Goal: Task Accomplishment & Management: Manage account settings

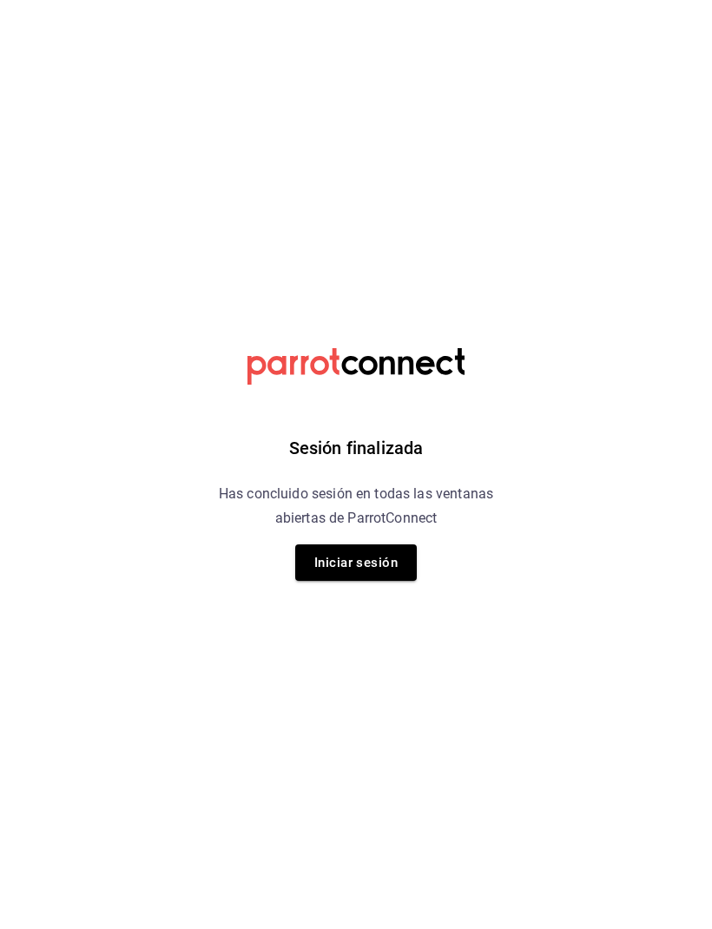
click at [362, 564] on button "Iniciar sesión" at bounding box center [356, 562] width 122 height 36
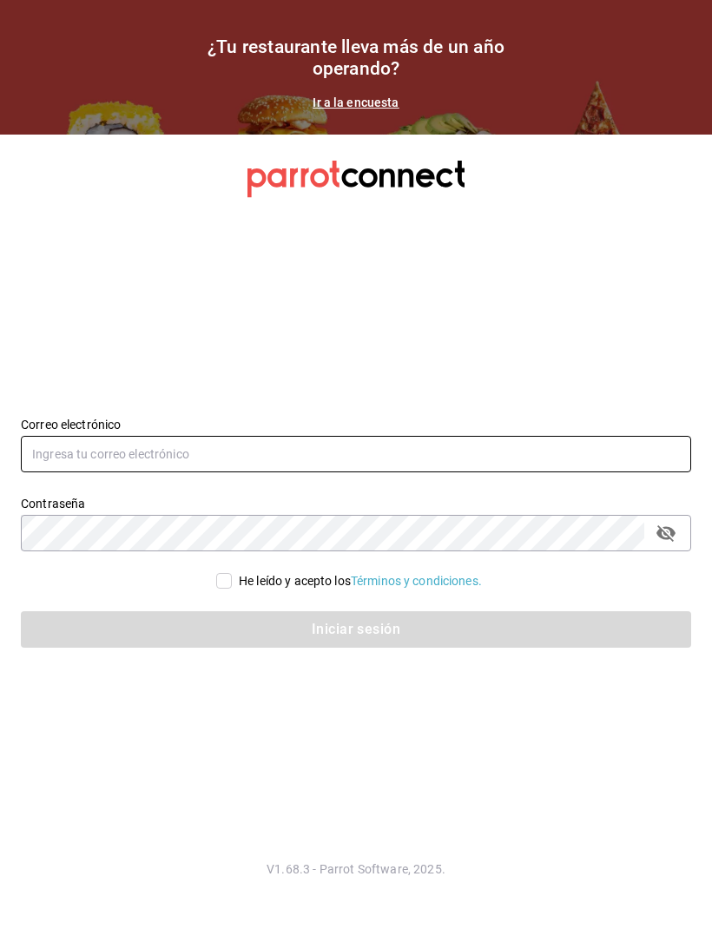
click at [534, 472] on input "text" at bounding box center [356, 454] width 670 height 36
type input "rossyevol@hotmail.com"
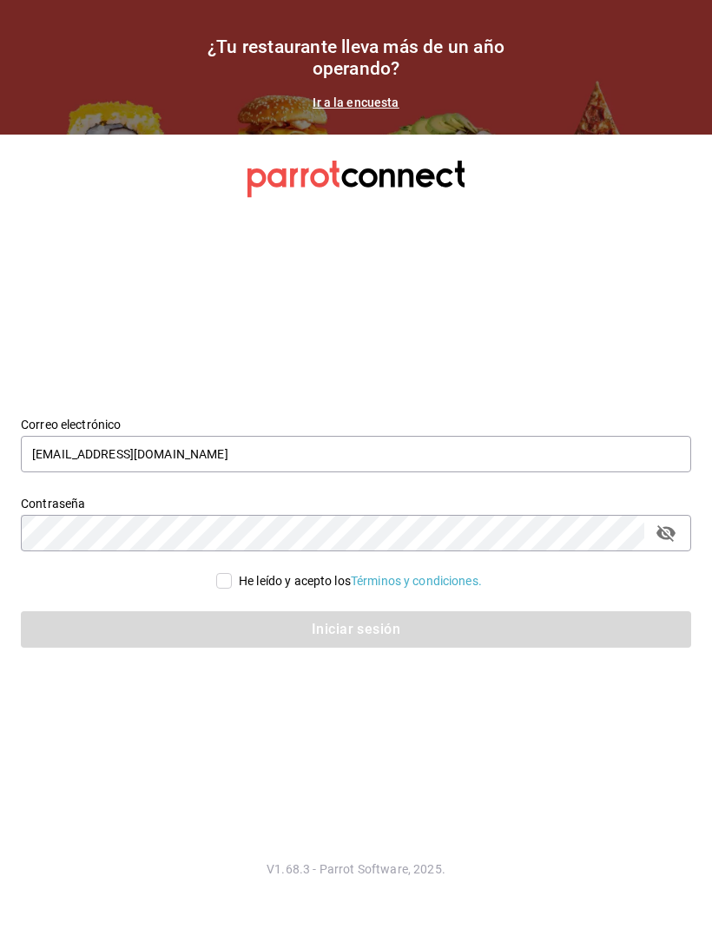
click at [233, 591] on div "He leído y acepto los Términos y condiciones." at bounding box center [345, 570] width 691 height 39
click at [217, 589] on input "He leído y acepto los Términos y condiciones." at bounding box center [224, 581] width 16 height 16
checkbox input "true"
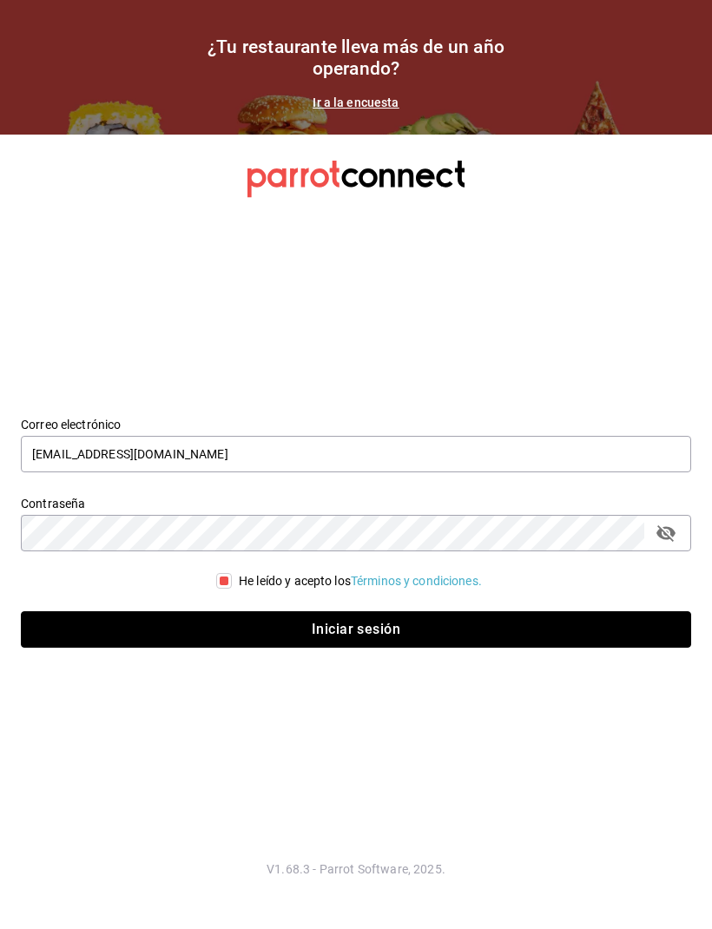
click at [373, 648] on button "Iniciar sesión" at bounding box center [356, 629] width 670 height 36
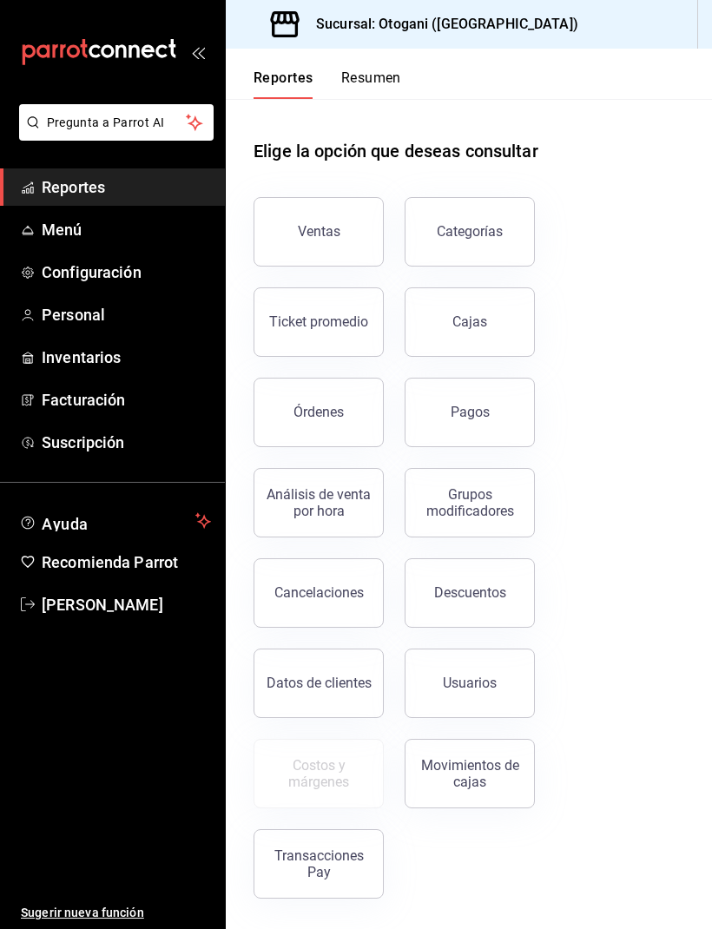
click at [307, 219] on button "Ventas" at bounding box center [319, 231] width 130 height 69
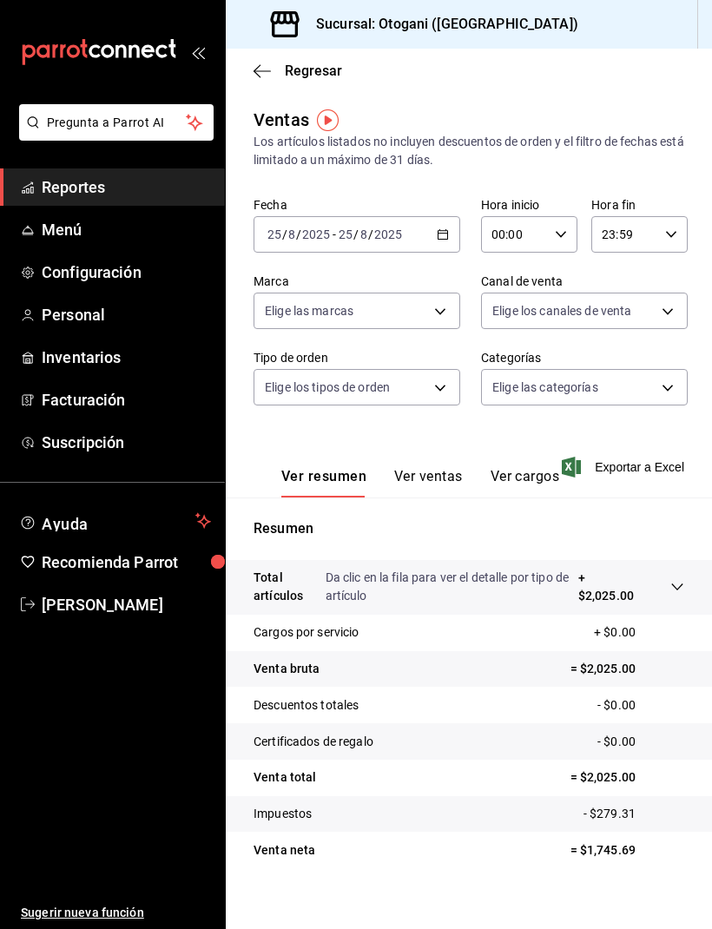
click at [265, 64] on icon "button" at bounding box center [262, 71] width 17 height 16
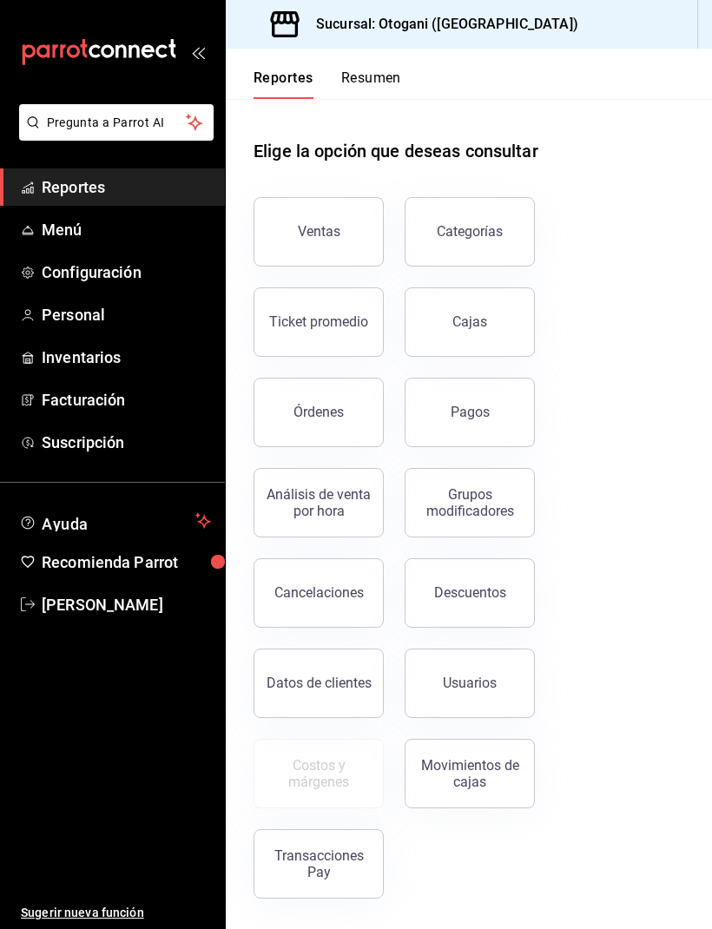
click at [309, 405] on div "Órdenes" at bounding box center [319, 412] width 50 height 16
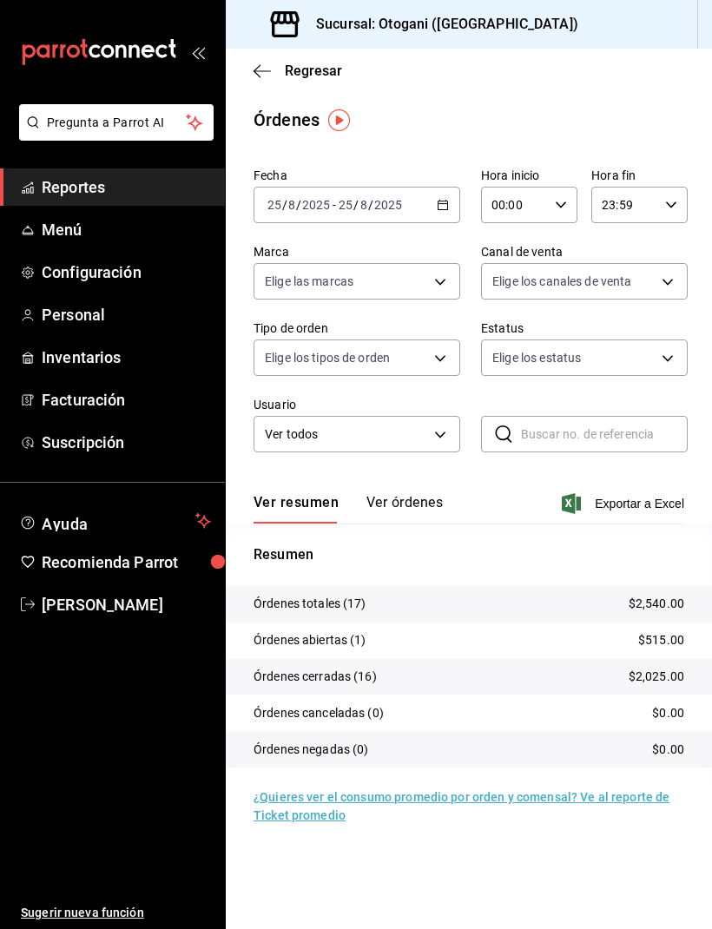
click at [265, 69] on icon "button" at bounding box center [262, 71] width 17 height 16
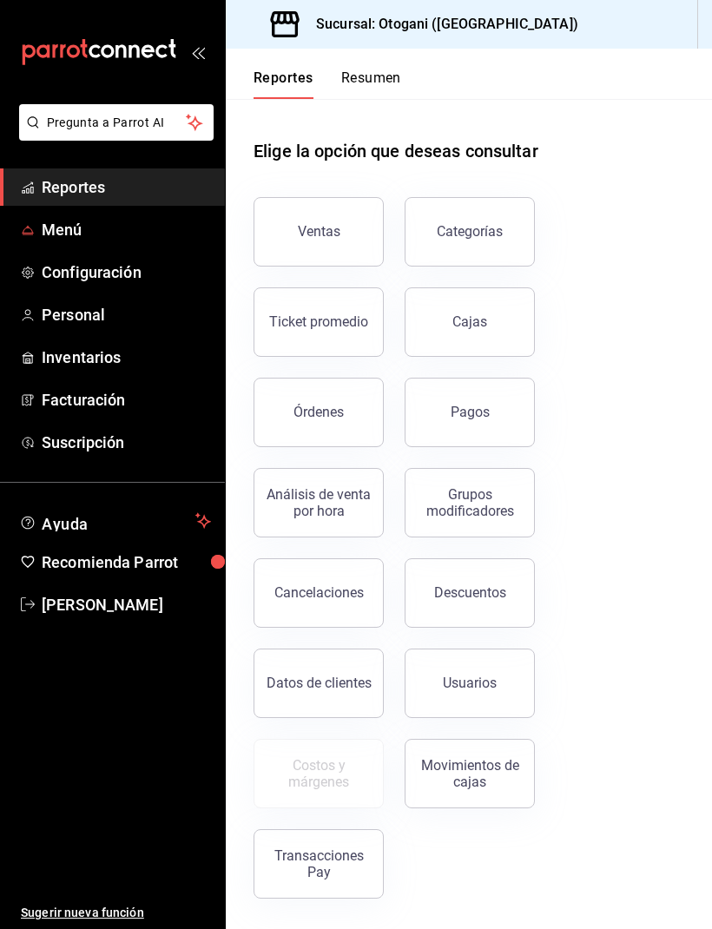
click at [53, 217] on link "Menú" at bounding box center [112, 229] width 225 height 37
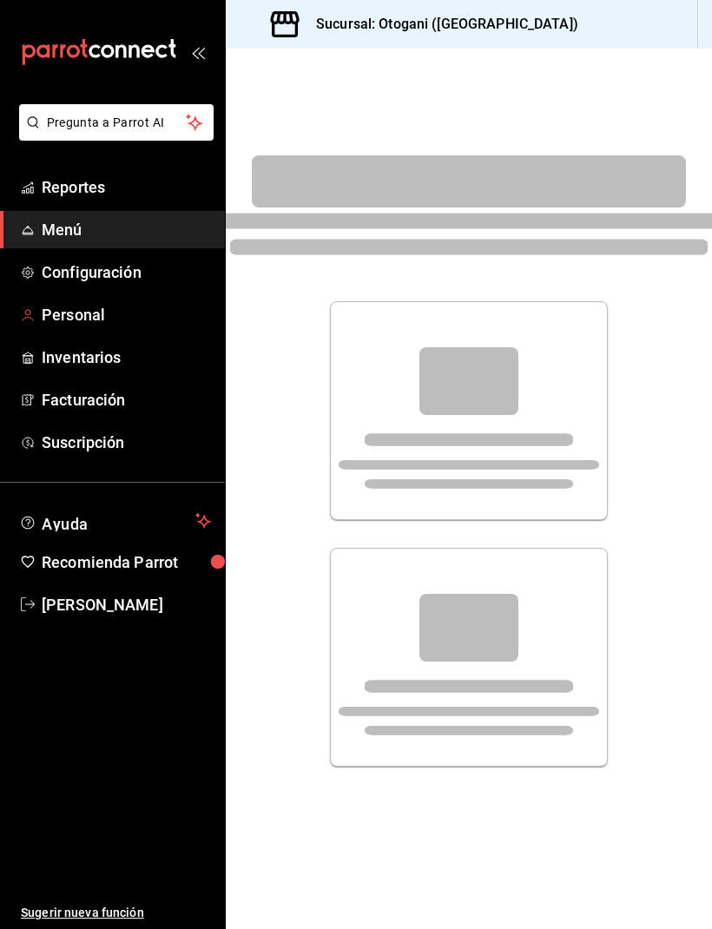
click at [70, 307] on span "Personal" at bounding box center [126, 314] width 169 height 23
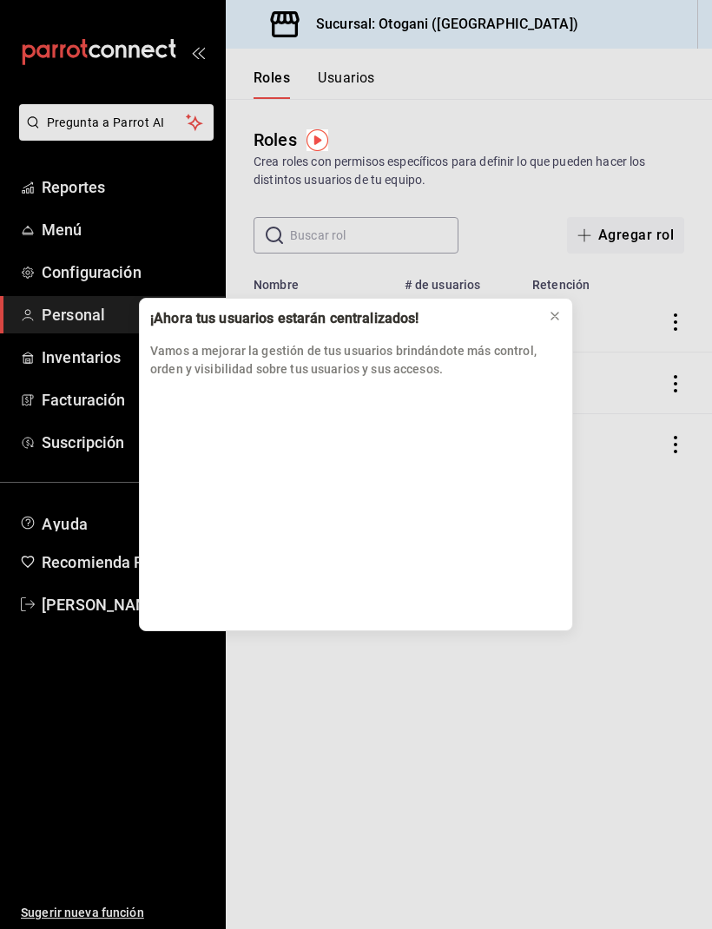
click at [546, 320] on button at bounding box center [555, 316] width 28 height 28
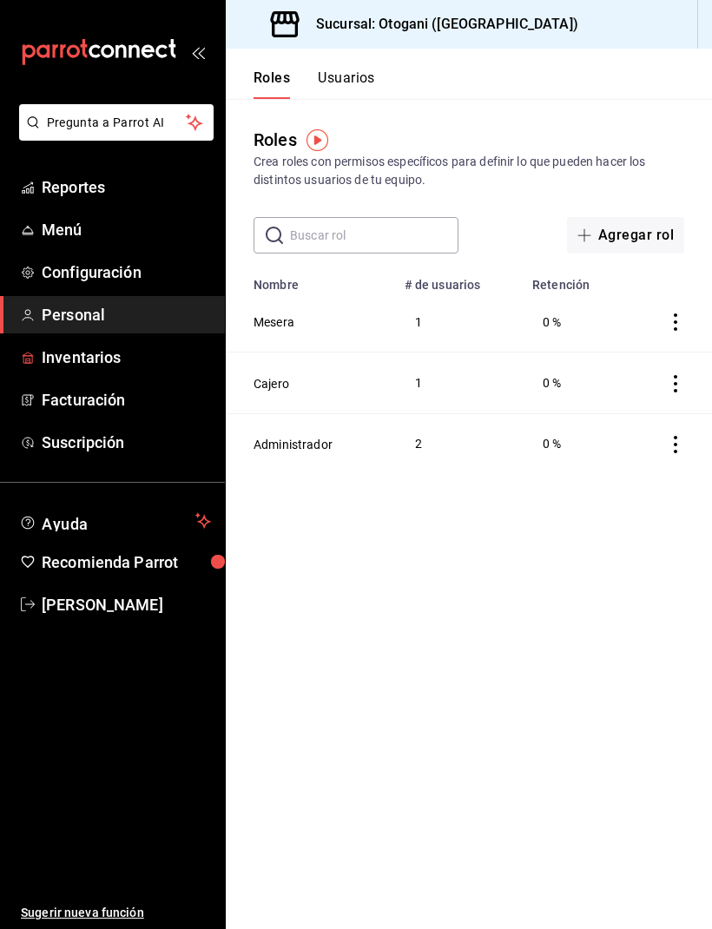
click at [96, 354] on span "Inventarios" at bounding box center [126, 357] width 169 height 23
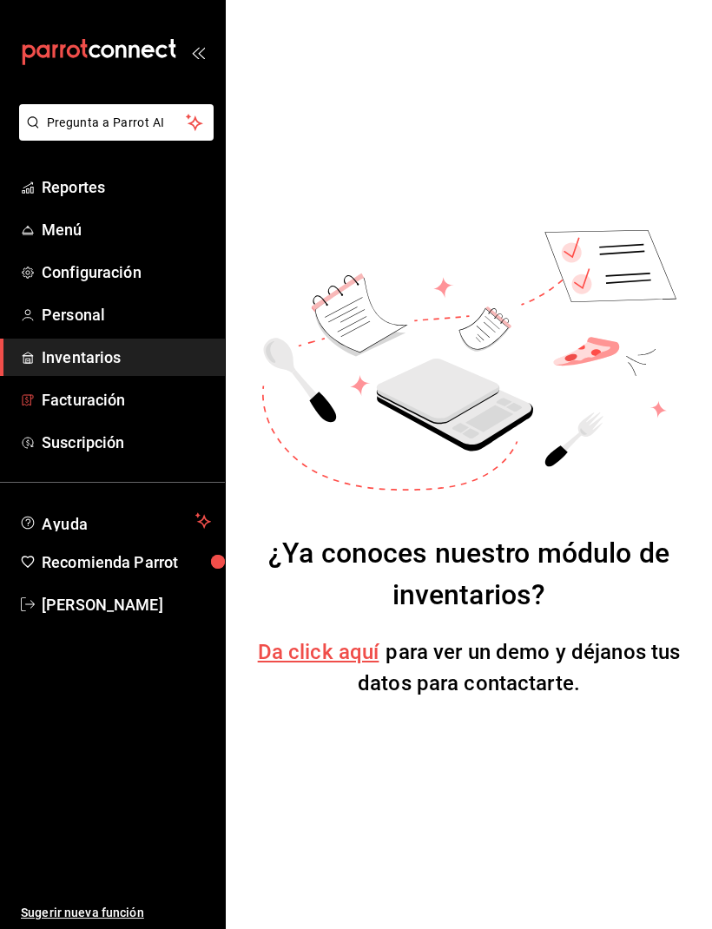
click at [91, 393] on span "Facturación" at bounding box center [126, 399] width 169 height 23
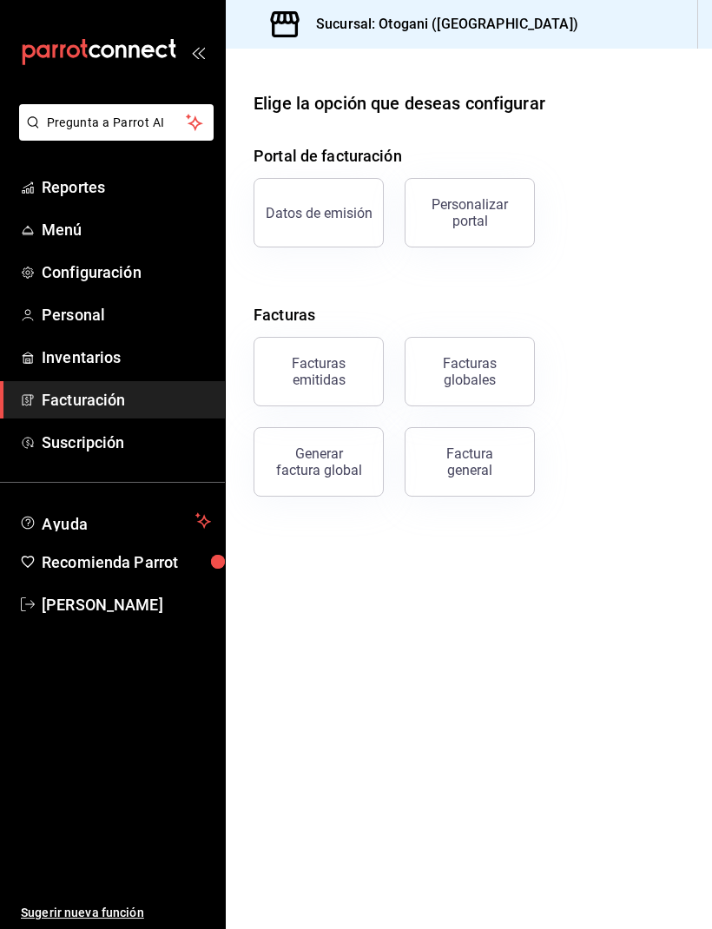
click at [116, 565] on span "Recomienda Parrot" at bounding box center [126, 562] width 169 height 23
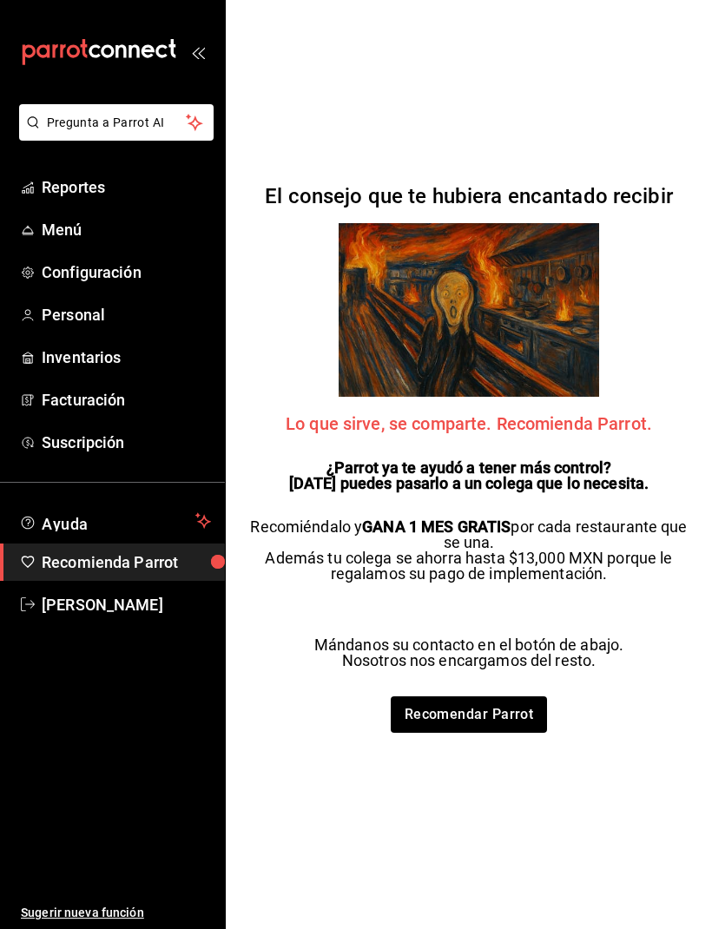
click at [202, 50] on icon "open_drawer_menu" at bounding box center [202, 53] width 8 height 13
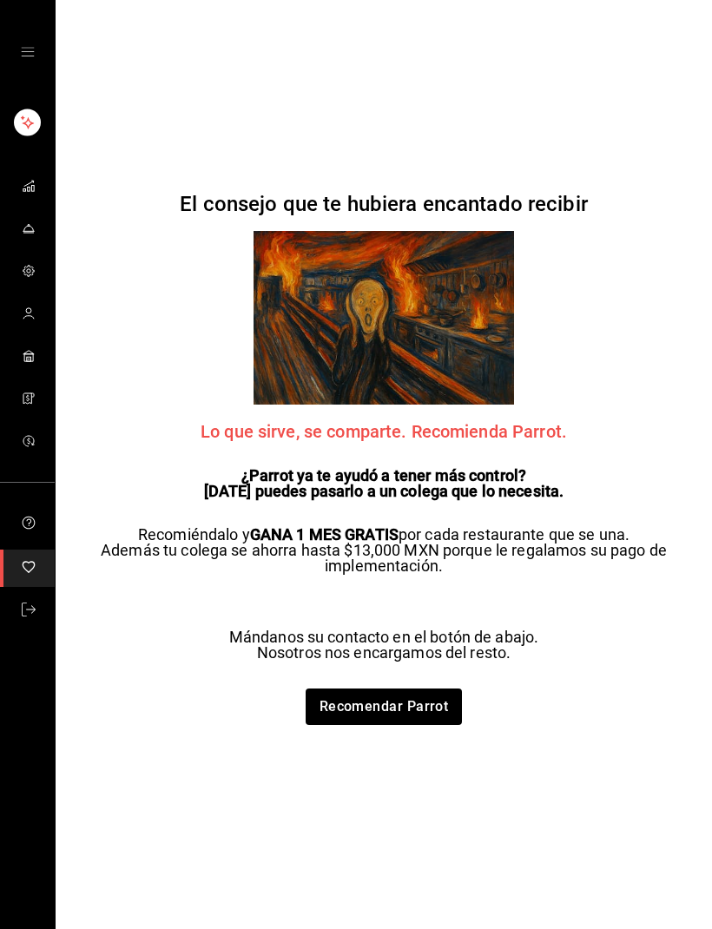
click at [26, 58] on icon "open drawer" at bounding box center [28, 52] width 14 height 14
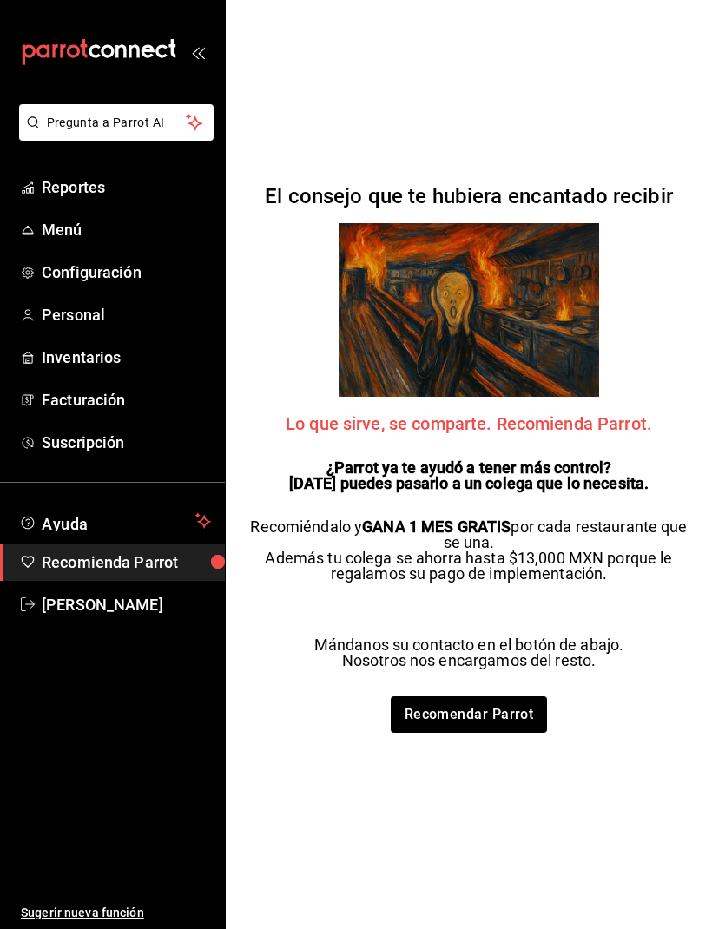
click at [102, 194] on span "Reportes" at bounding box center [126, 186] width 169 height 23
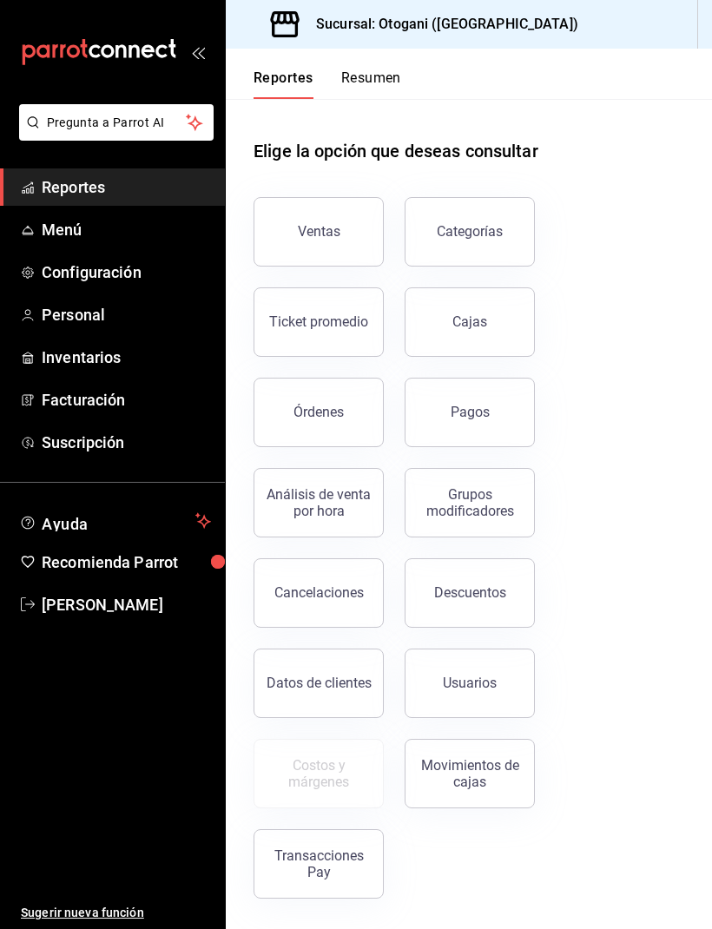
click at [338, 218] on button "Ventas" at bounding box center [319, 231] width 130 height 69
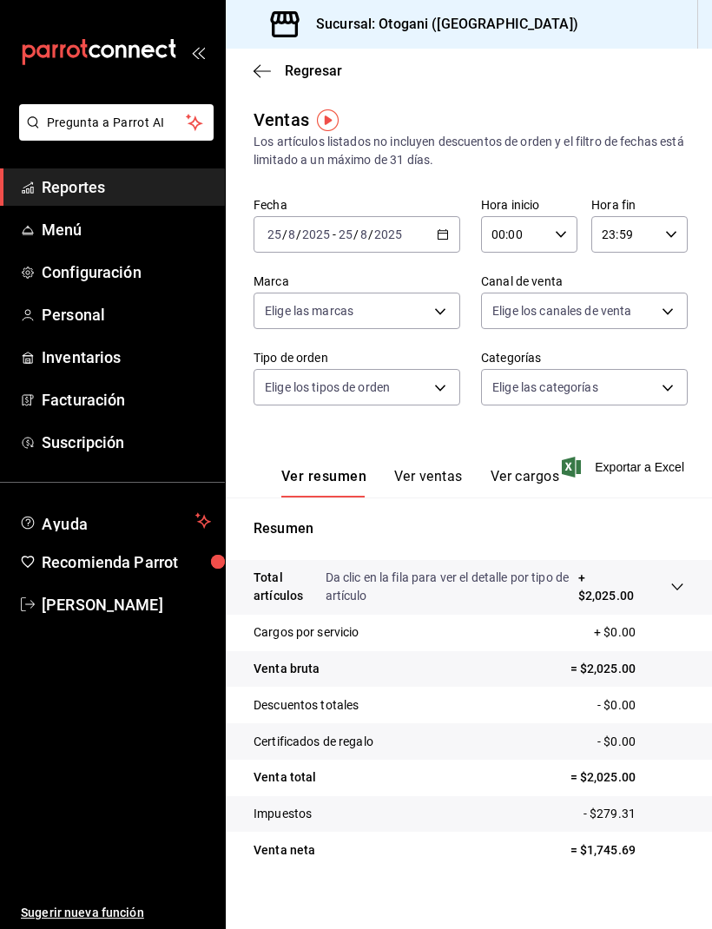
click at [412, 477] on button "Ver ventas" at bounding box center [428, 483] width 69 height 30
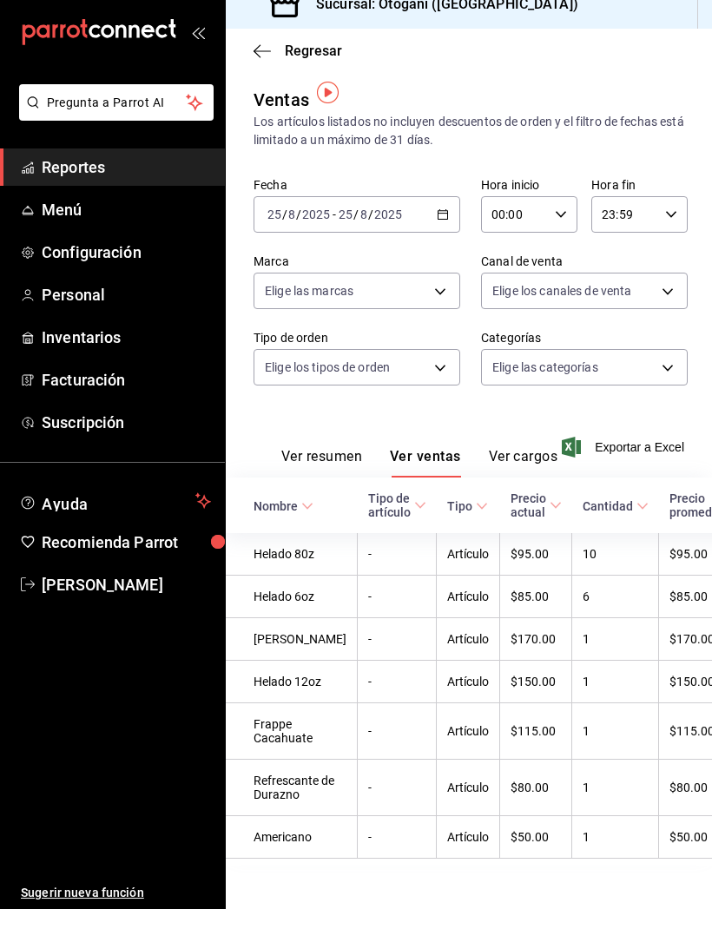
scroll to position [57, 0]
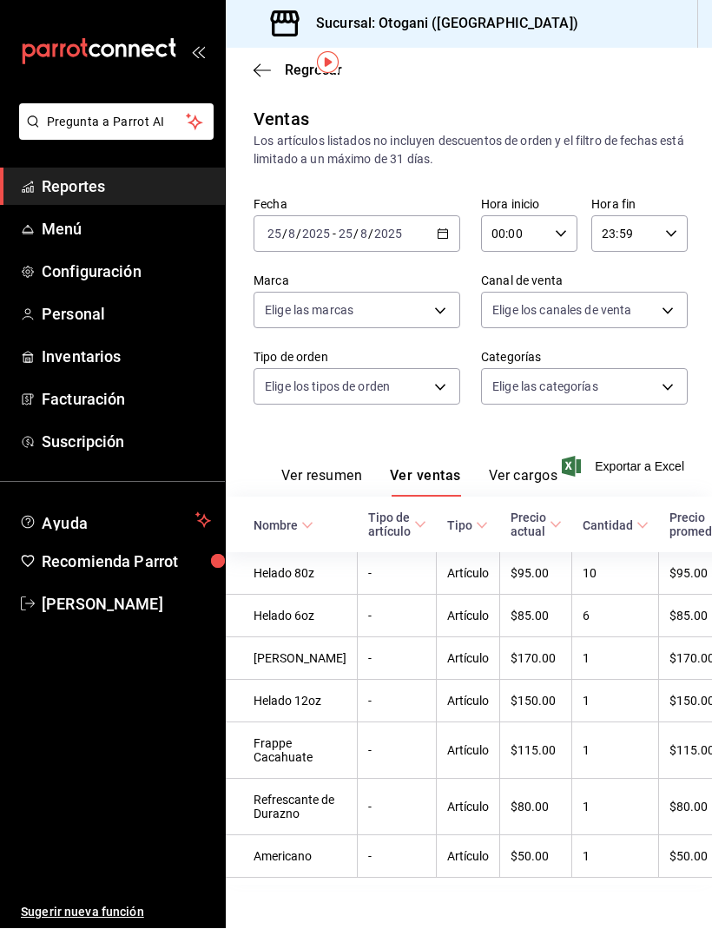
click at [111, 188] on span "Reportes" at bounding box center [126, 186] width 169 height 23
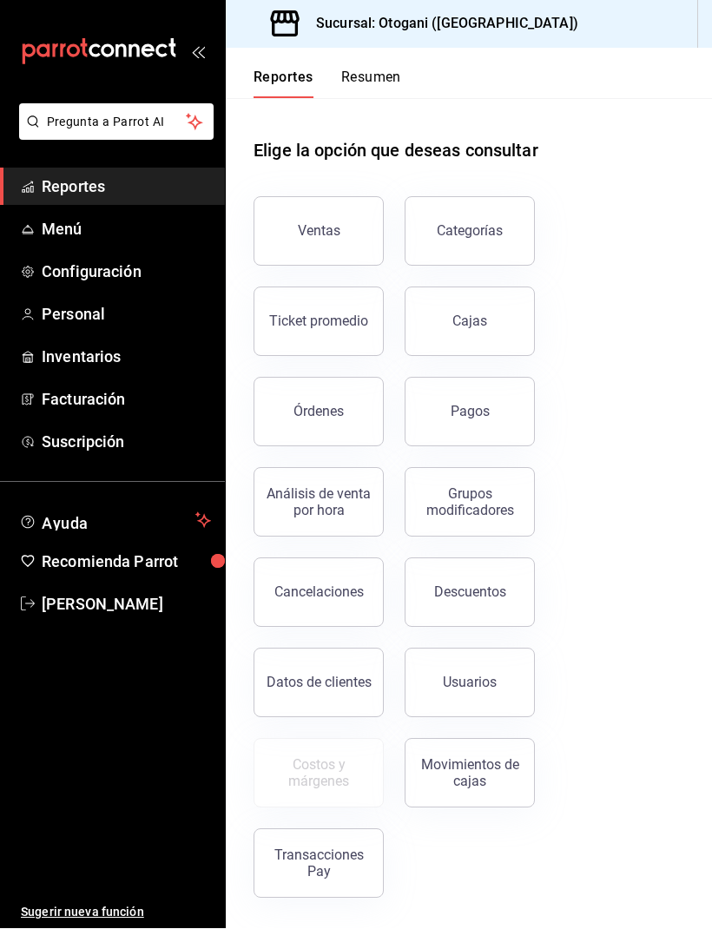
click at [305, 404] on div "Órdenes" at bounding box center [319, 412] width 50 height 16
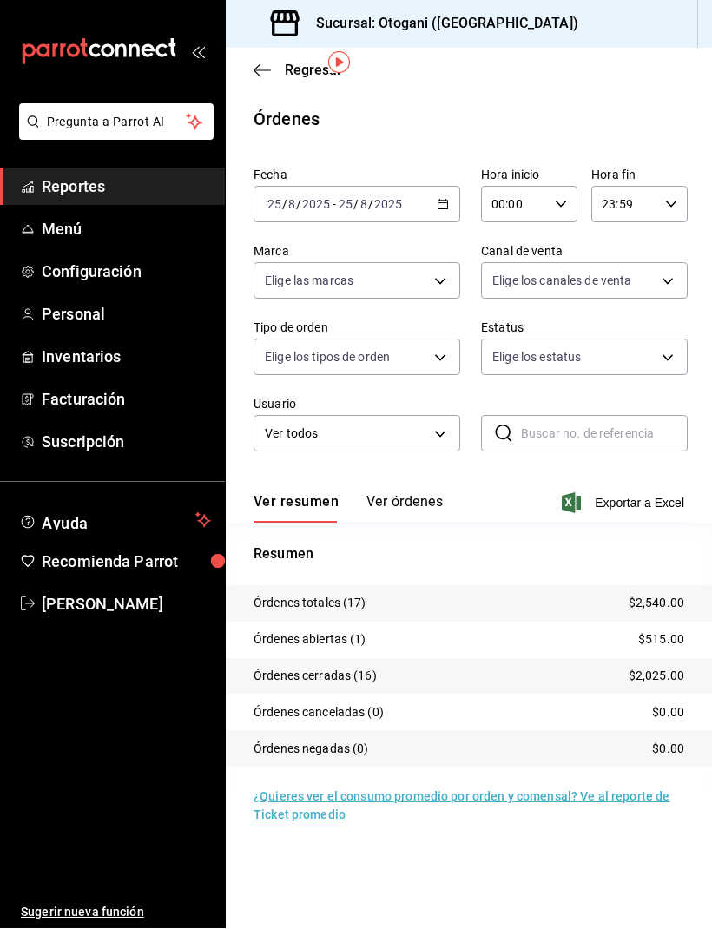
click at [350, 631] on p "Órdenes abiertas (1)" at bounding box center [310, 640] width 113 height 18
click at [200, 69] on div "mailbox folders" at bounding box center [112, 52] width 225 height 104
click at [398, 494] on button "Ver órdenes" at bounding box center [404, 509] width 76 height 30
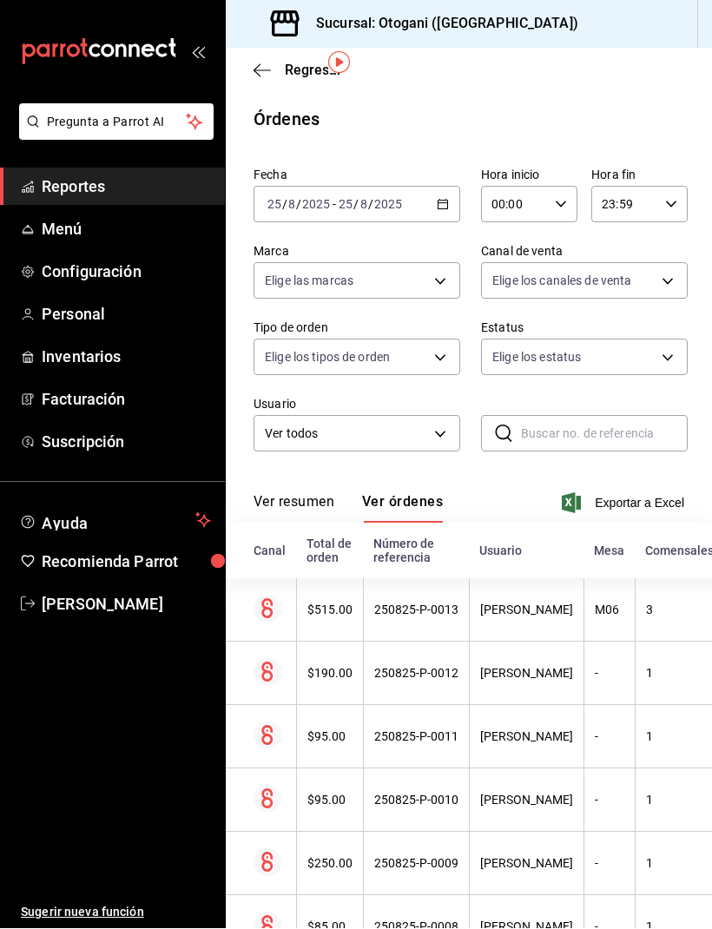
click at [425, 604] on div "250825-P-0013" at bounding box center [416, 611] width 84 height 14
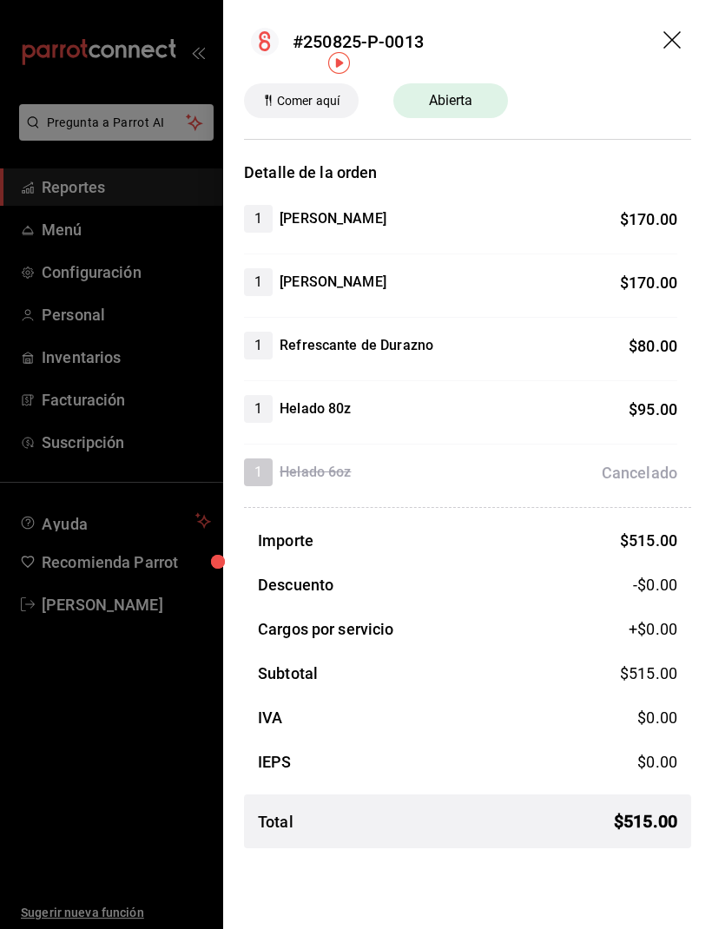
click at [676, 33] on icon "drag" at bounding box center [673, 41] width 21 height 21
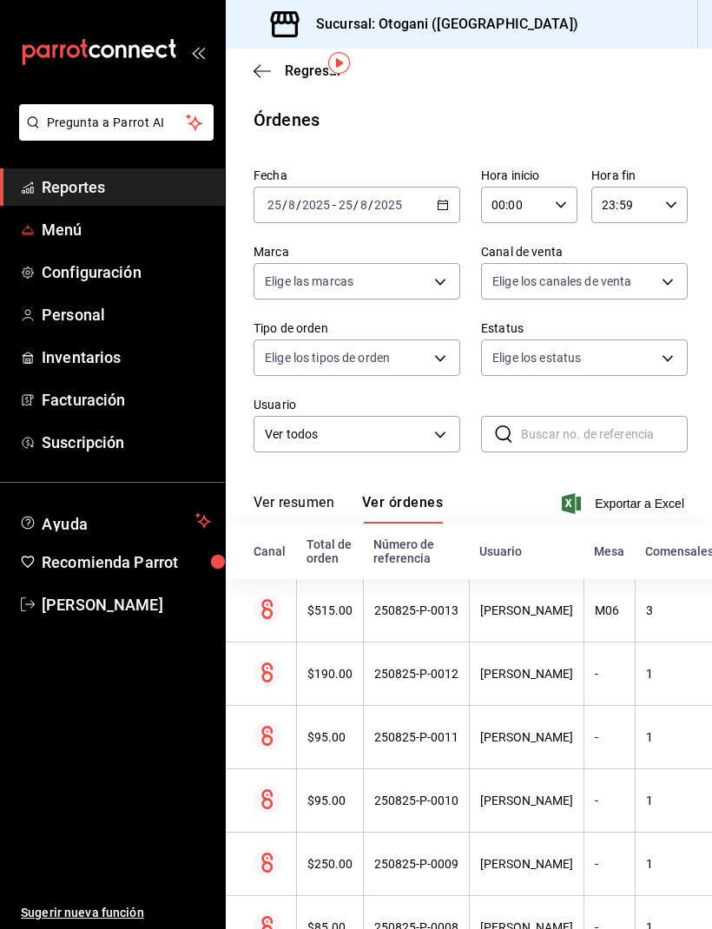
click at [54, 226] on span "Menú" at bounding box center [126, 229] width 169 height 23
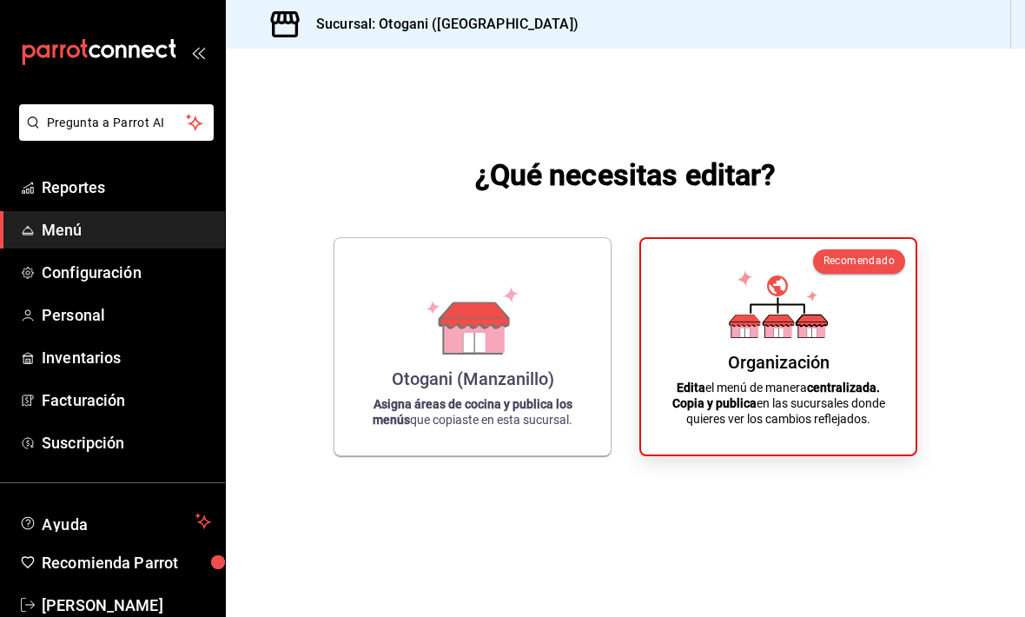
click at [92, 187] on span "Reportes" at bounding box center [126, 186] width 169 height 23
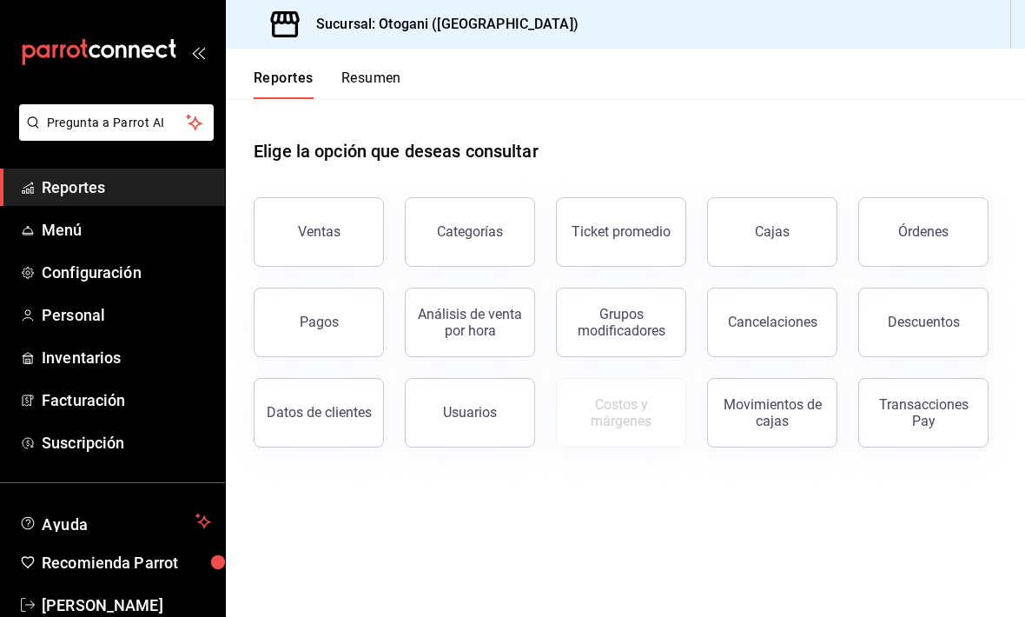
click at [322, 230] on div "Ventas" at bounding box center [319, 231] width 43 height 16
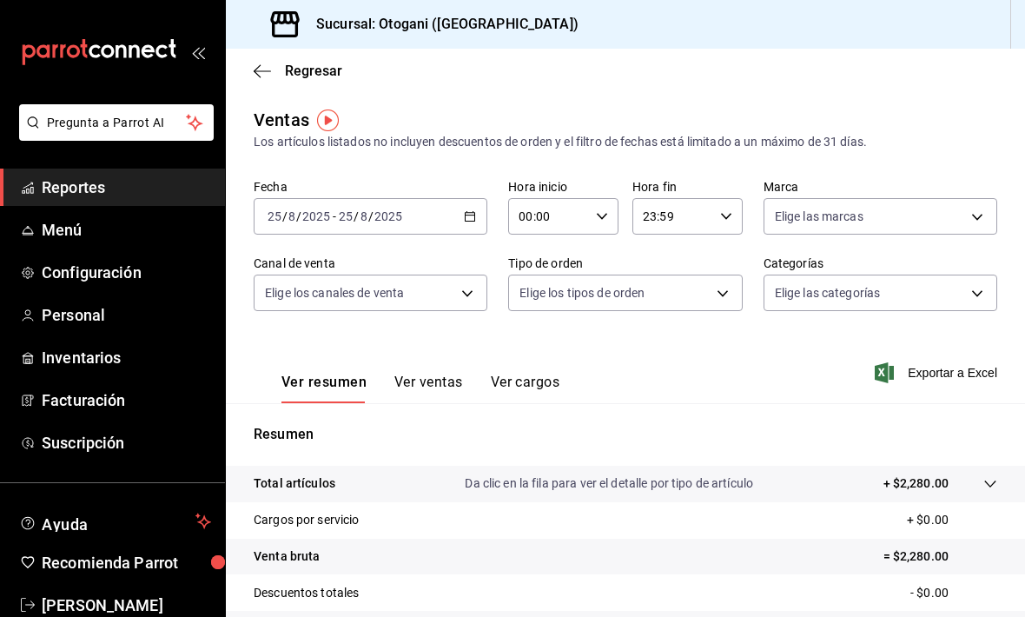
click at [102, 184] on span "Reportes" at bounding box center [126, 186] width 169 height 23
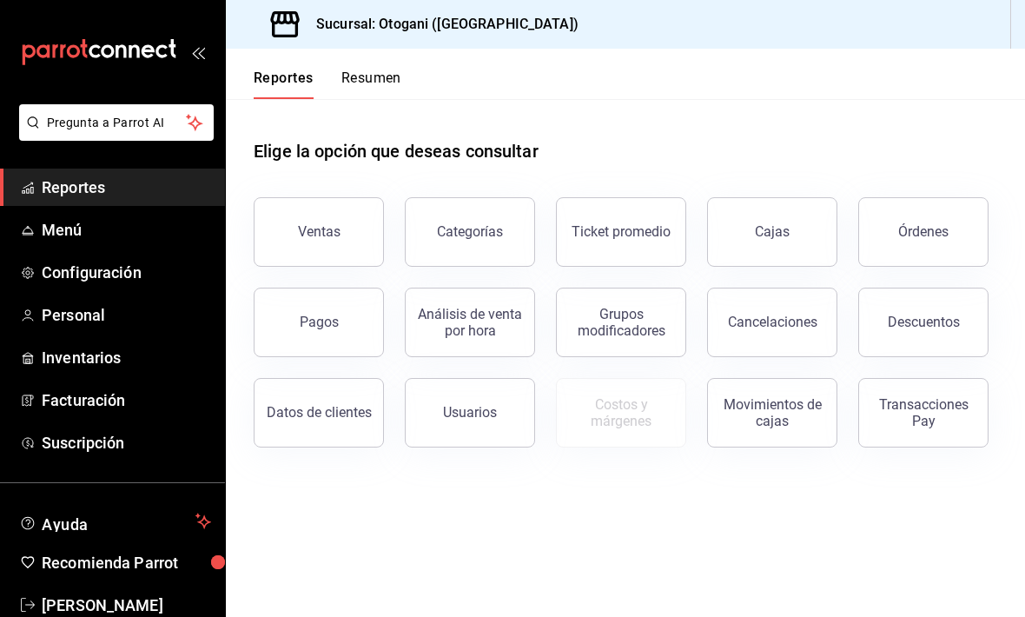
click at [921, 227] on div "Órdenes" at bounding box center [923, 231] width 50 height 16
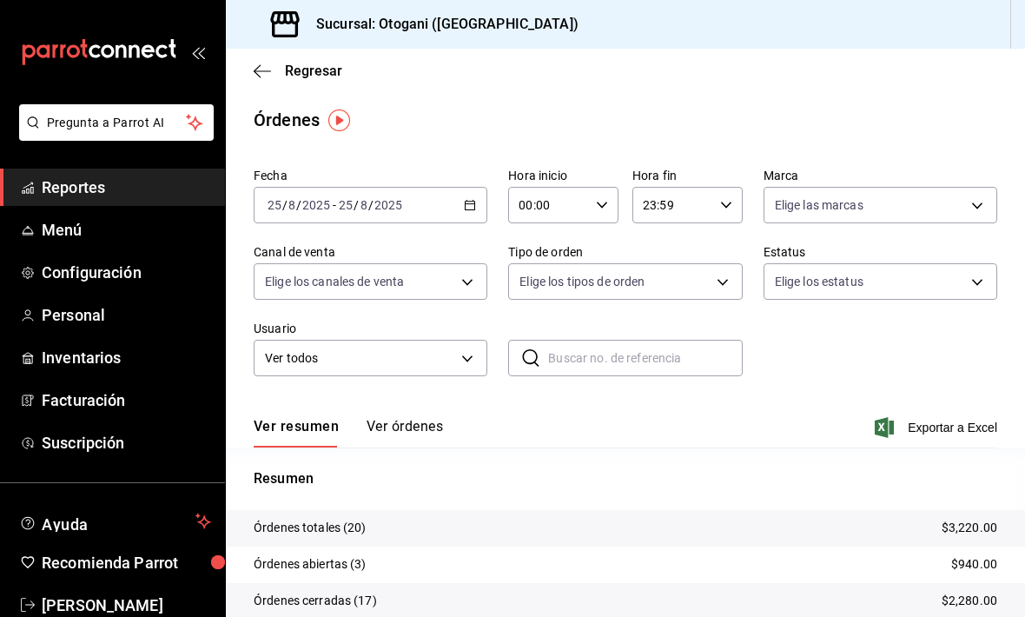
click at [267, 66] on icon "button" at bounding box center [262, 71] width 17 height 16
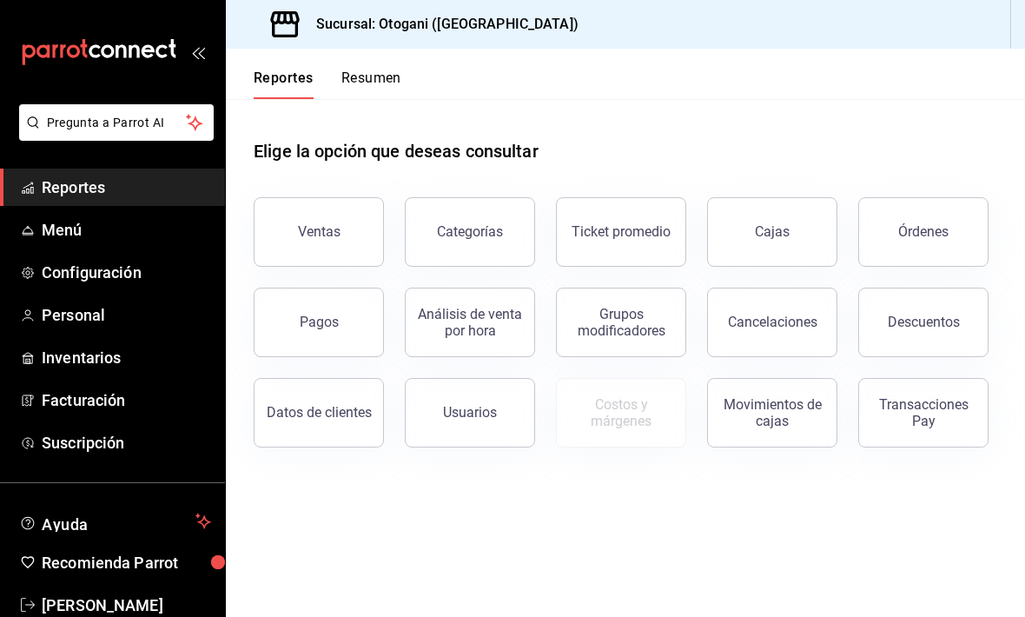
click at [85, 181] on span "Reportes" at bounding box center [126, 186] width 169 height 23
click at [76, 188] on span "Reportes" at bounding box center [126, 186] width 169 height 23
click at [915, 230] on div "Órdenes" at bounding box center [923, 231] width 50 height 16
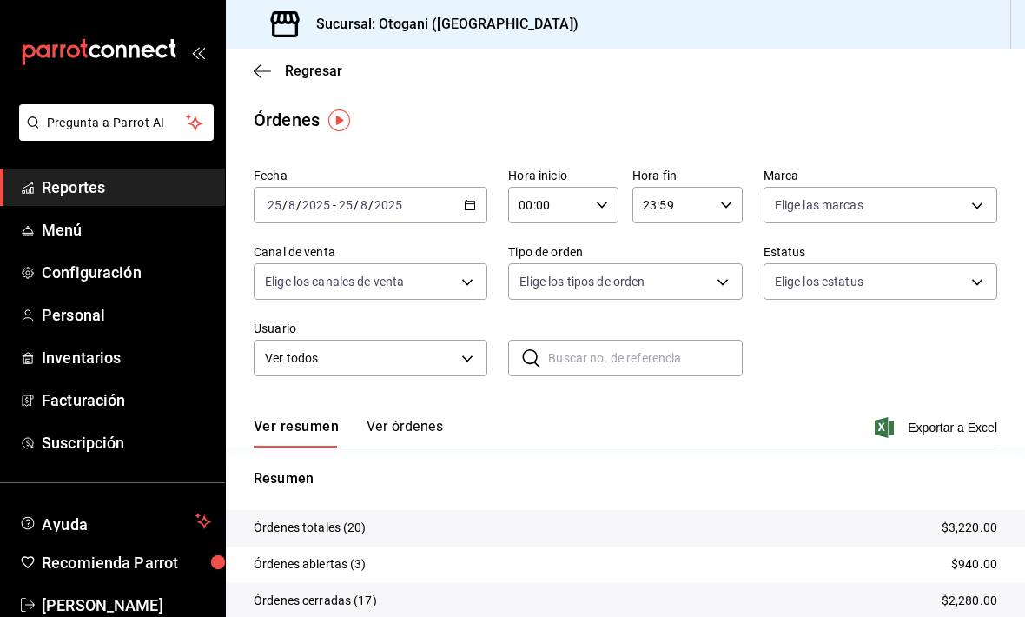
click at [267, 69] on icon "button" at bounding box center [262, 71] width 17 height 16
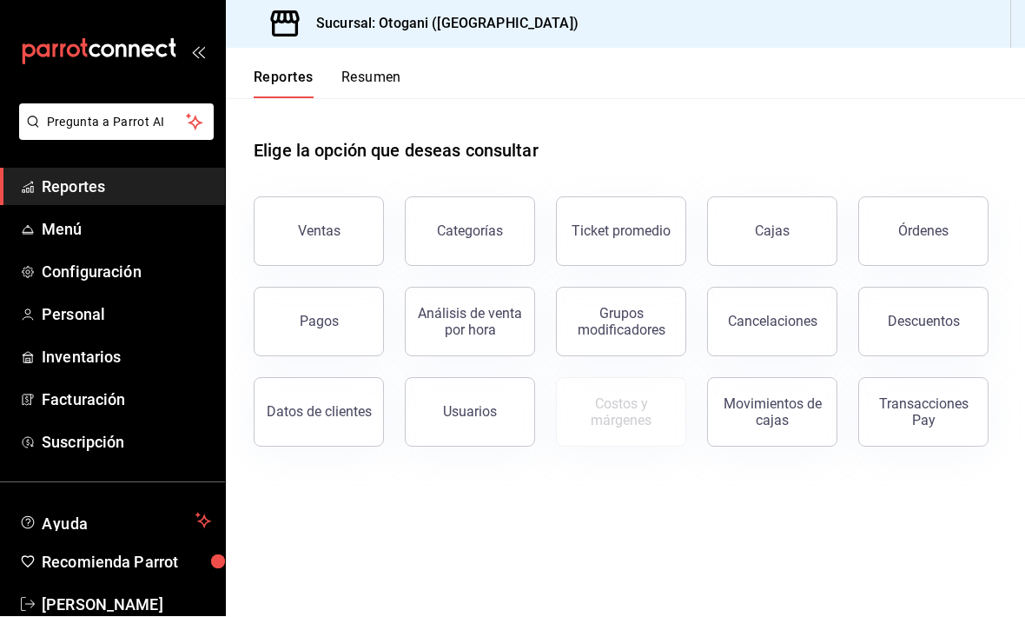
click at [63, 235] on span "Menú" at bounding box center [126, 229] width 169 height 23
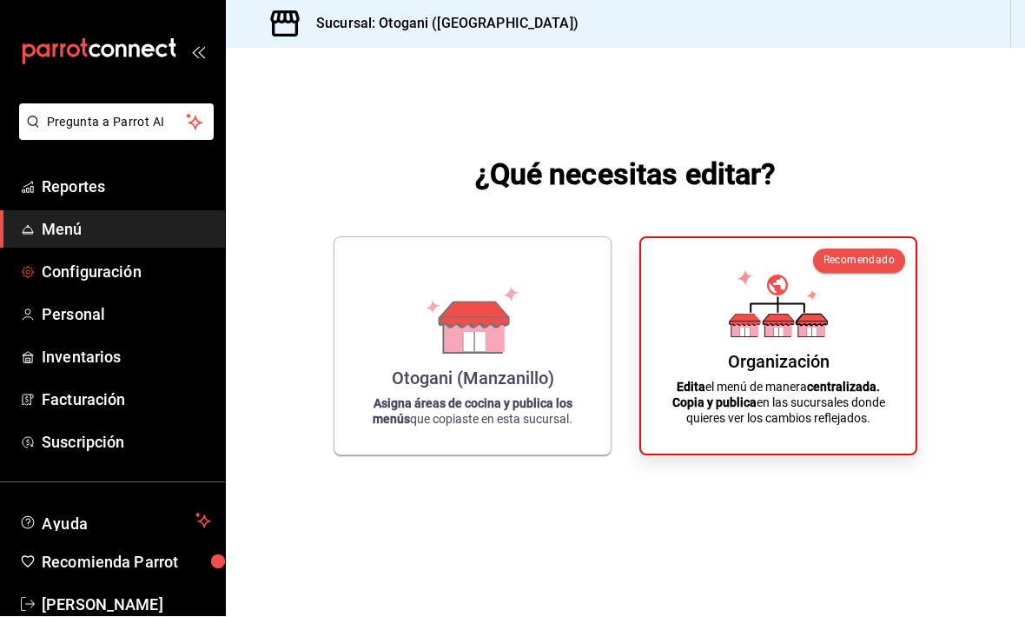
click at [96, 276] on span "Configuración" at bounding box center [126, 272] width 169 height 23
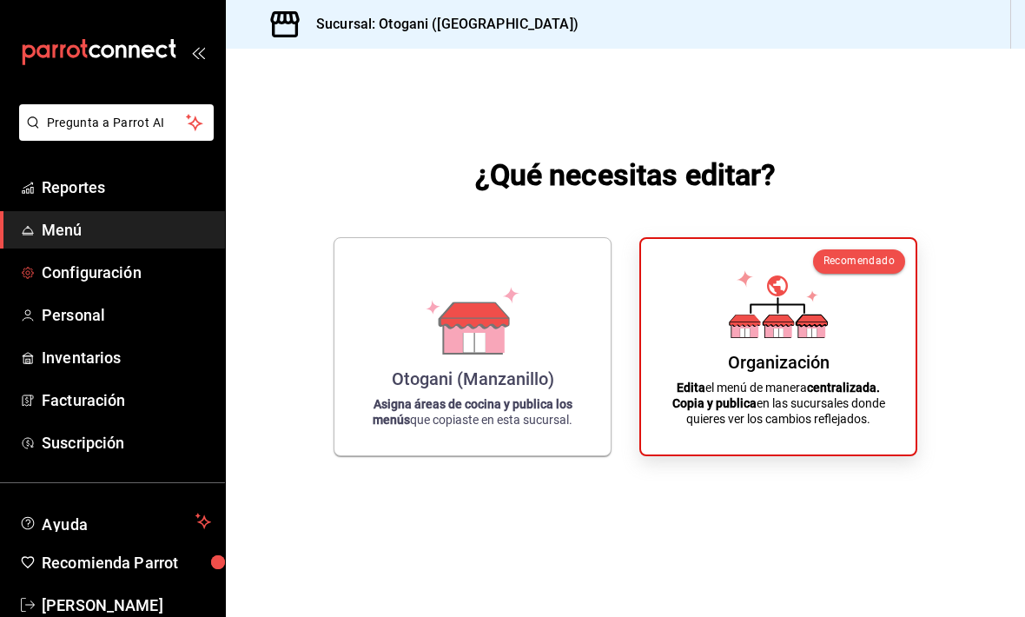
scroll to position [1, 0]
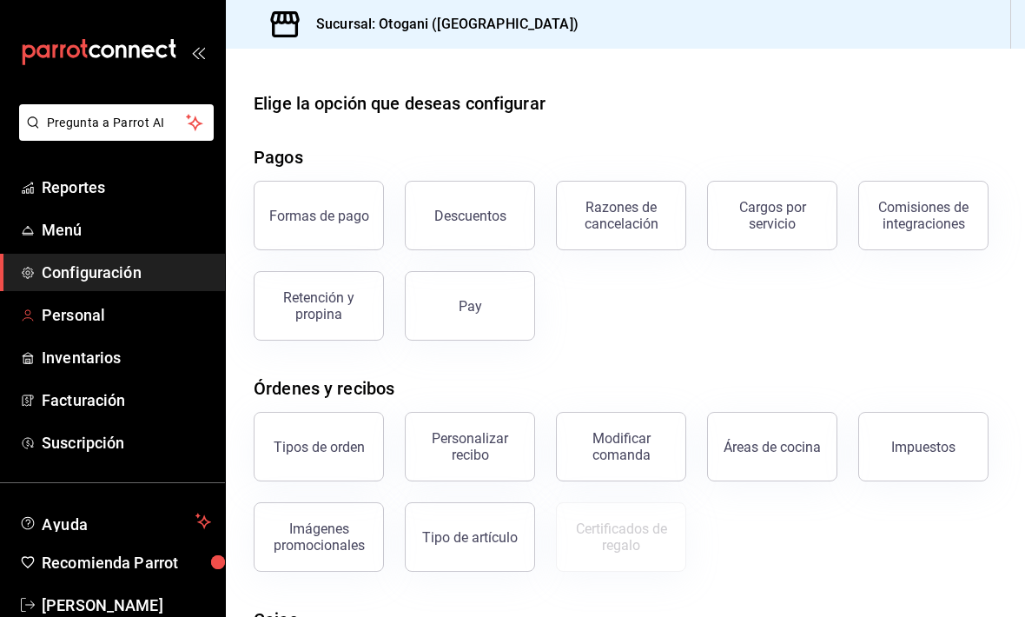
click at [96, 311] on span "Personal" at bounding box center [126, 314] width 169 height 23
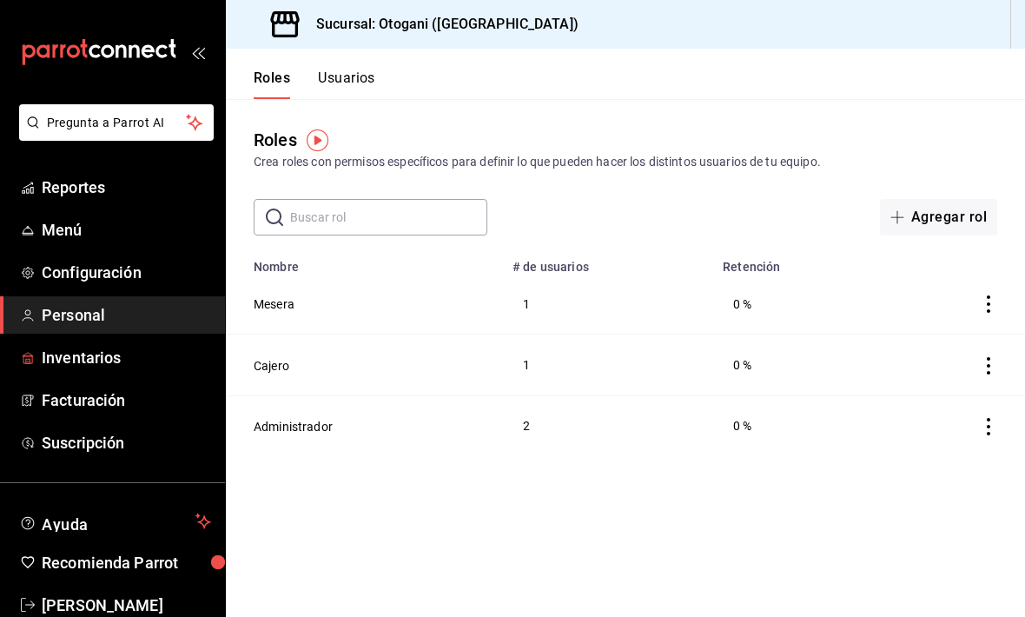
click at [100, 370] on link "Inventarios" at bounding box center [112, 357] width 225 height 37
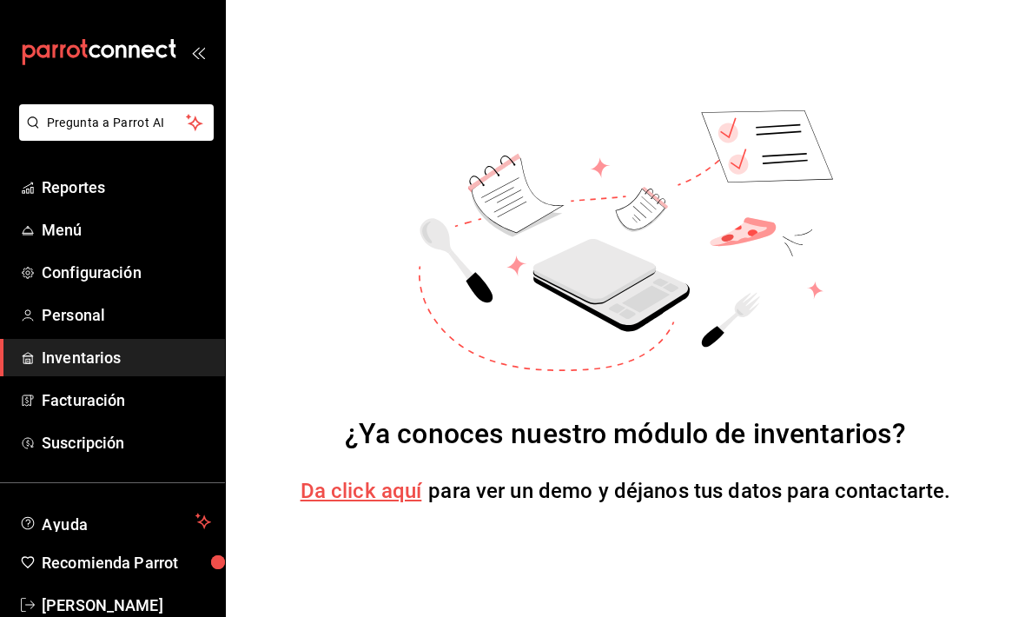
click at [104, 409] on span "Facturación" at bounding box center [126, 399] width 169 height 23
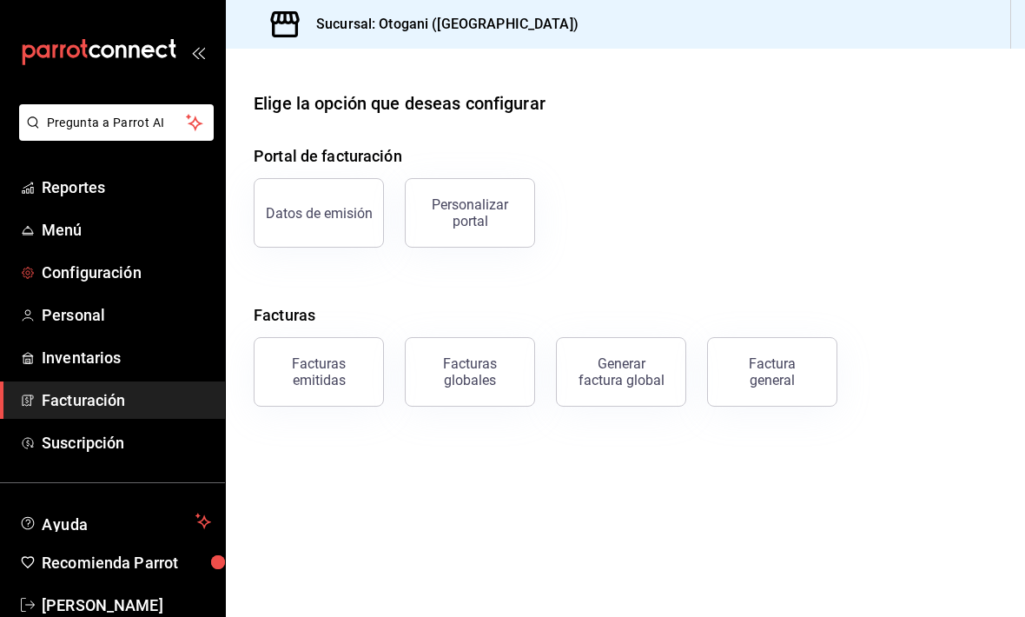
click at [102, 263] on span "Configuración" at bounding box center [126, 272] width 169 height 23
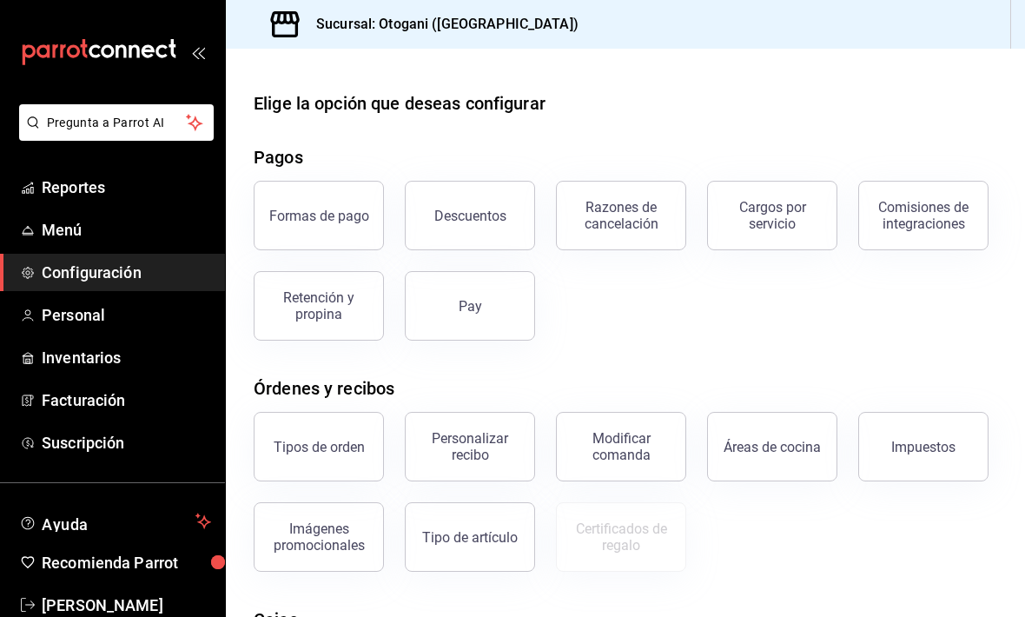
click at [332, 437] on button "Tipos de orden" at bounding box center [319, 446] width 130 height 69
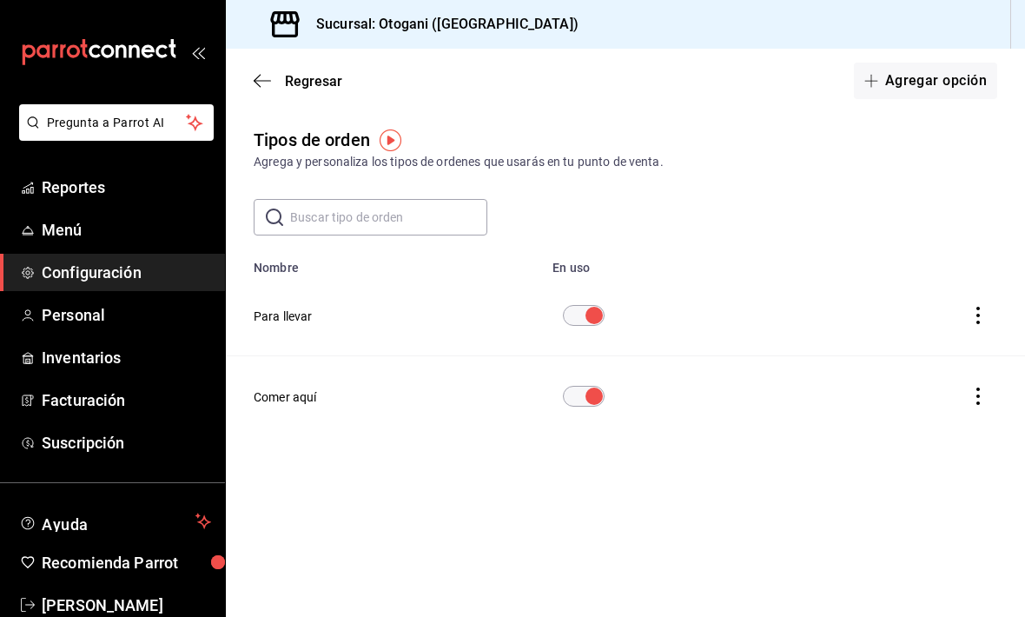
click at [268, 82] on icon "button" at bounding box center [262, 81] width 17 height 16
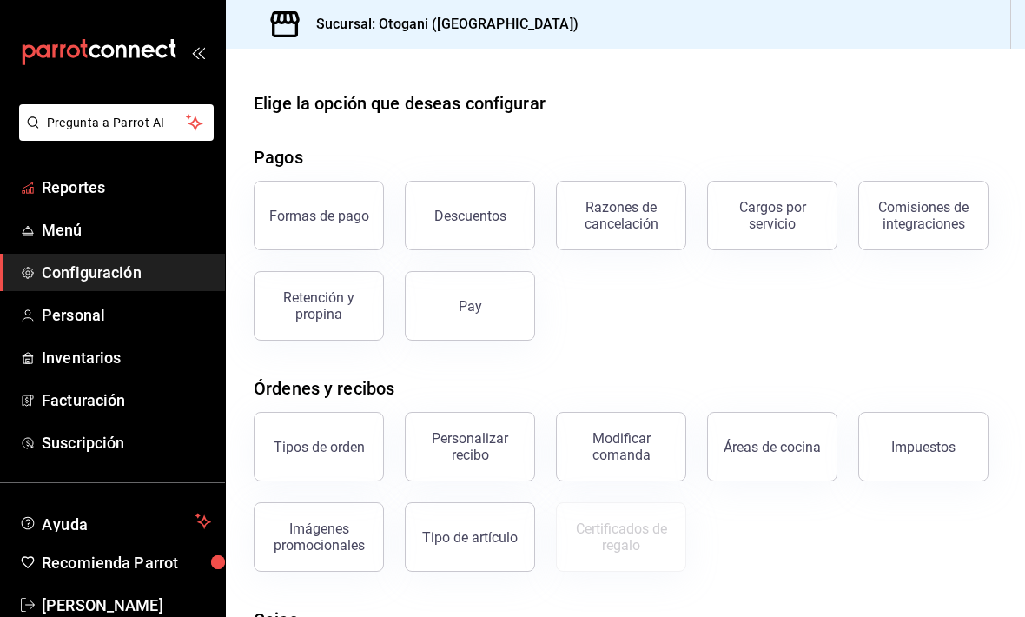
click at [73, 197] on span "Reportes" at bounding box center [126, 186] width 169 height 23
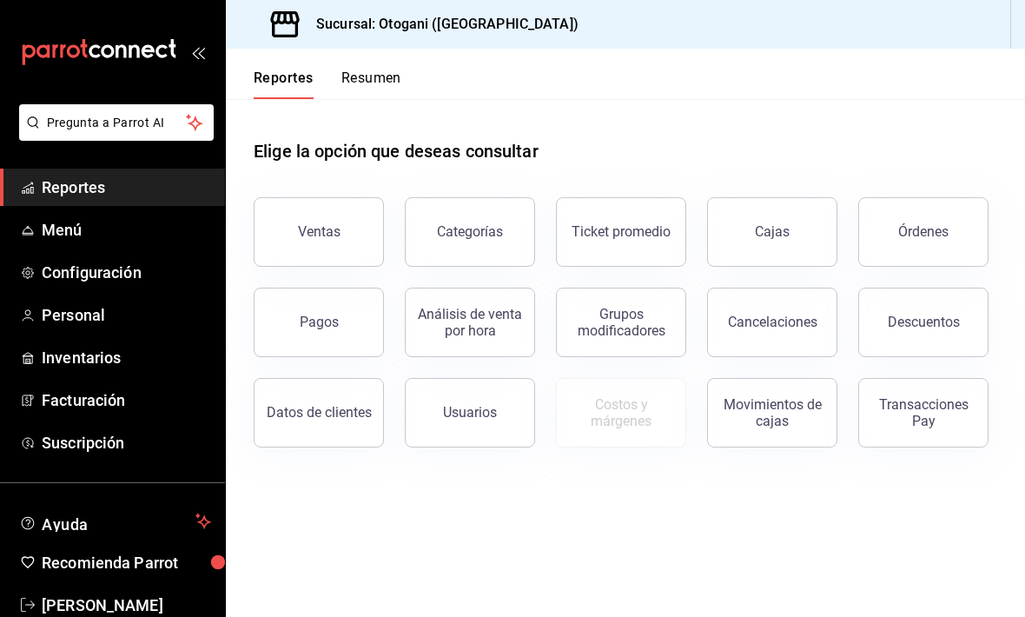
click at [924, 234] on div "Órdenes" at bounding box center [923, 231] width 50 height 16
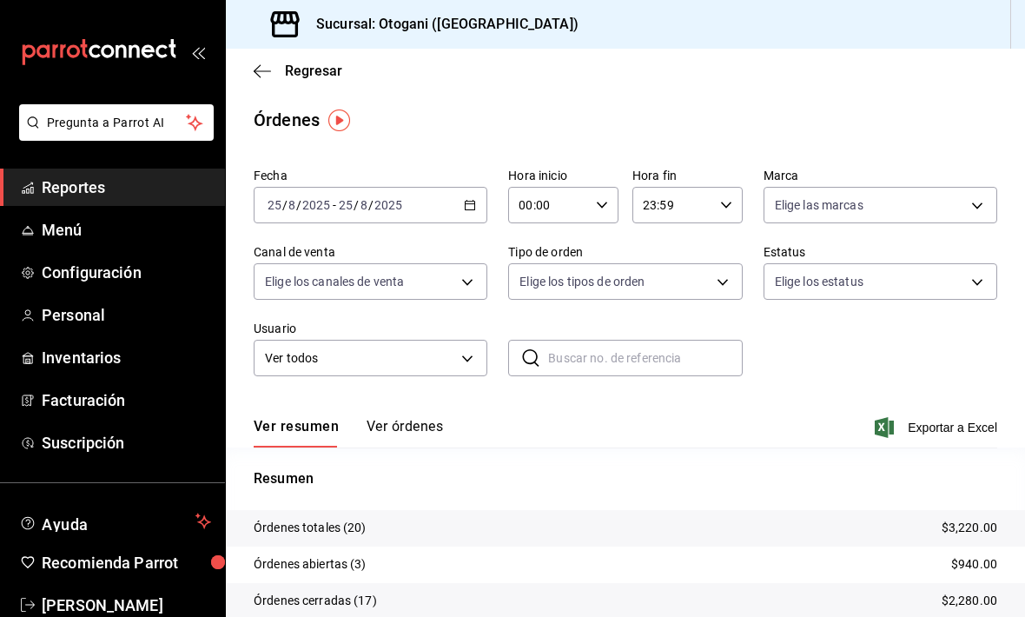
click at [395, 426] on button "Ver órdenes" at bounding box center [404, 433] width 76 height 30
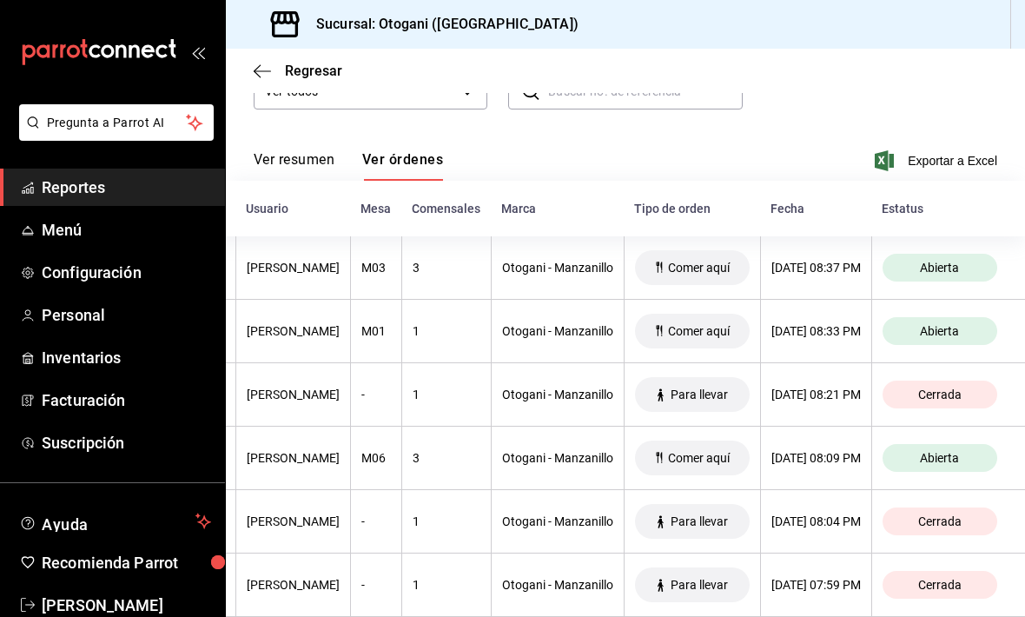
scroll to position [0, 254]
click at [889, 185] on th "Estatus" at bounding box center [948, 209] width 154 height 56
click at [907, 209] on div "Estatus" at bounding box center [938, 208] width 115 height 14
click at [894, 200] on th "Estatus" at bounding box center [948, 209] width 154 height 56
click at [912, 221] on th "Estatus" at bounding box center [948, 209] width 154 height 56
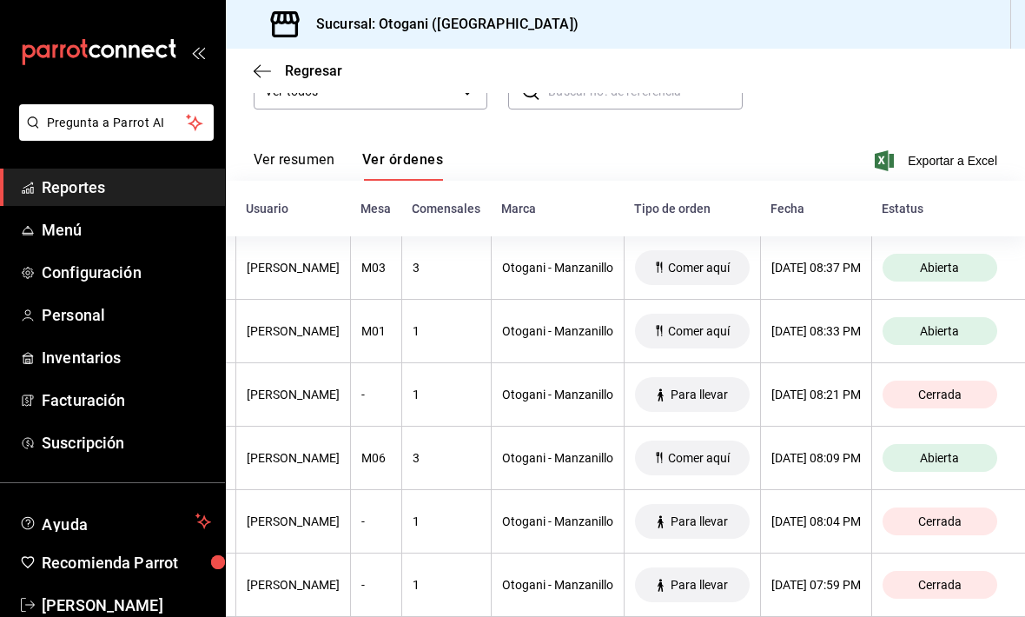
click at [914, 206] on div "Estatus" at bounding box center [938, 208] width 115 height 14
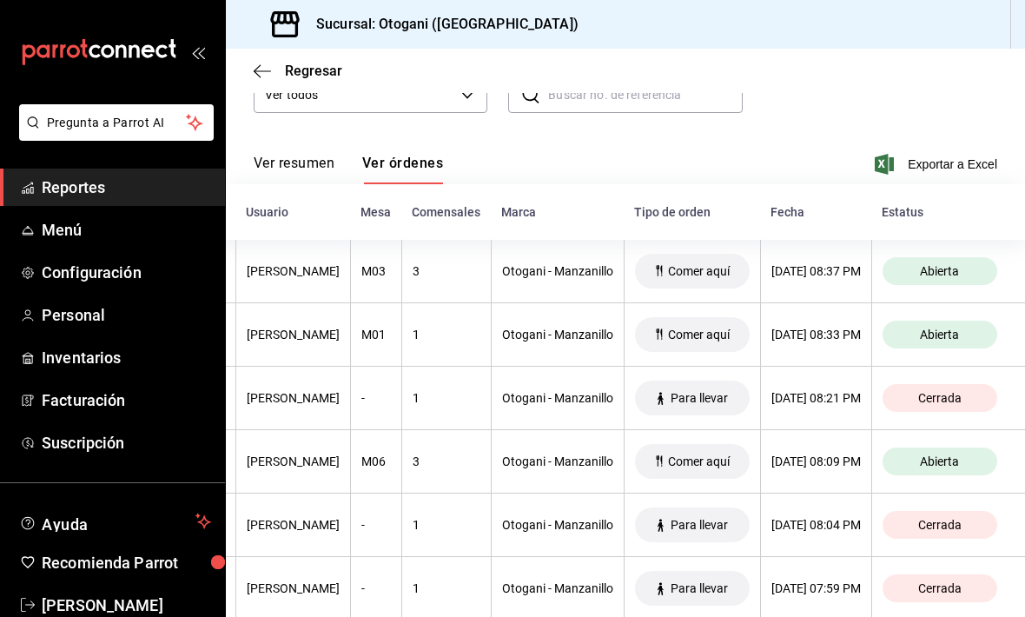
scroll to position [3, 0]
click at [104, 274] on span "Configuración" at bounding box center [126, 272] width 169 height 23
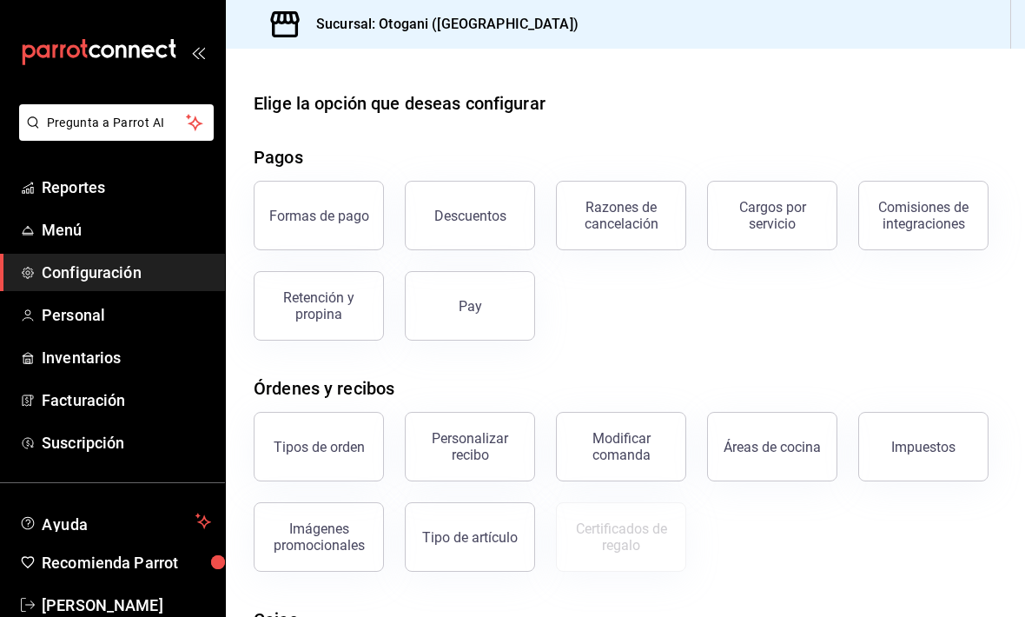
scroll to position [2, 0]
click at [83, 184] on span "Reportes" at bounding box center [126, 186] width 169 height 23
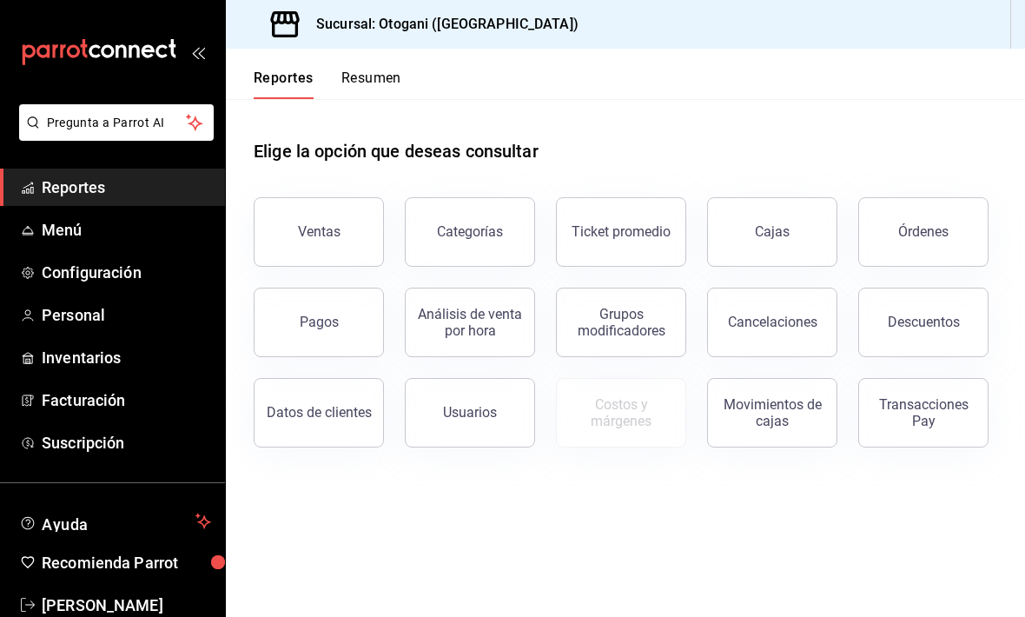
click at [316, 225] on div "Ventas" at bounding box center [319, 231] width 43 height 16
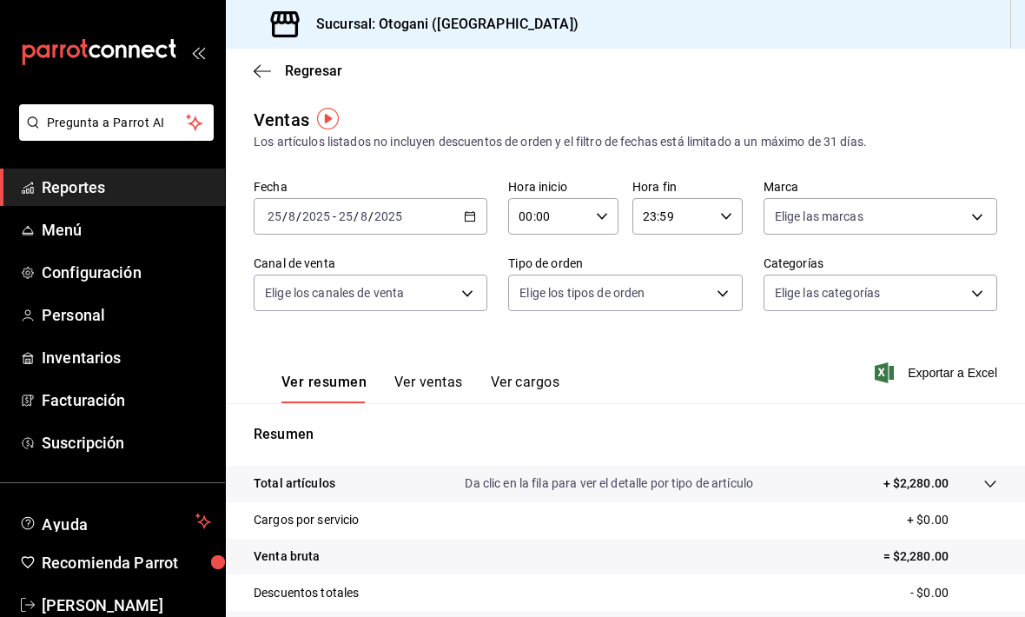
click at [412, 379] on button "Ver ventas" at bounding box center [428, 388] width 69 height 30
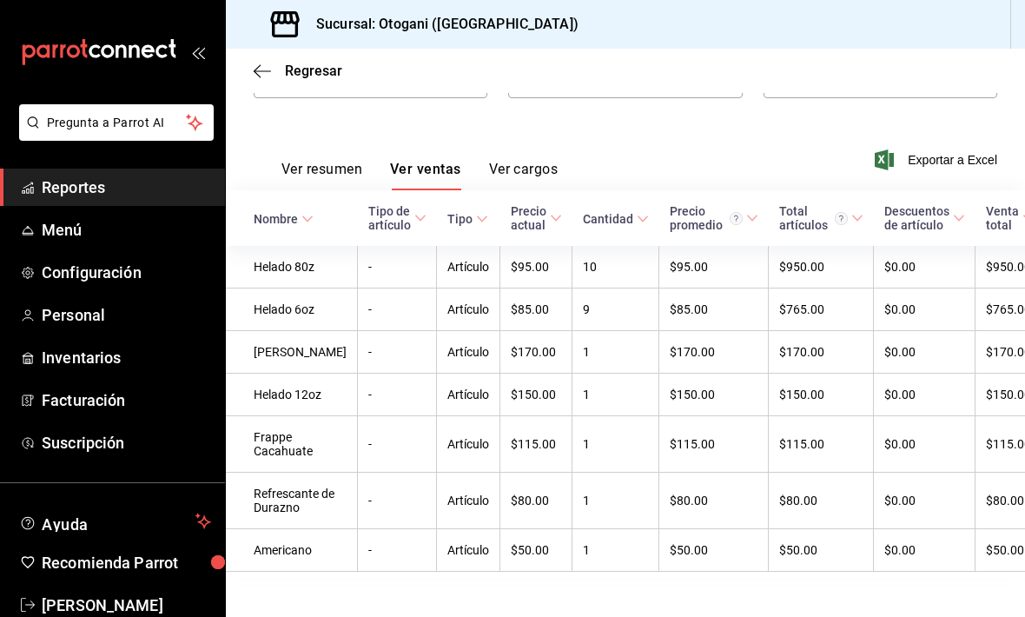
scroll to position [212, 0]
click at [514, 172] on button "Ver cargos" at bounding box center [523, 177] width 69 height 30
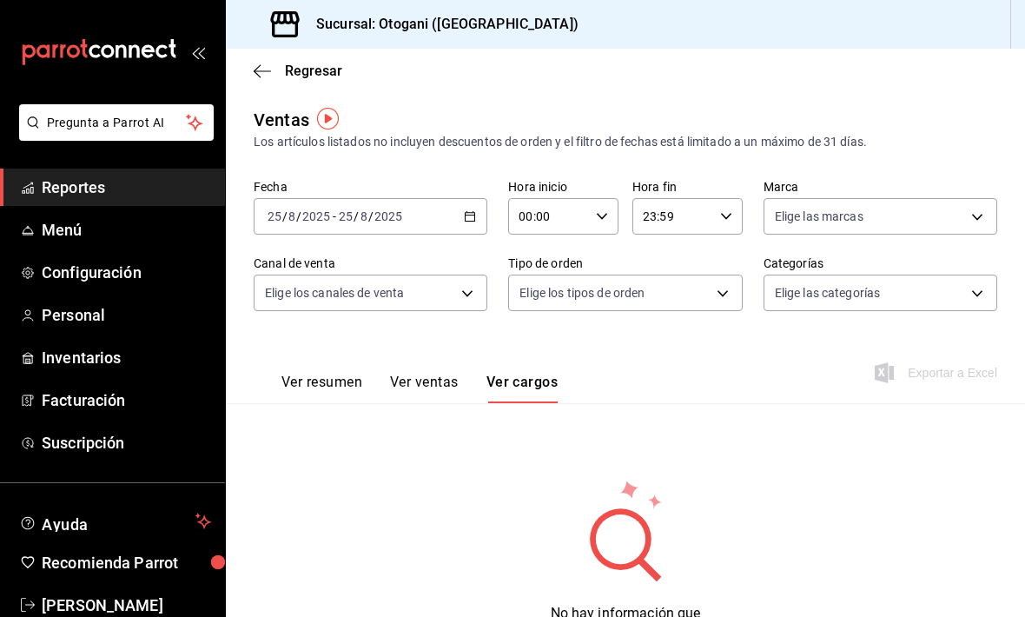
click at [267, 75] on icon "button" at bounding box center [262, 71] width 17 height 16
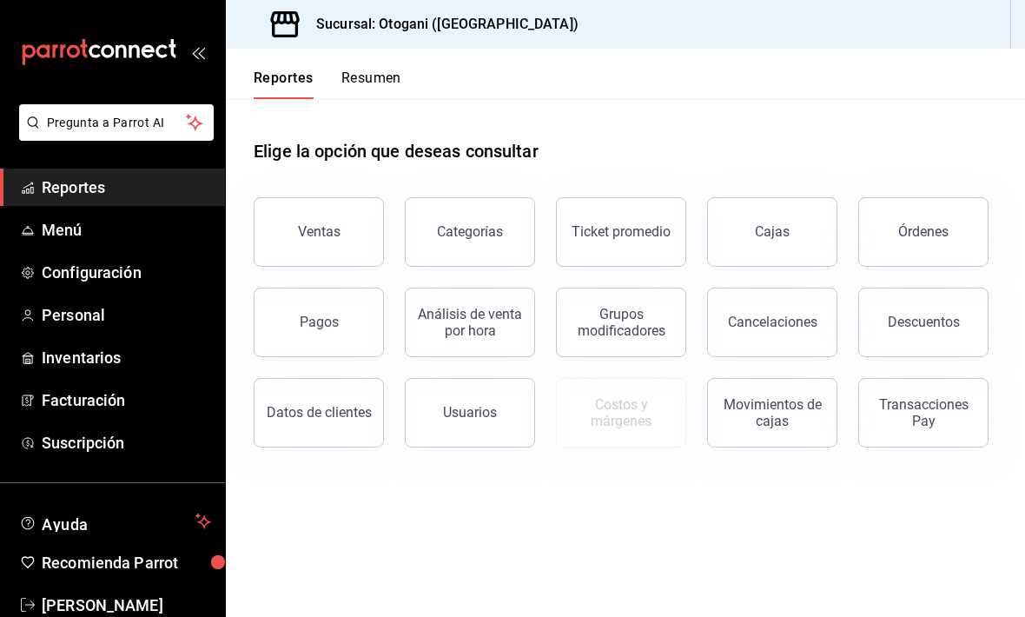
click at [930, 249] on button "Órdenes" at bounding box center [923, 231] width 130 height 69
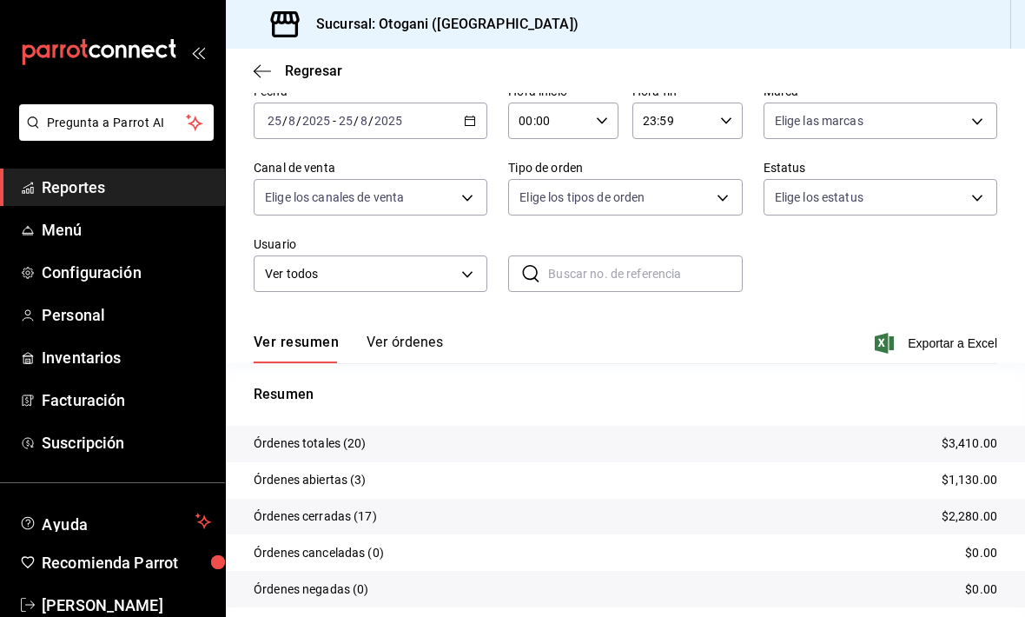
scroll to position [84, 0]
click at [55, 307] on span "Personal" at bounding box center [126, 314] width 169 height 23
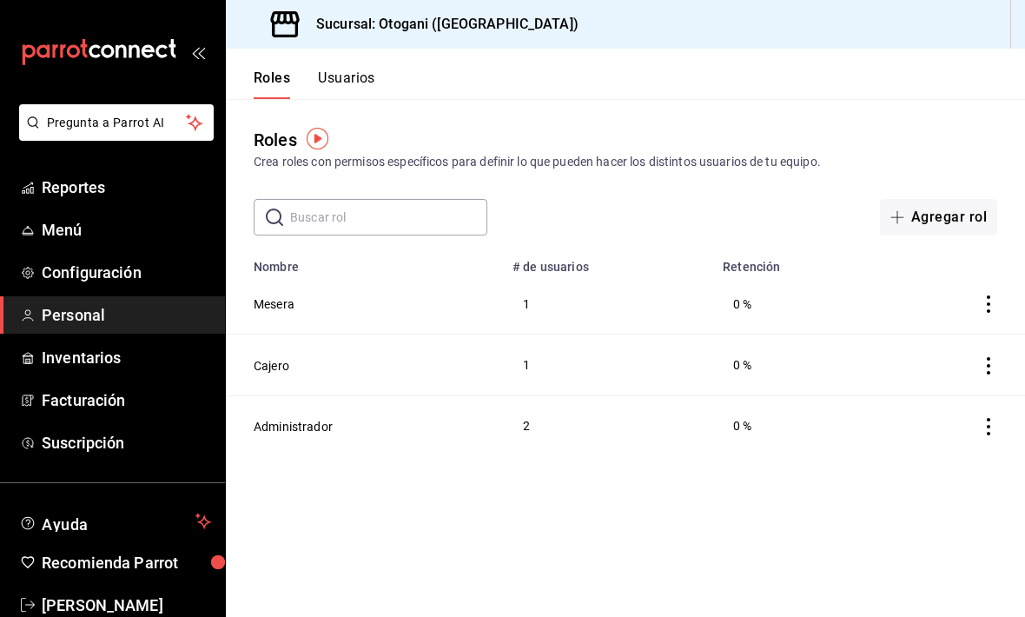
click at [69, 365] on span "Inventarios" at bounding box center [126, 357] width 169 height 23
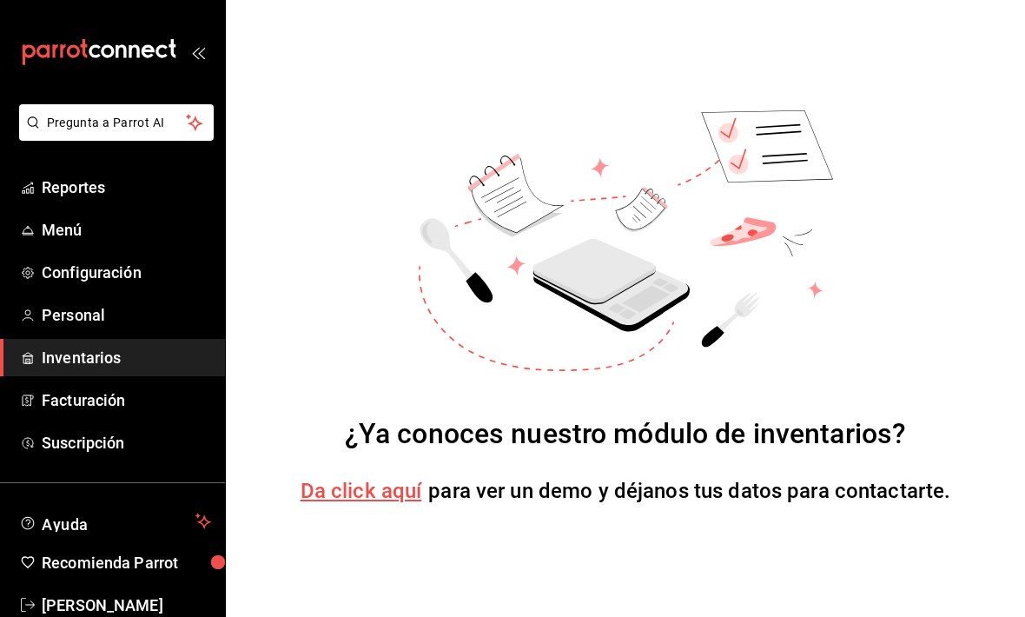
click at [70, 395] on span "Facturación" at bounding box center [126, 399] width 169 height 23
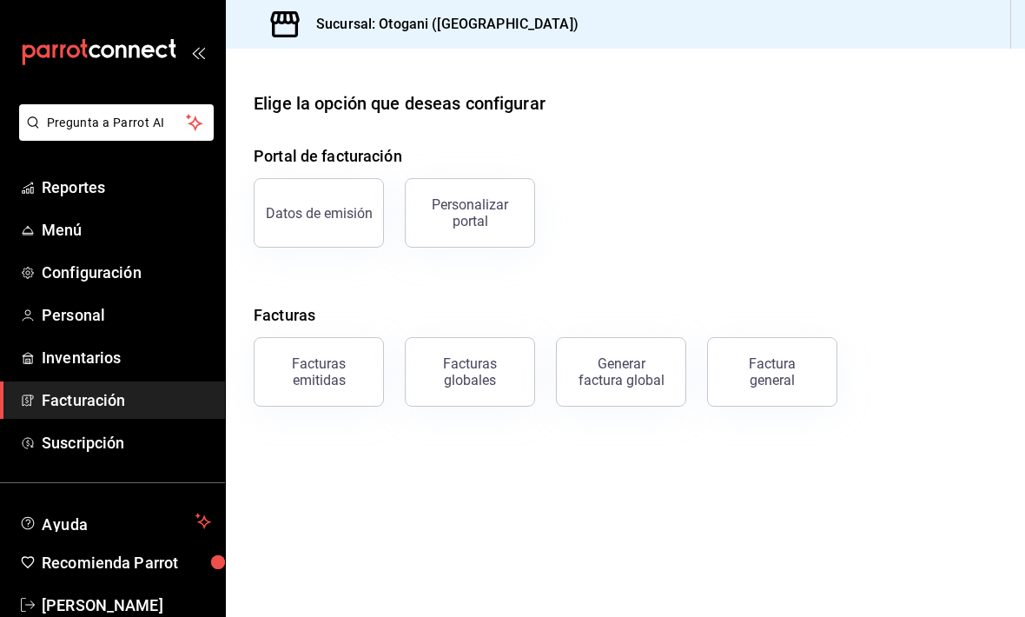
click at [95, 178] on span "Reportes" at bounding box center [126, 186] width 169 height 23
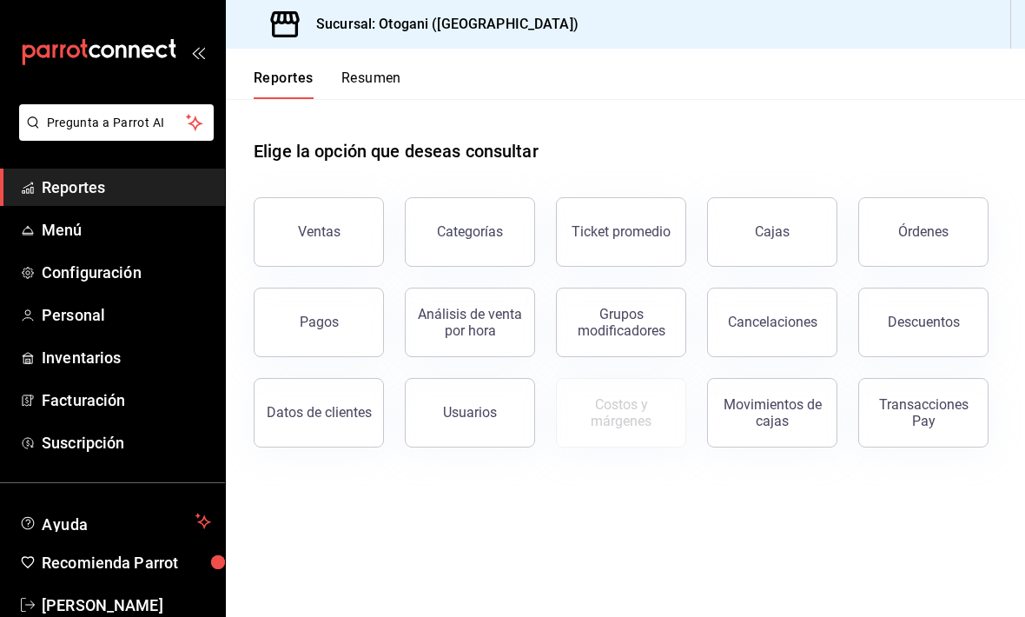
click at [330, 221] on button "Ventas" at bounding box center [319, 231] width 130 height 69
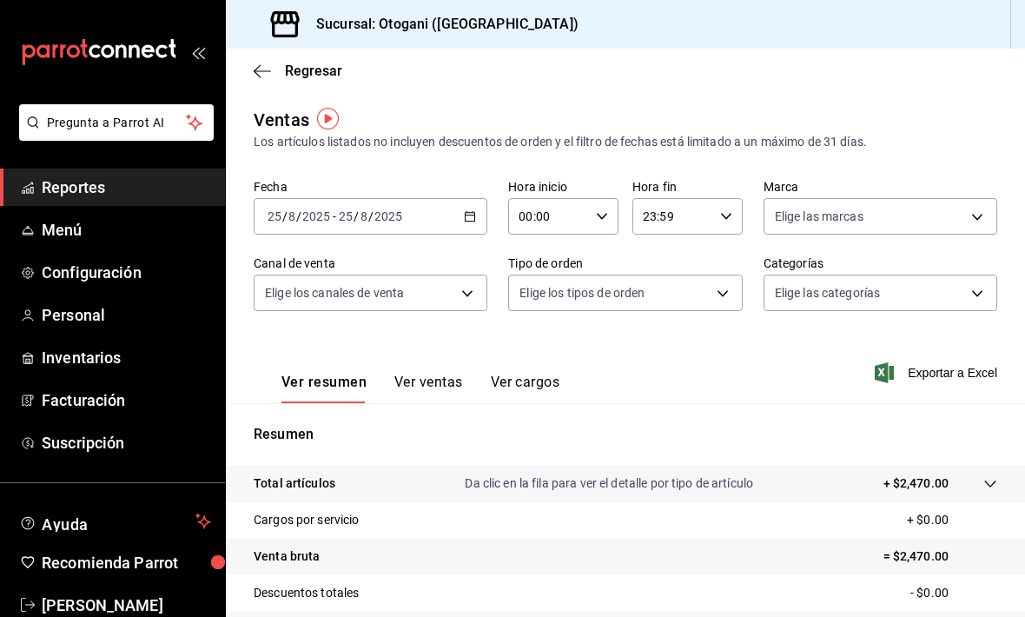
click at [93, 182] on span "Reportes" at bounding box center [126, 186] width 169 height 23
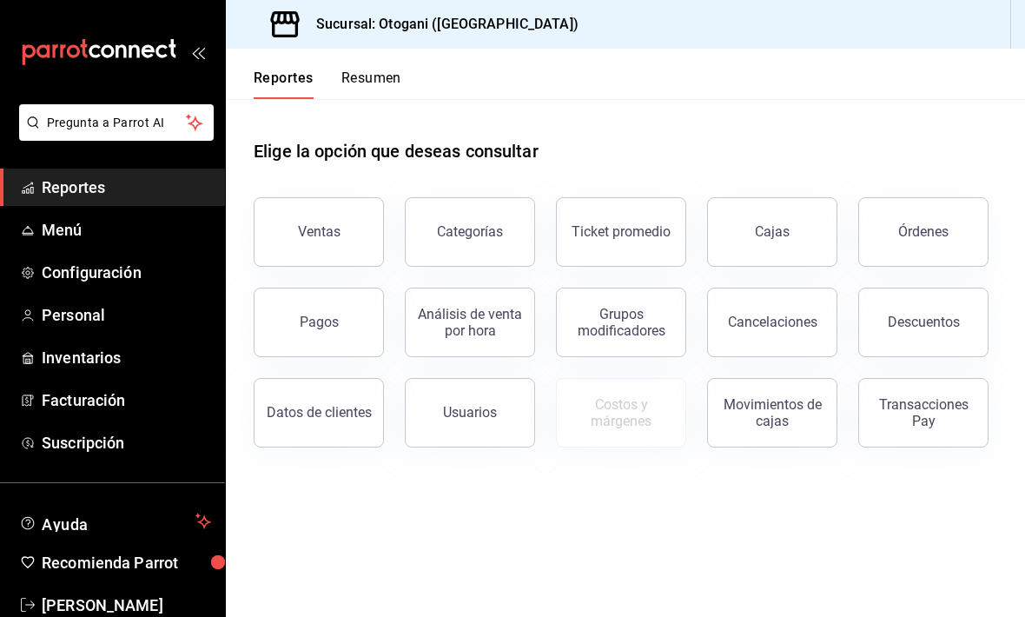
click at [925, 228] on div "Órdenes" at bounding box center [923, 231] width 50 height 16
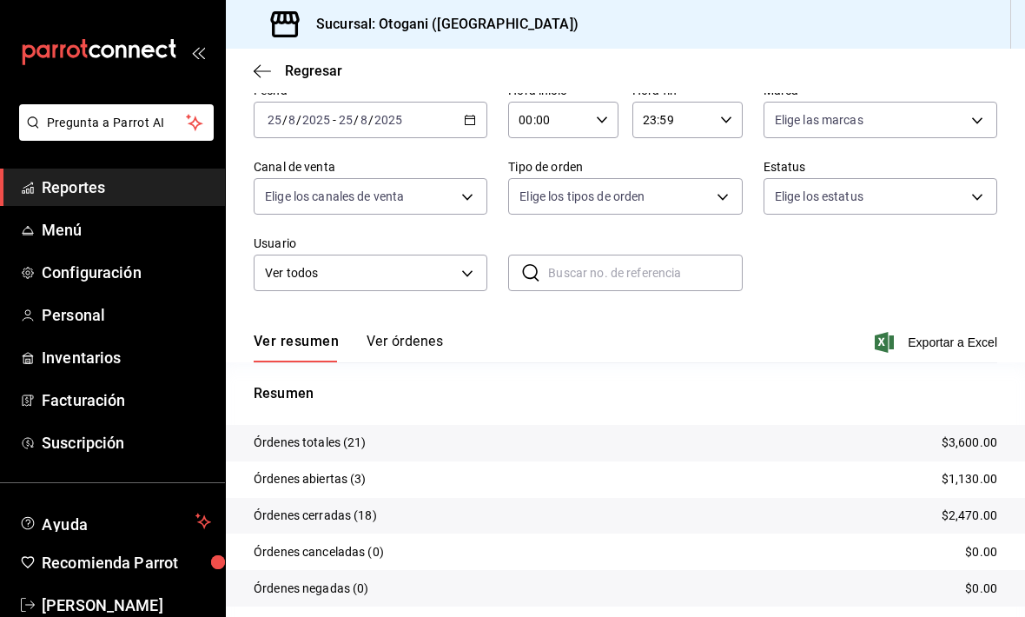
scroll to position [84, 0]
click at [393, 340] on button "Ver órdenes" at bounding box center [404, 348] width 76 height 30
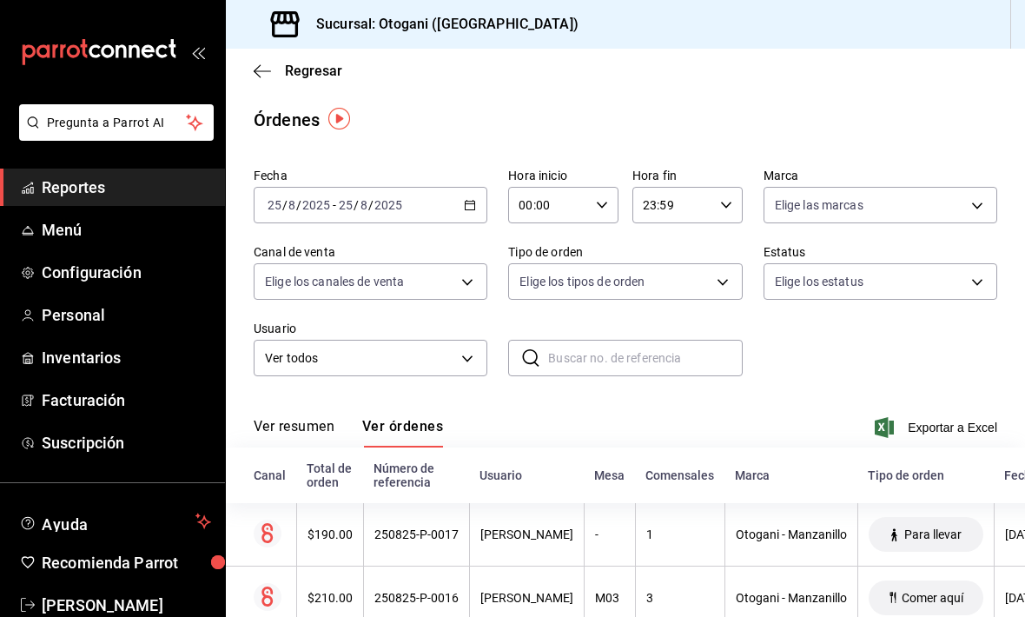
click at [261, 56] on div "Regresar" at bounding box center [625, 71] width 799 height 44
click at [271, 69] on span "Regresar" at bounding box center [298, 71] width 89 height 16
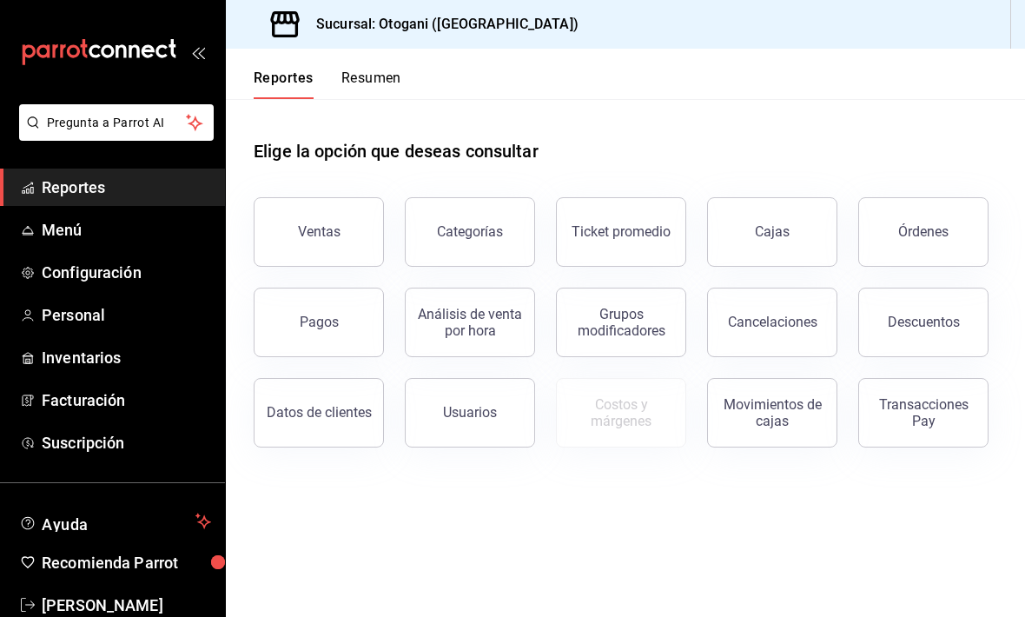
click at [914, 234] on div "Órdenes" at bounding box center [923, 231] width 50 height 16
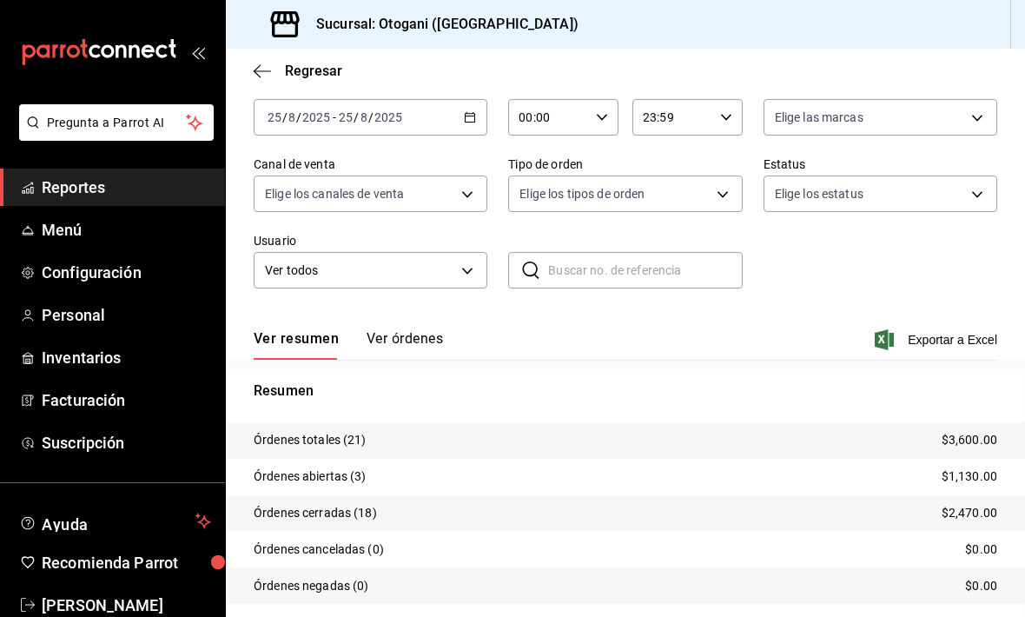
scroll to position [84, 0]
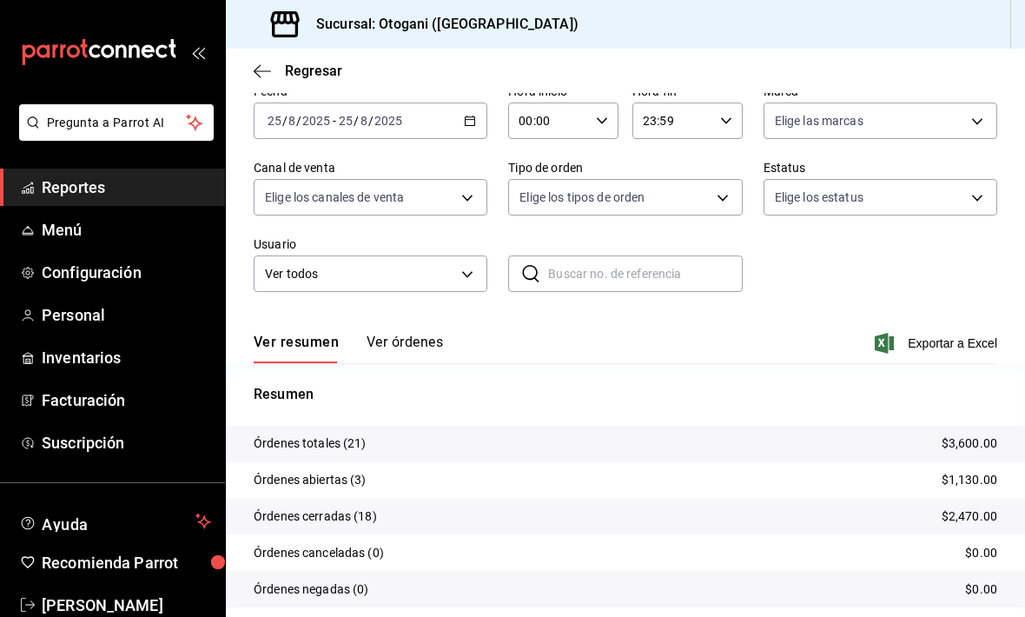
click at [385, 340] on button "Ver órdenes" at bounding box center [404, 348] width 76 height 30
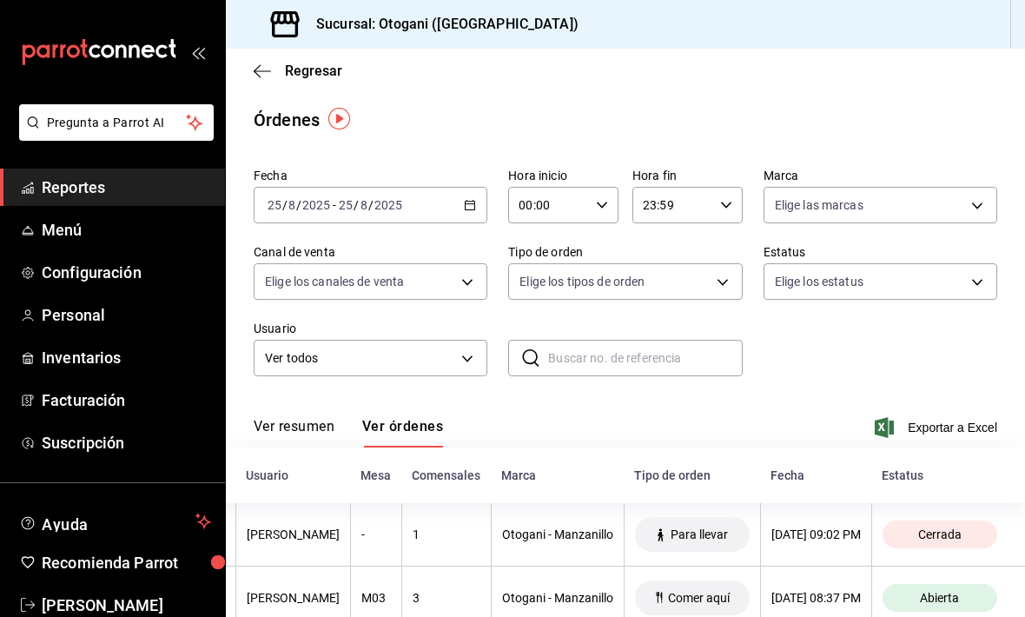
scroll to position [0, 254]
click at [268, 54] on div "Regresar" at bounding box center [625, 71] width 799 height 44
click at [277, 65] on span "Regresar" at bounding box center [298, 71] width 89 height 16
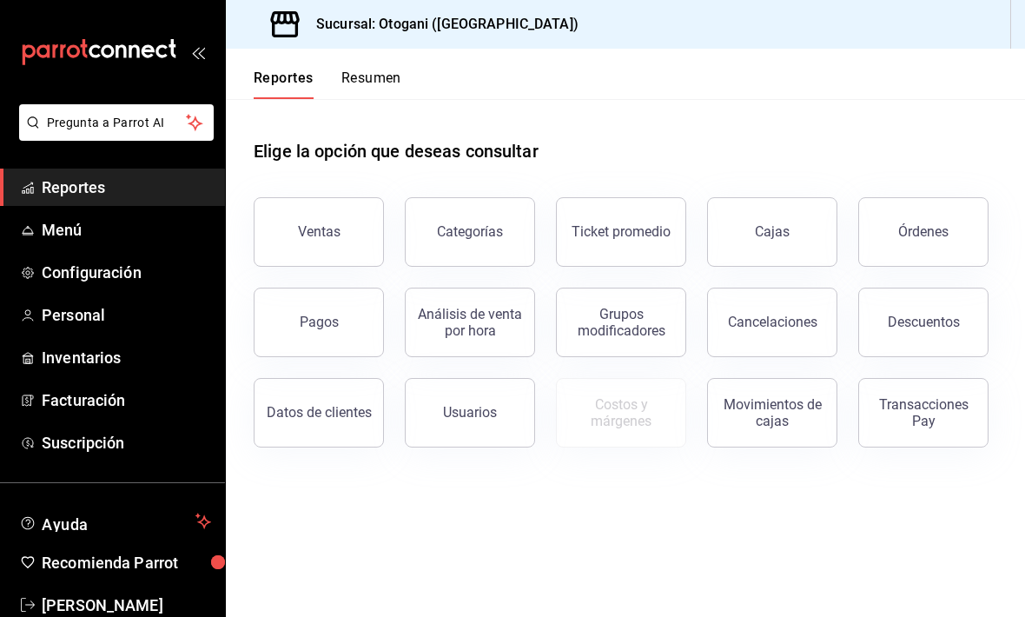
click at [89, 195] on span "Reportes" at bounding box center [126, 186] width 169 height 23
click at [103, 285] on link "Configuración" at bounding box center [112, 272] width 225 height 37
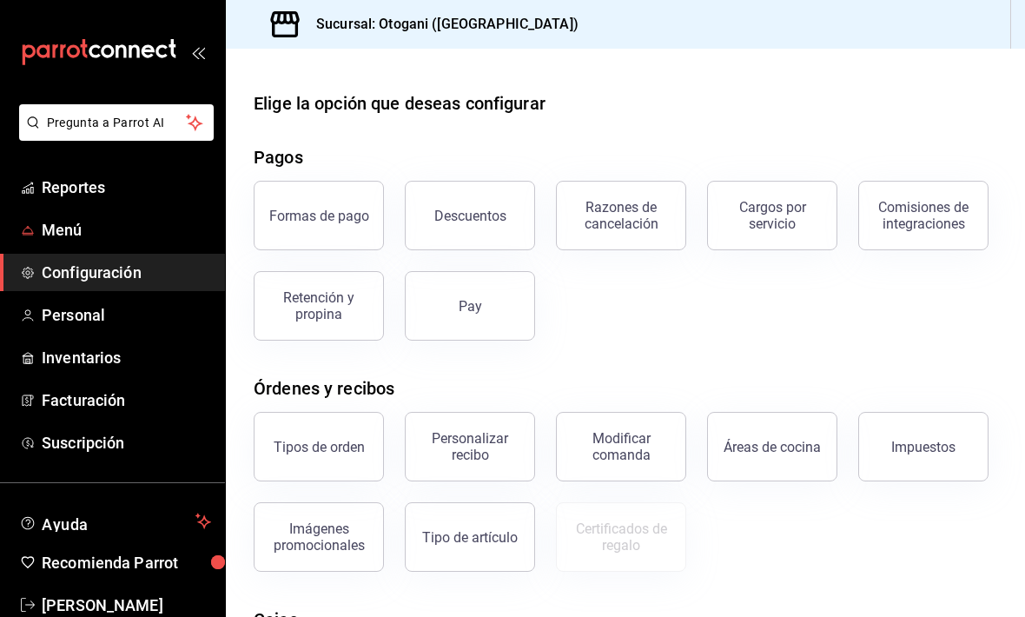
click at [75, 243] on link "Menú" at bounding box center [112, 229] width 225 height 37
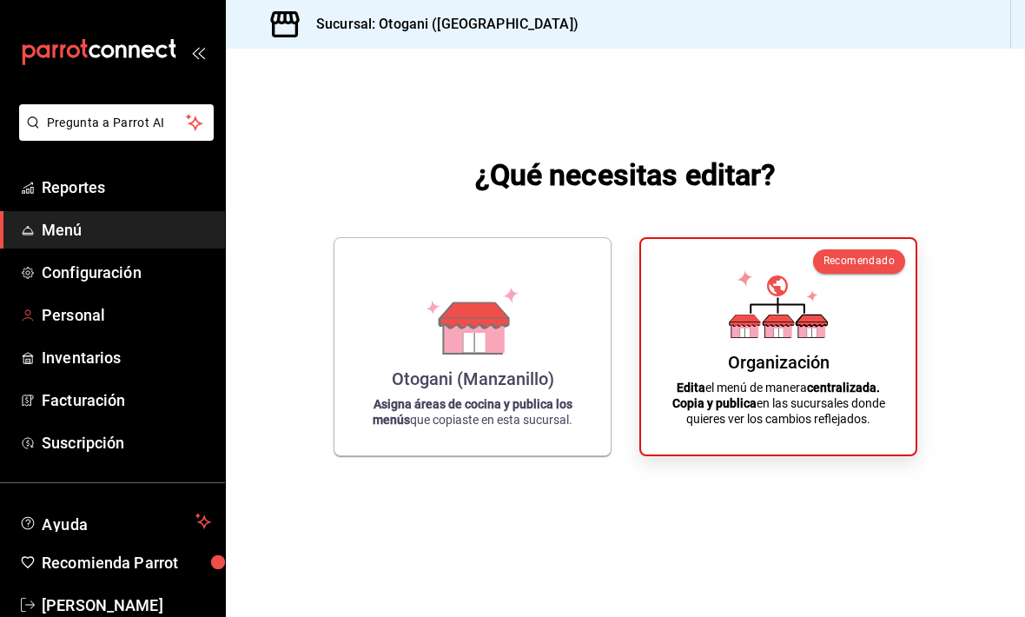
click at [82, 333] on link "Personal" at bounding box center [112, 314] width 225 height 37
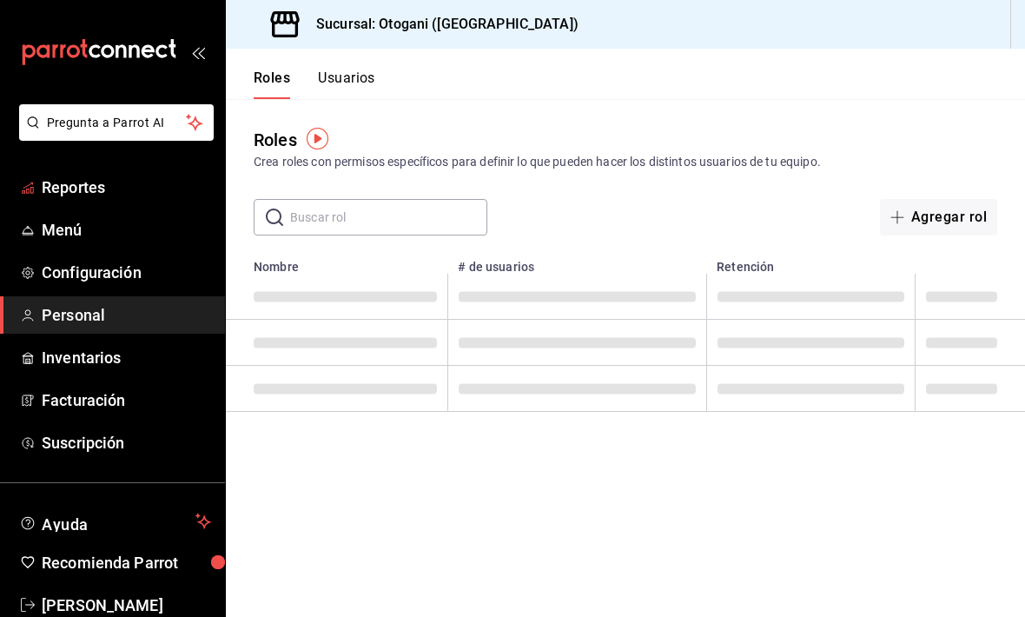
click at [92, 181] on span "Reportes" at bounding box center [126, 186] width 169 height 23
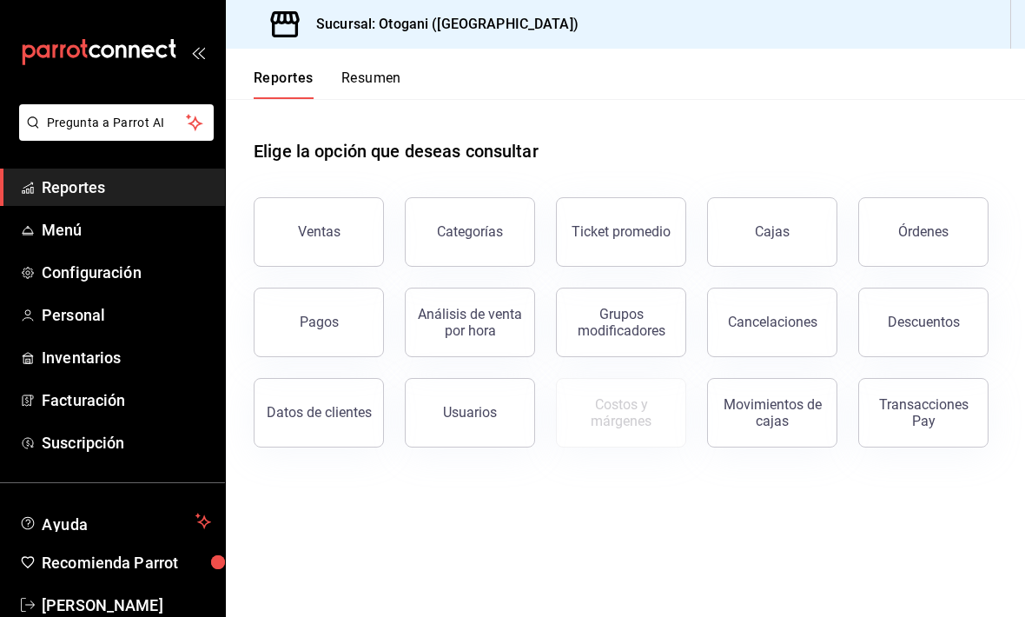
click at [935, 224] on div "Órdenes" at bounding box center [923, 231] width 50 height 16
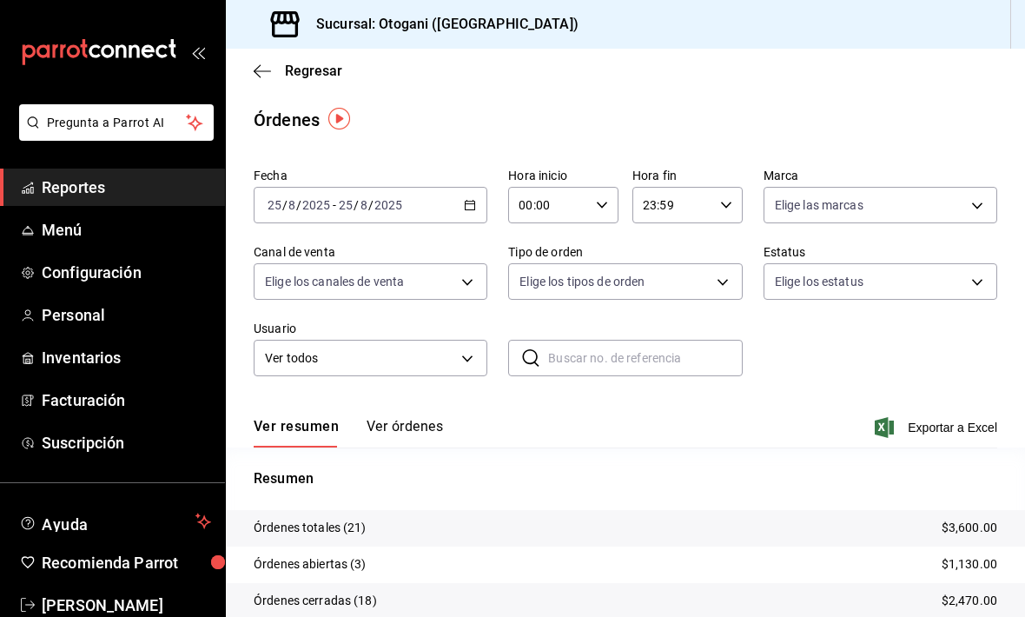
click at [393, 424] on button "Ver órdenes" at bounding box center [404, 433] width 76 height 30
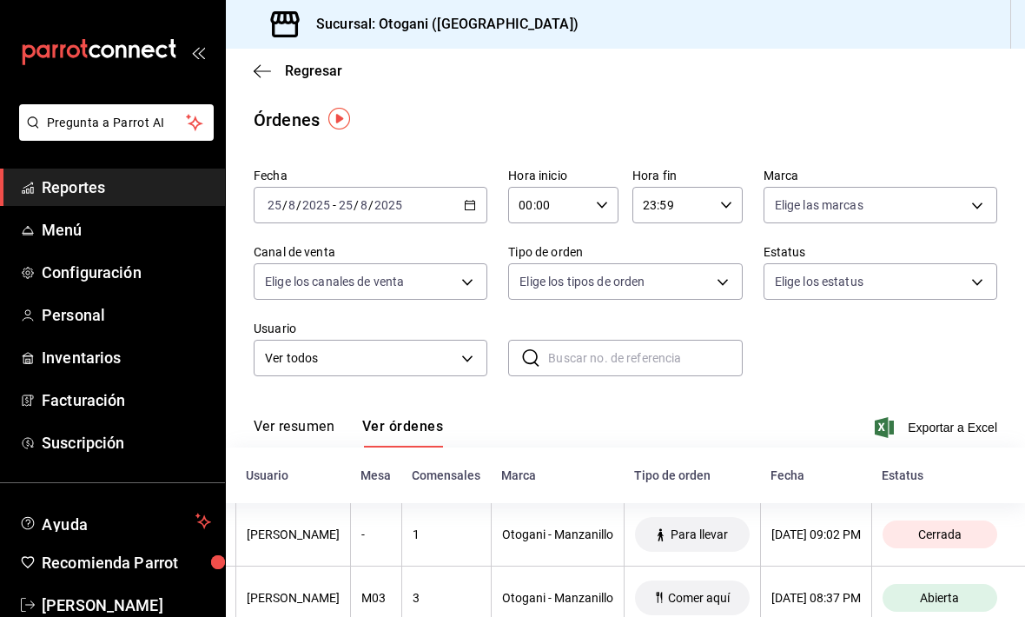
click at [111, 190] on span "Reportes" at bounding box center [126, 186] width 169 height 23
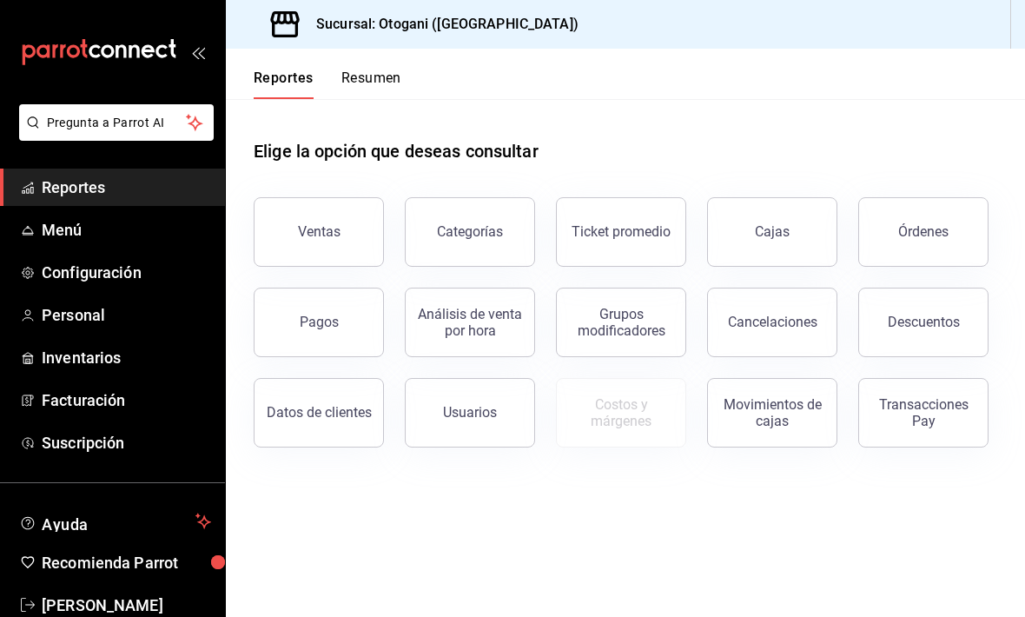
click at [94, 226] on span "Menú" at bounding box center [126, 229] width 169 height 23
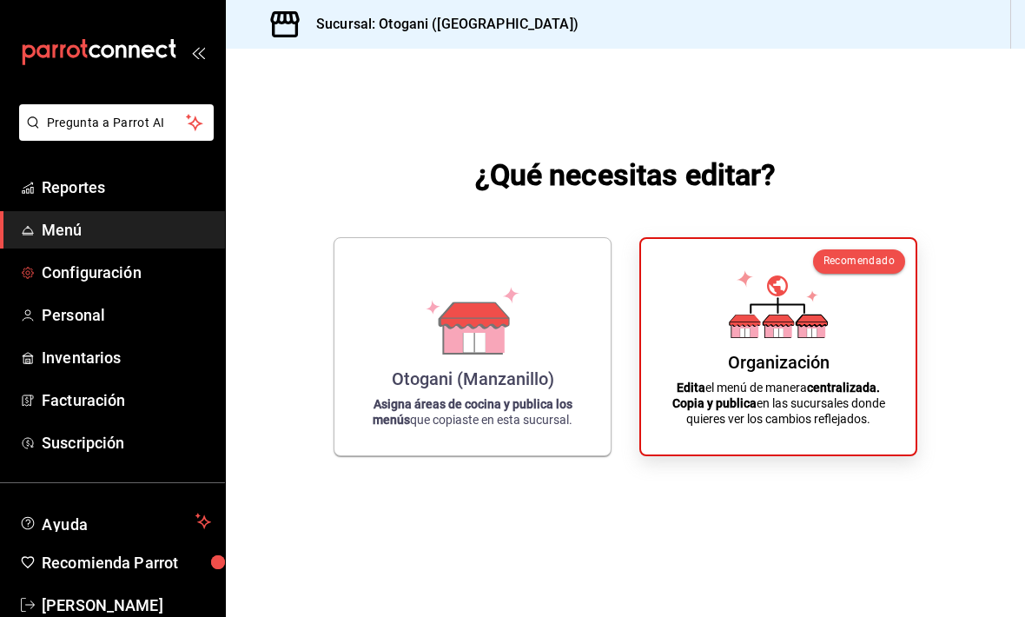
click at [90, 273] on span "Configuración" at bounding box center [126, 272] width 169 height 23
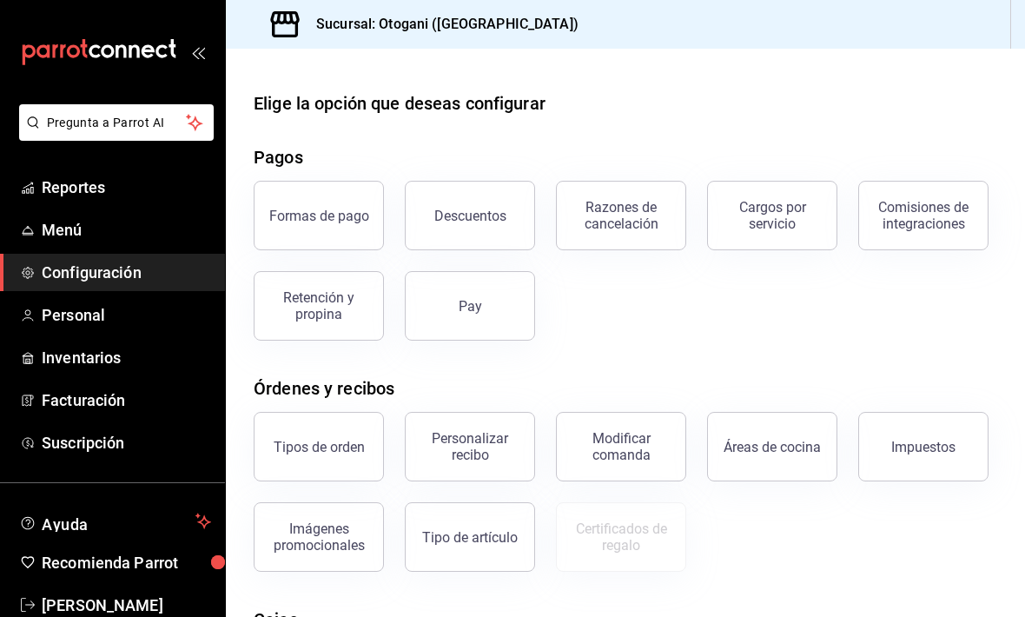
click at [75, 188] on span "Reportes" at bounding box center [126, 186] width 169 height 23
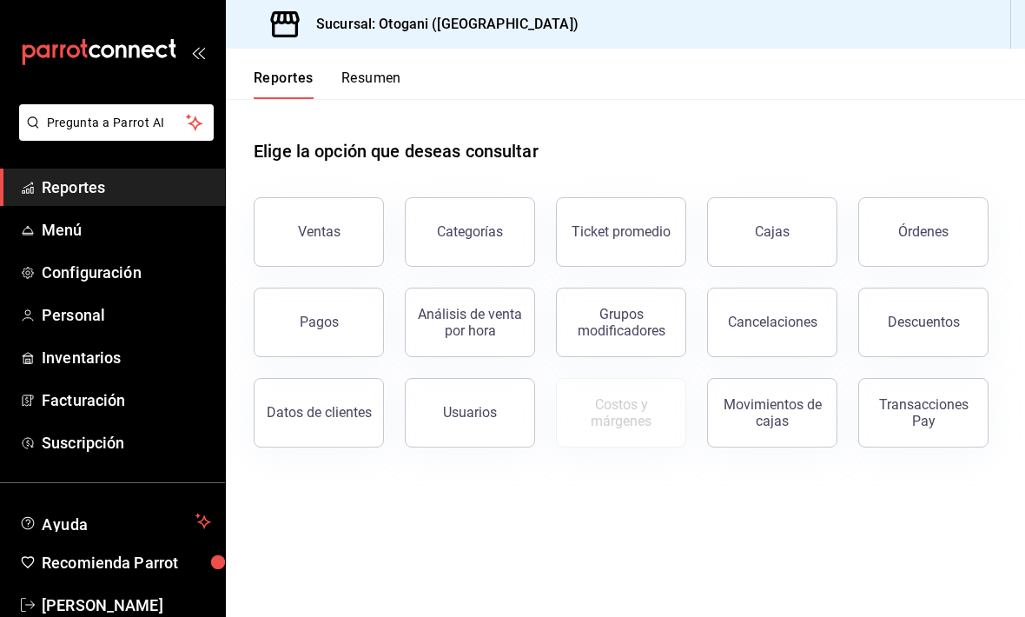
click at [317, 228] on div "Ventas" at bounding box center [319, 231] width 43 height 16
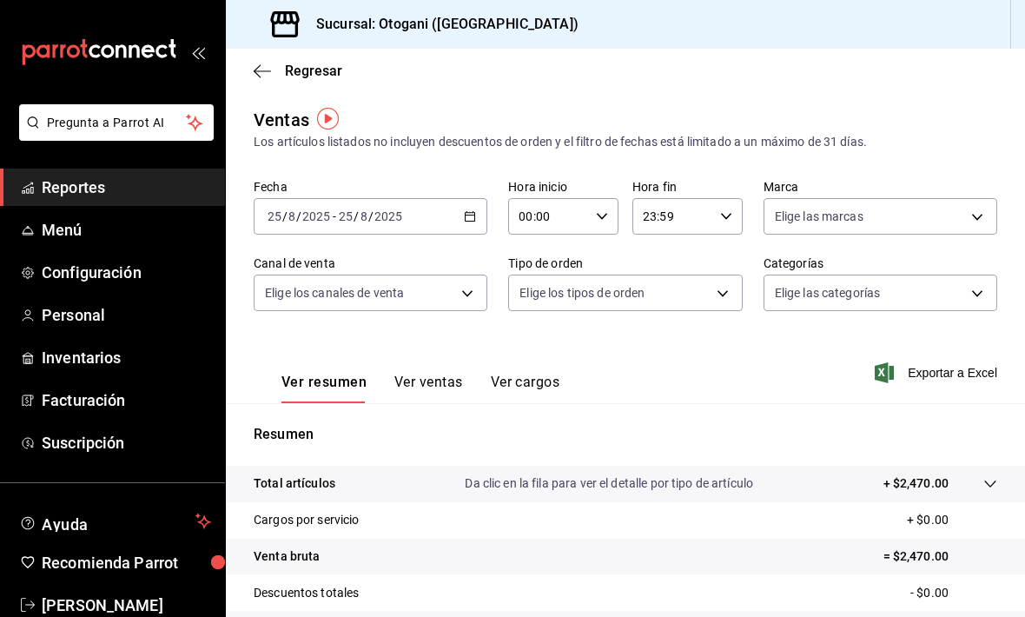
click at [426, 380] on button "Ver ventas" at bounding box center [428, 388] width 69 height 30
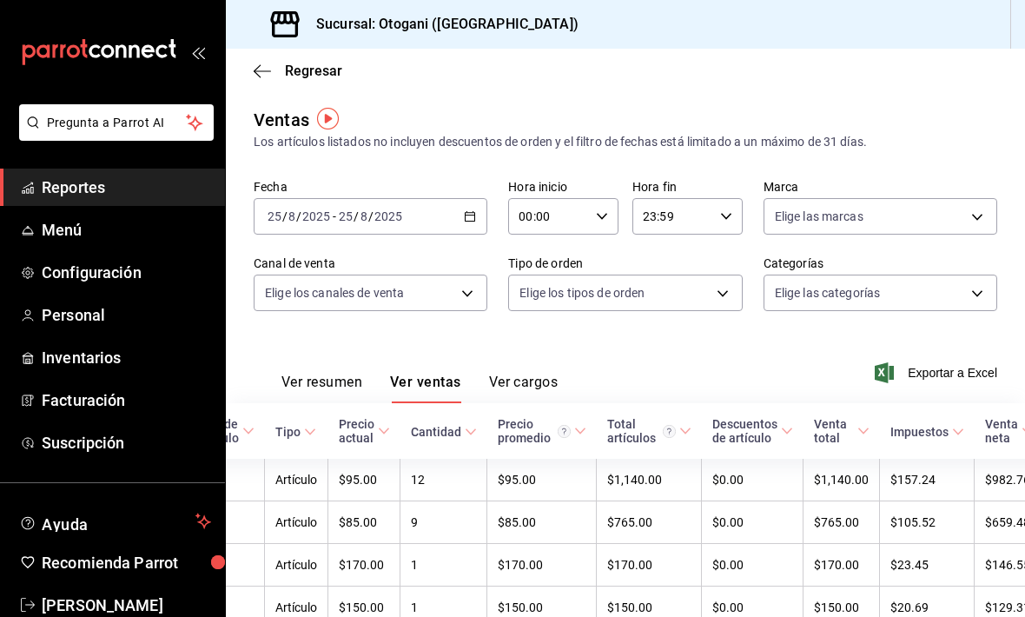
scroll to position [0, 171]
click at [324, 366] on div "Ver resumen Ver ventas Ver cargos" at bounding box center [406, 378] width 304 height 50
click at [529, 387] on button "Ver cargos" at bounding box center [523, 388] width 69 height 30
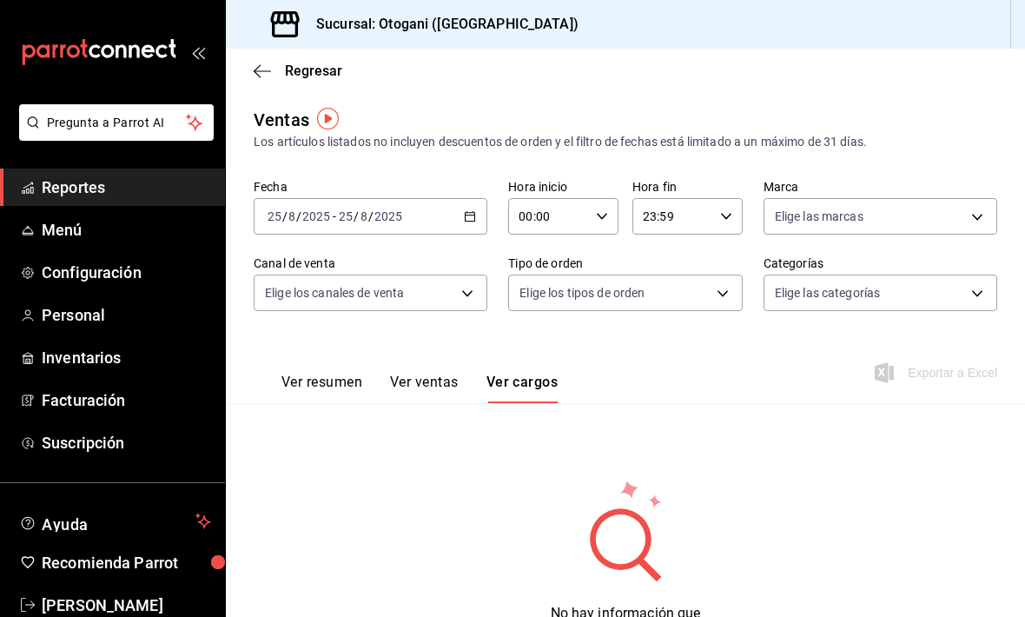
click at [331, 373] on button "Ver resumen" at bounding box center [321, 388] width 81 height 30
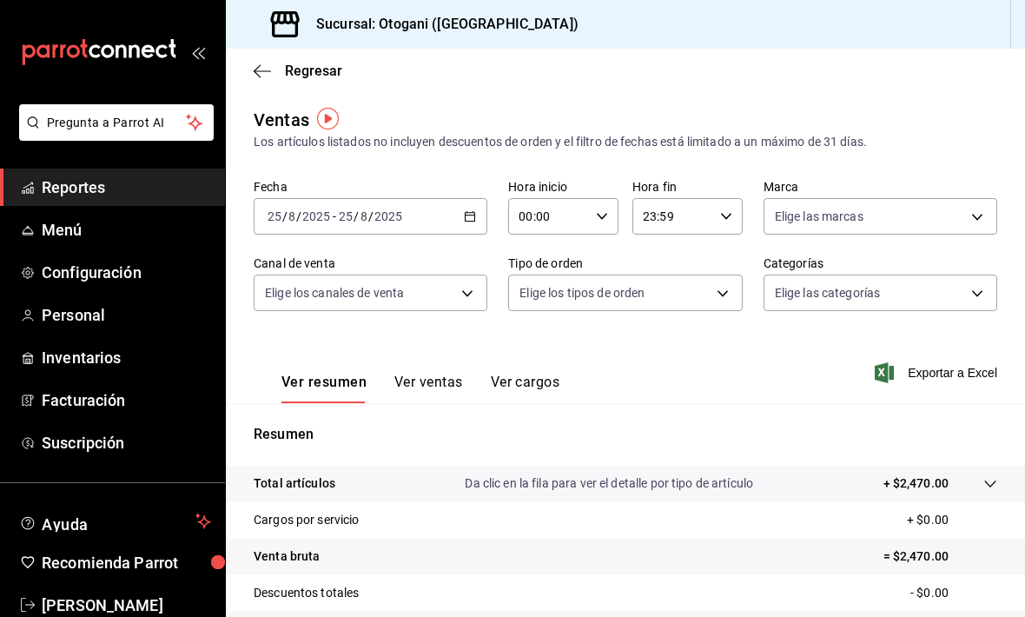
click at [267, 70] on icon "button" at bounding box center [262, 70] width 17 height 1
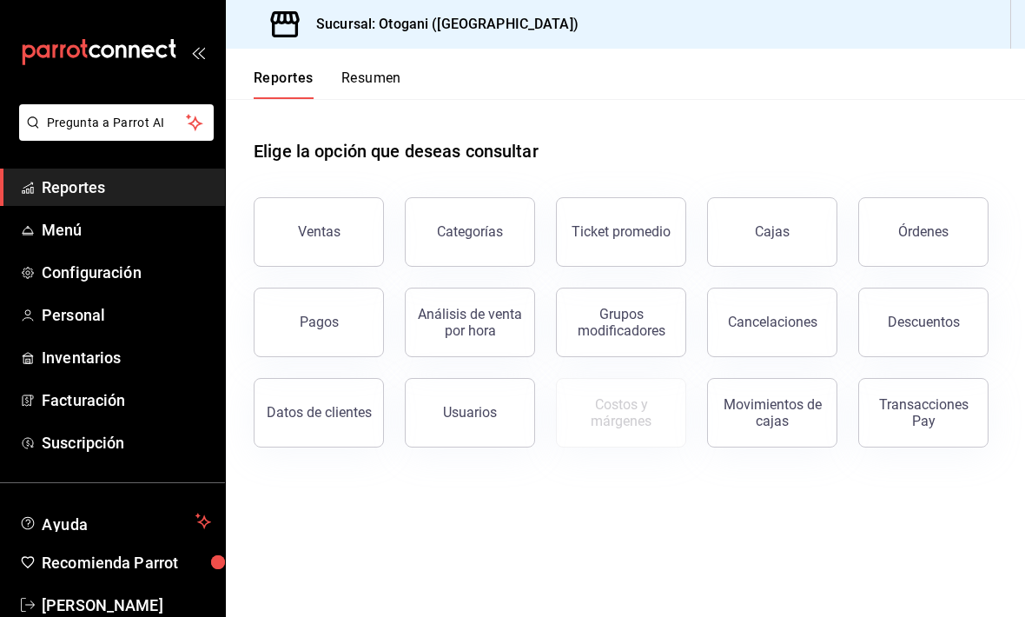
click at [935, 237] on div "Órdenes" at bounding box center [923, 231] width 50 height 16
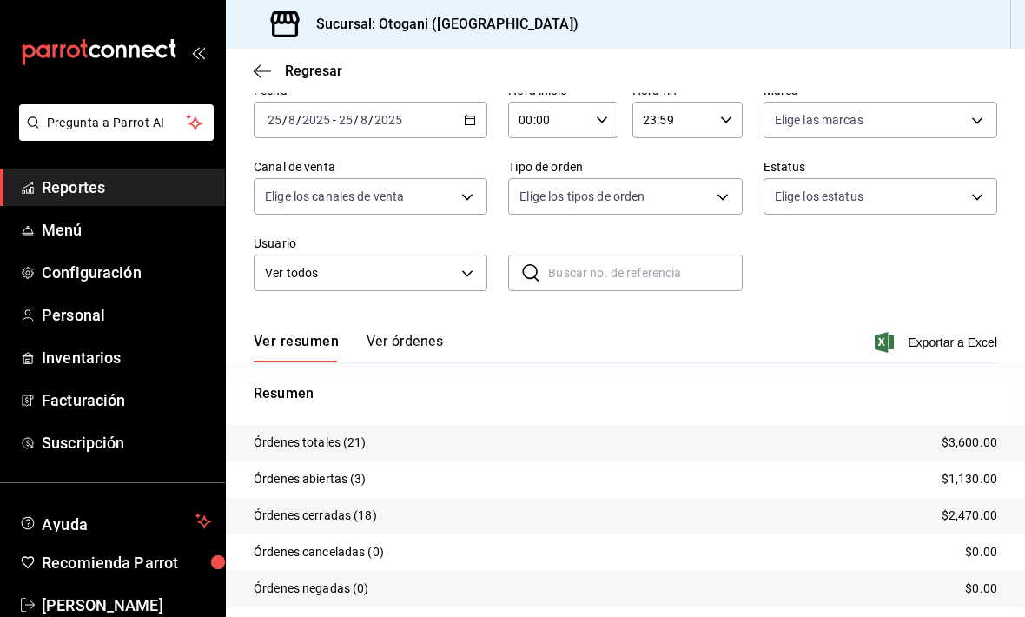
scroll to position [84, 0]
click at [76, 222] on span "Menú" at bounding box center [126, 229] width 169 height 23
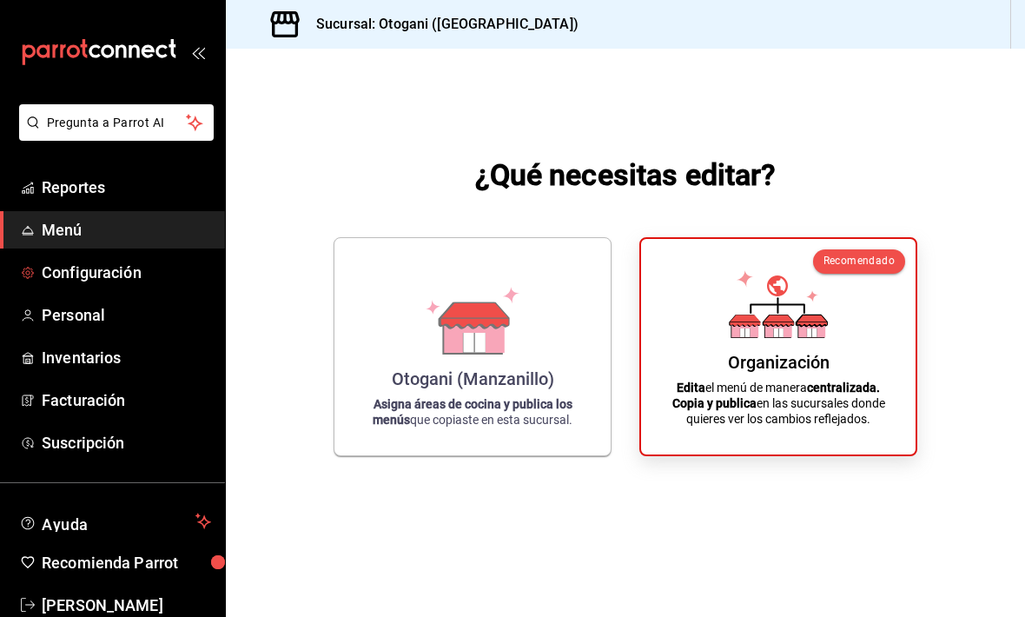
click at [107, 277] on span "Configuración" at bounding box center [126, 272] width 169 height 23
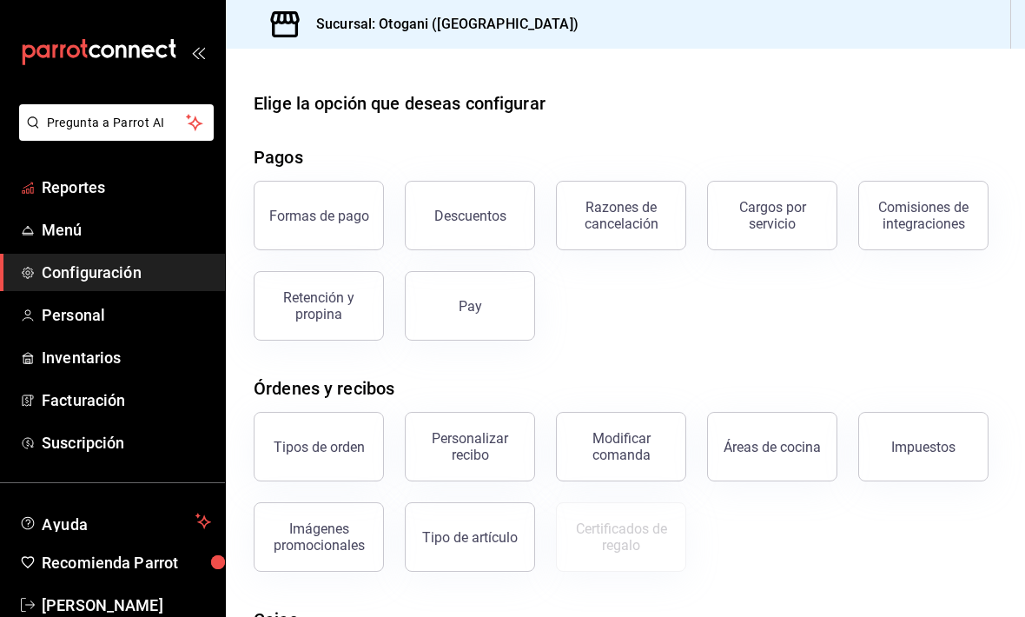
click at [76, 186] on span "Reportes" at bounding box center [126, 186] width 169 height 23
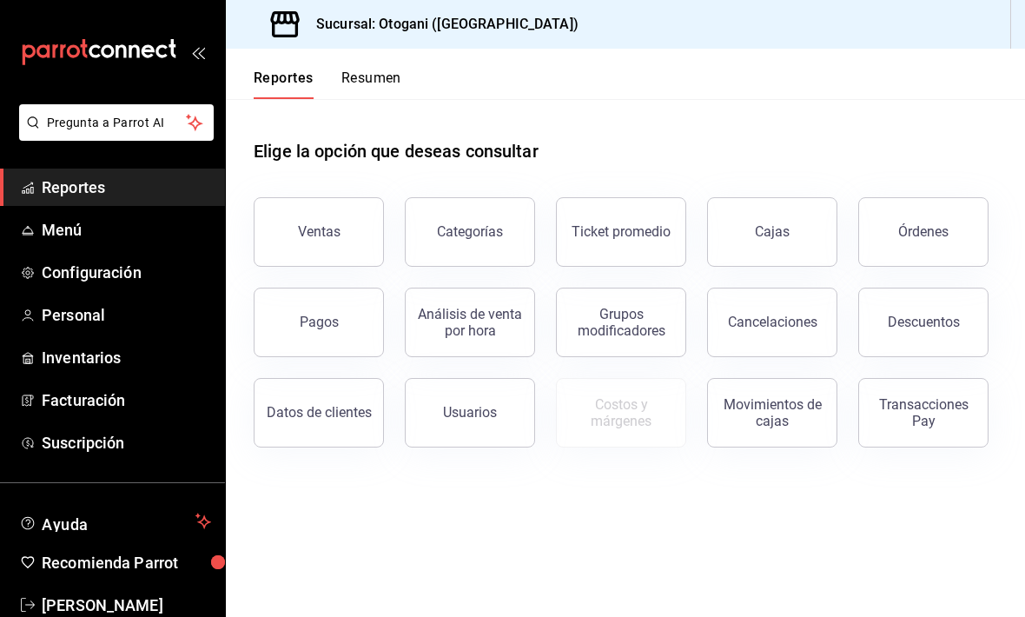
click at [929, 224] on div "Órdenes" at bounding box center [923, 231] width 50 height 16
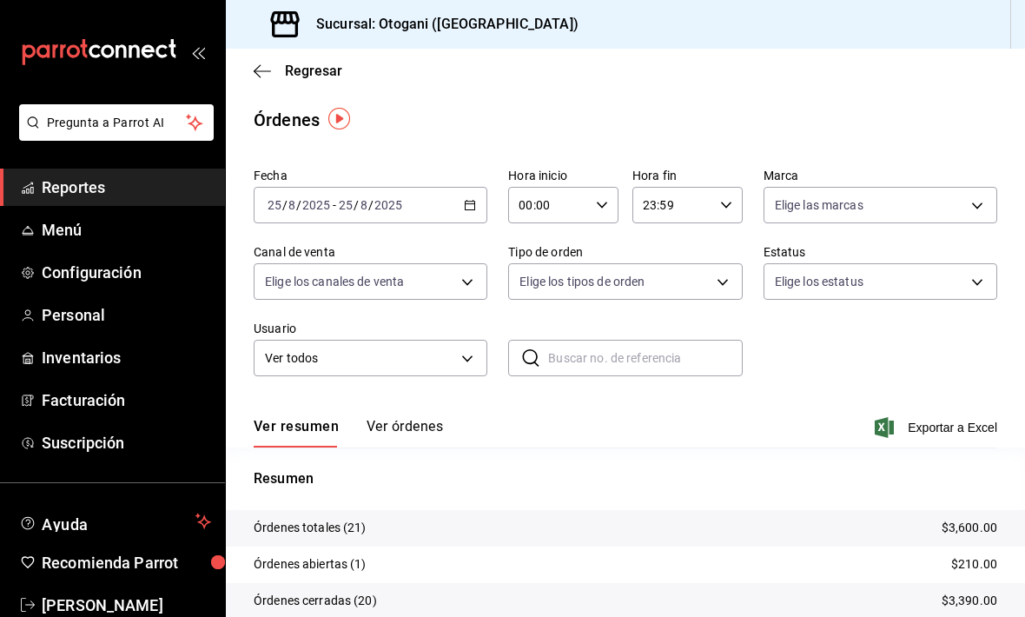
click at [75, 191] on span "Reportes" at bounding box center [126, 186] width 169 height 23
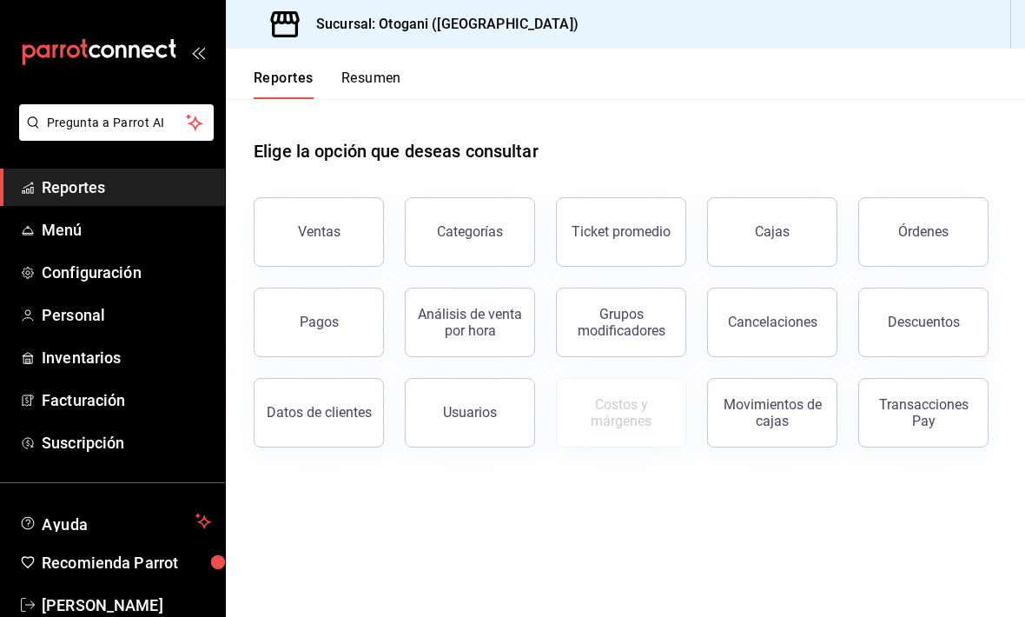
click at [935, 225] on div "Órdenes" at bounding box center [923, 231] width 50 height 16
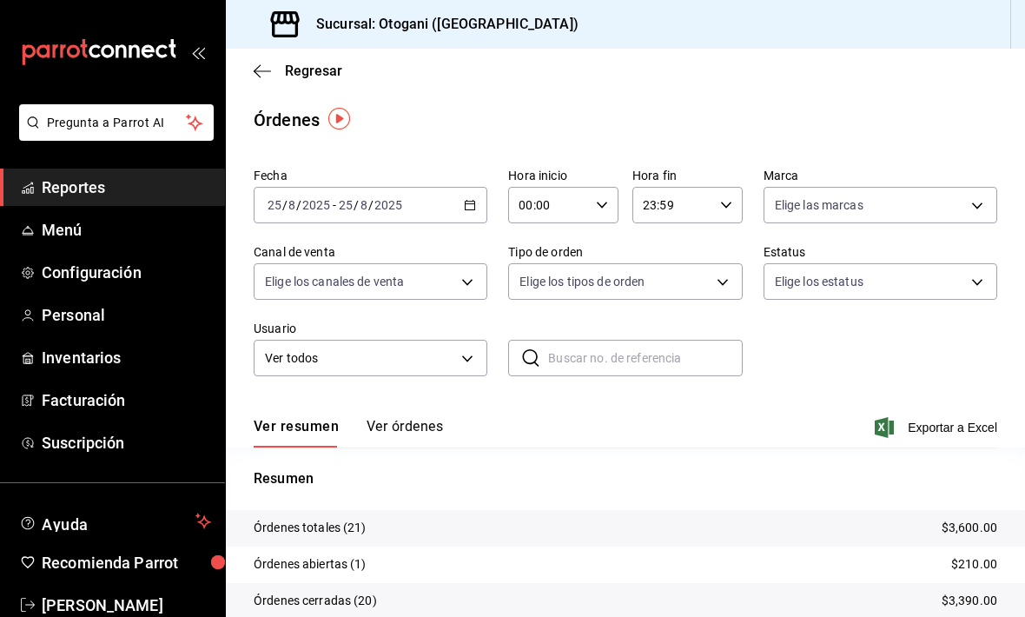
click at [393, 432] on button "Ver órdenes" at bounding box center [404, 433] width 76 height 30
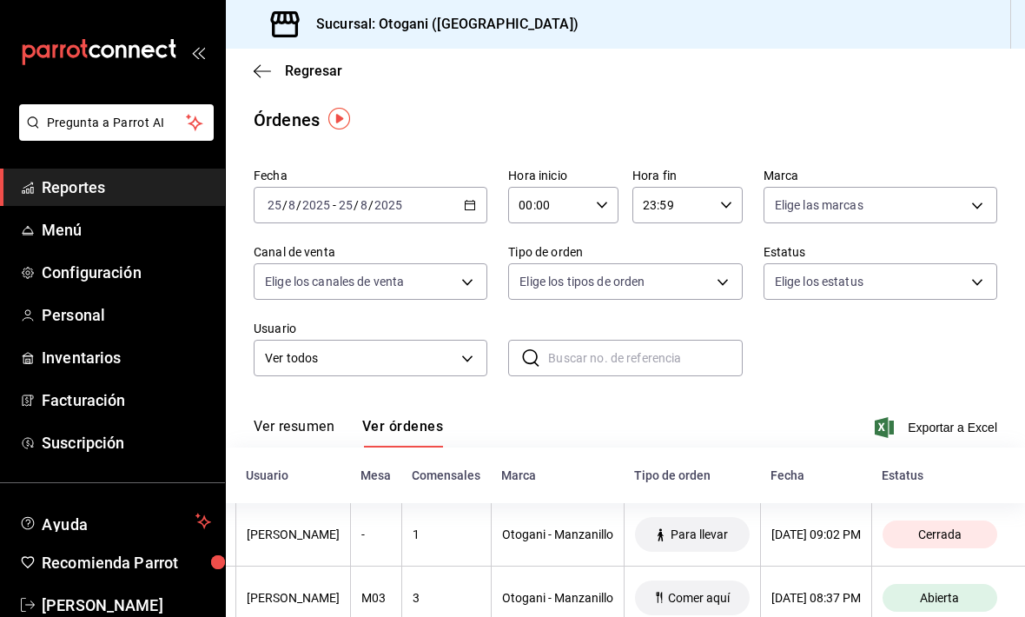
click at [82, 277] on span "Configuración" at bounding box center [126, 272] width 169 height 23
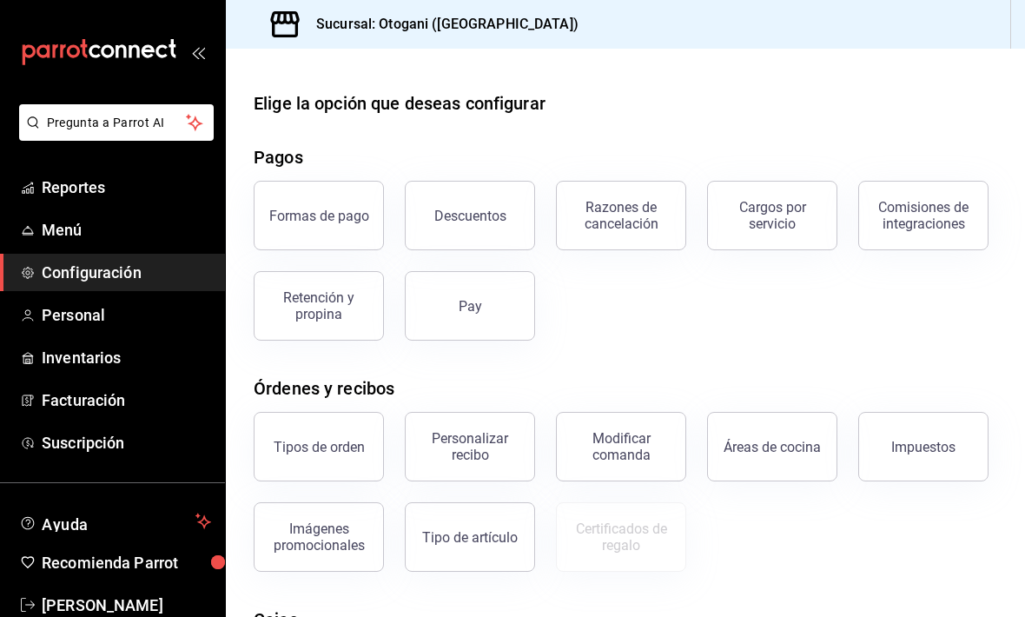
click at [472, 231] on button "Descuentos" at bounding box center [470, 215] width 130 height 69
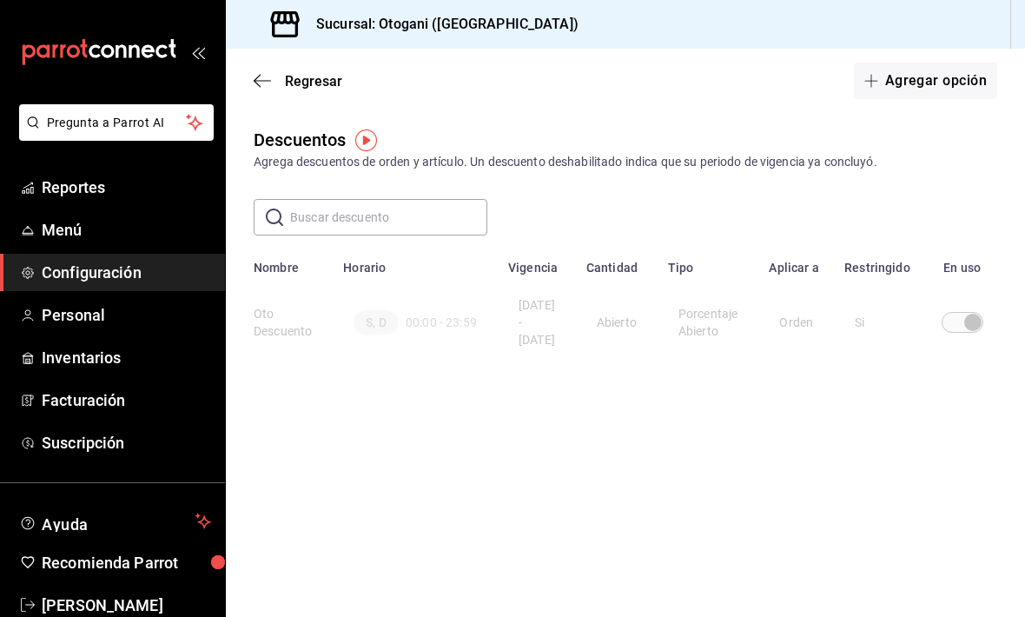
click at [922, 81] on button "Agregar opción" at bounding box center [925, 81] width 143 height 36
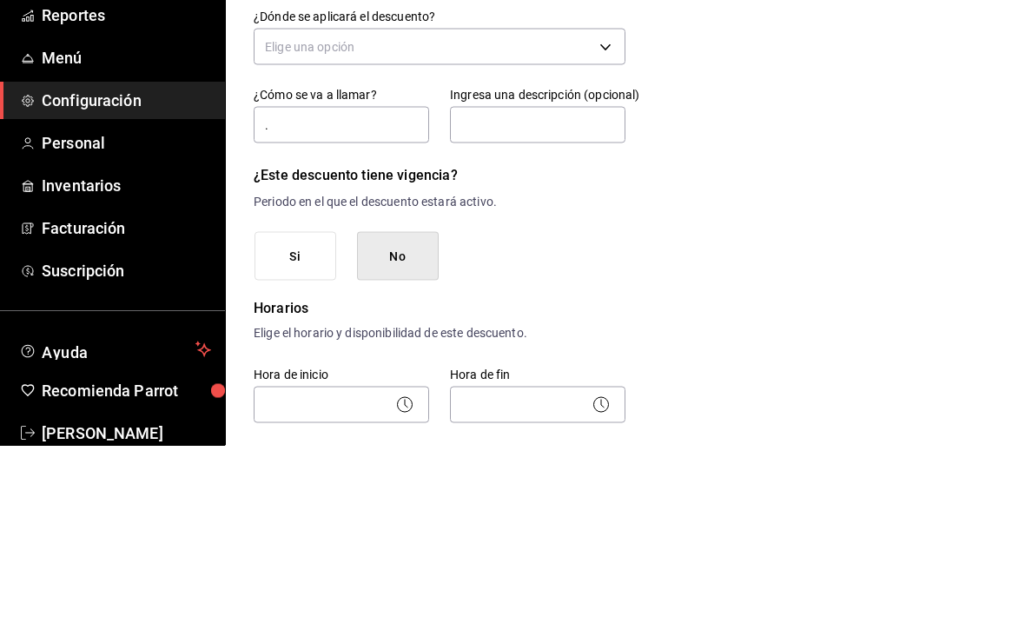
type input "."
click at [571, 49] on body "Pregunta a Parrot AI Reportes Menú Configuración Personal Inventarios Facturaci…" at bounding box center [512, 308] width 1025 height 617
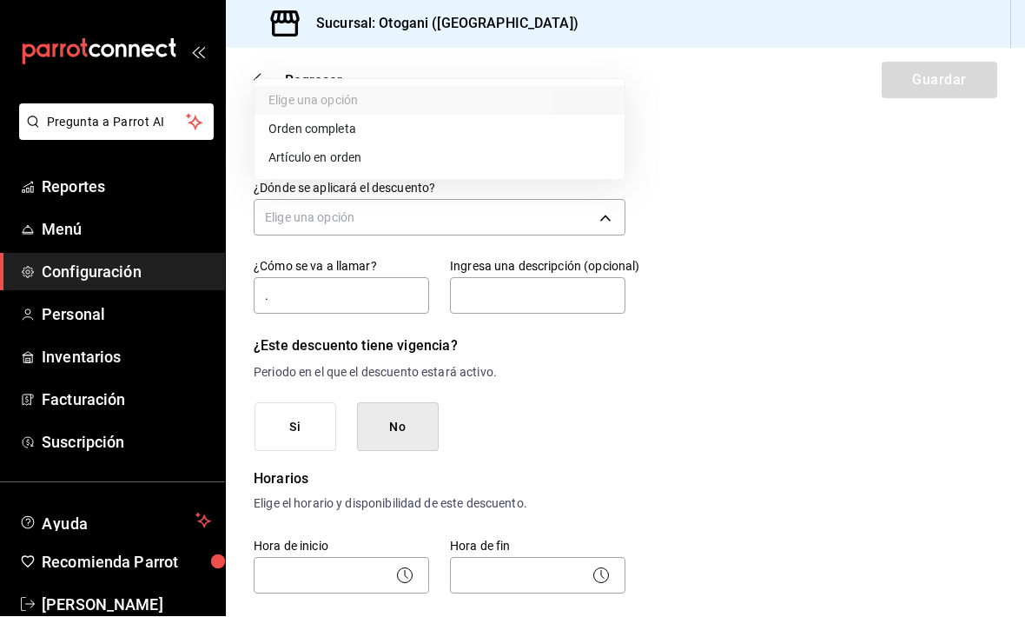
click at [808, 527] on div at bounding box center [512, 308] width 1025 height 617
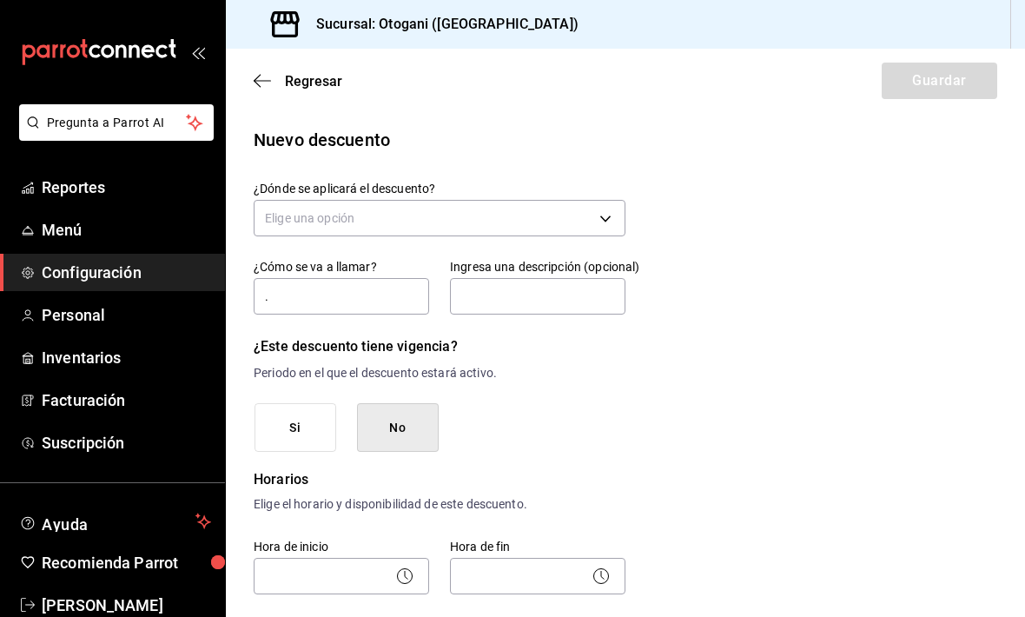
click at [589, 164] on body "Pregunta a Parrot AI Reportes Menú Configuración Personal Inventarios Facturaci…" at bounding box center [512, 308] width 1025 height 617
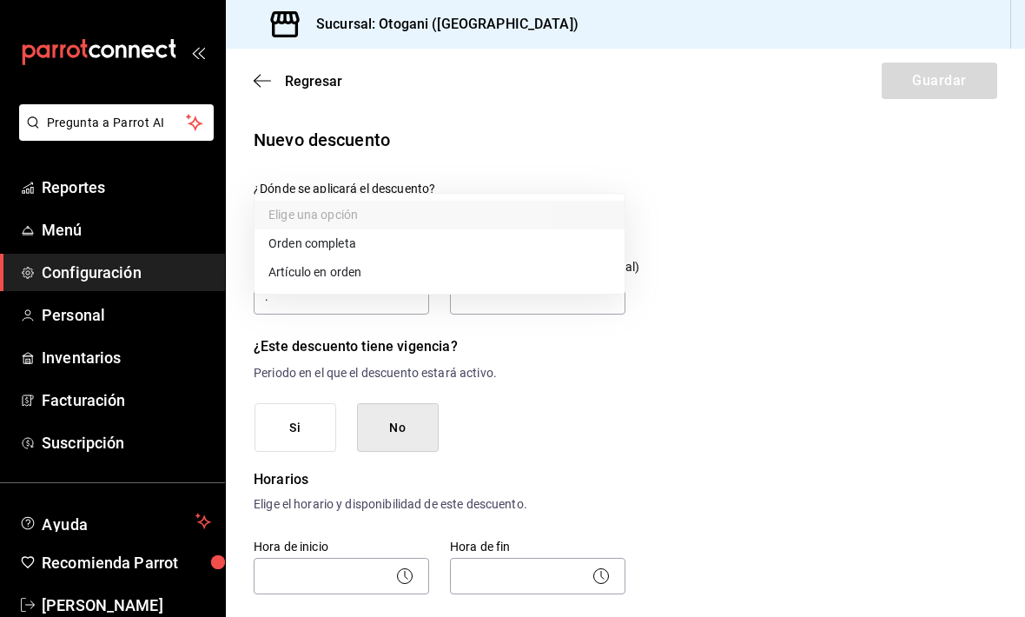
click at [314, 236] on li "Orden completa" at bounding box center [439, 243] width 370 height 29
type input "ORDER"
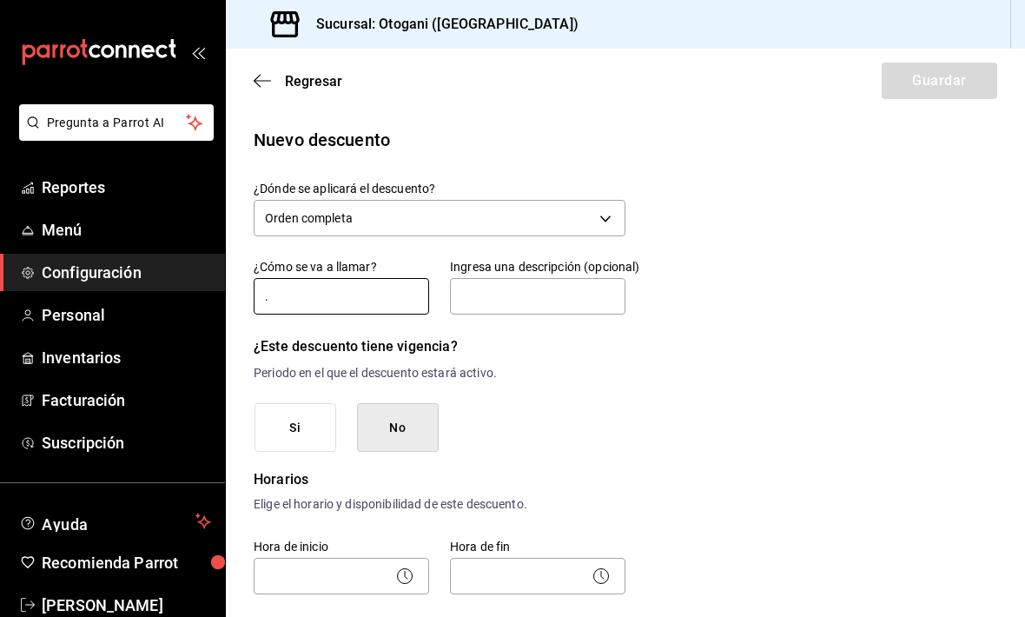
click at [300, 278] on input "." at bounding box center [341, 296] width 175 height 36
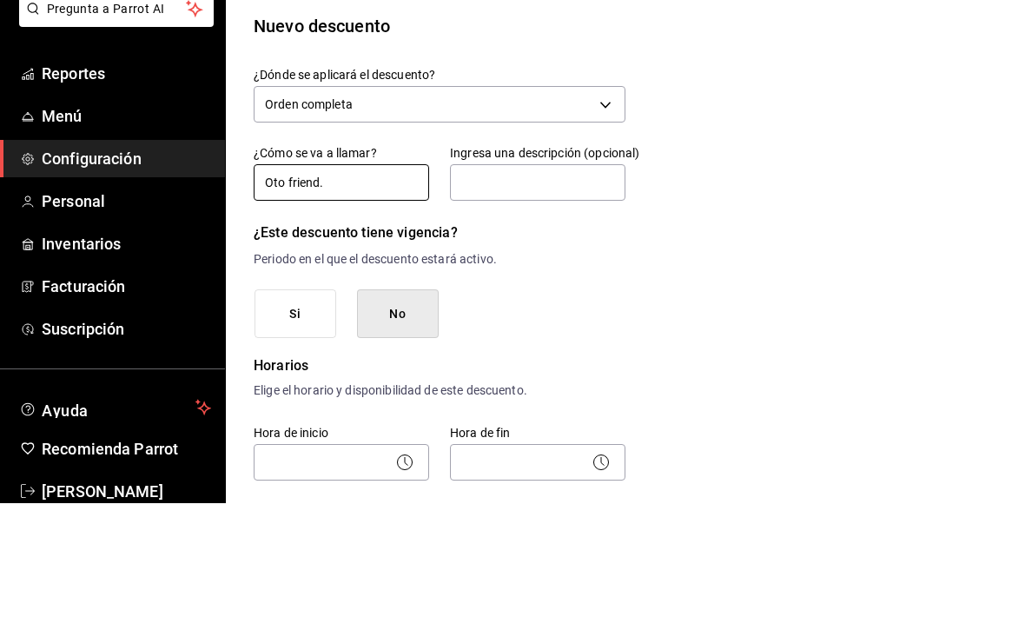
type input "Oto friend."
click at [505, 278] on input "text" at bounding box center [537, 296] width 175 height 36
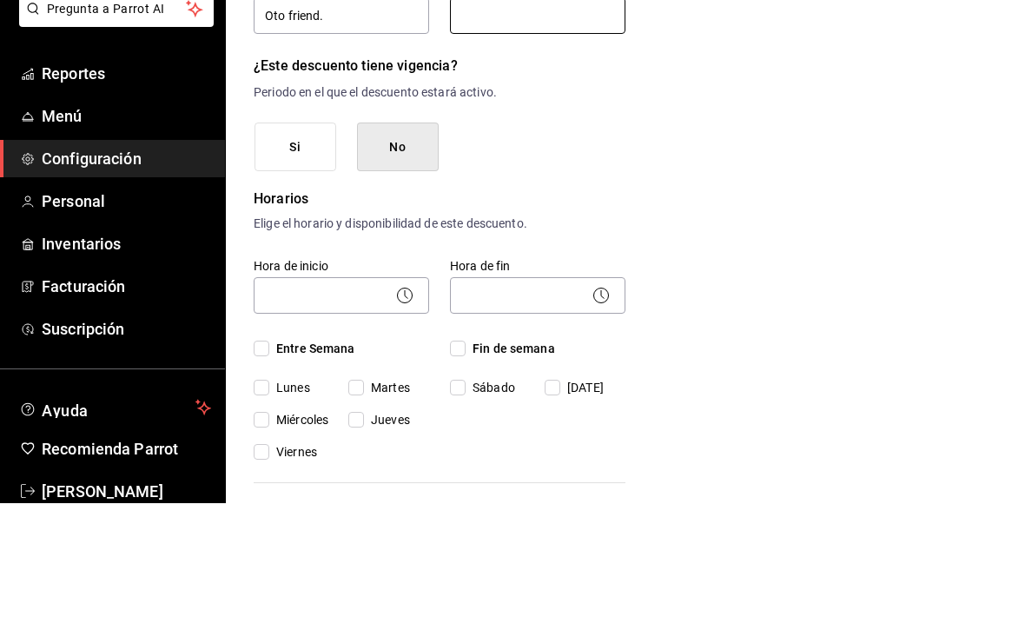
scroll to position [166, 0]
click at [317, 237] on button "Si" at bounding box center [295, 261] width 82 height 49
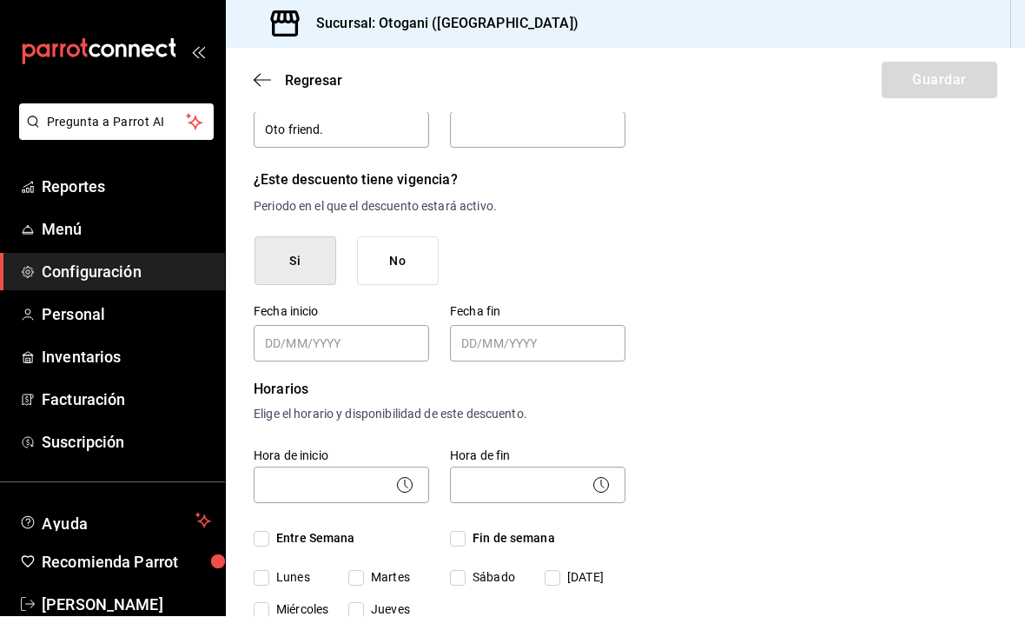
click at [359, 327] on input "Choose date" at bounding box center [343, 344] width 156 height 35
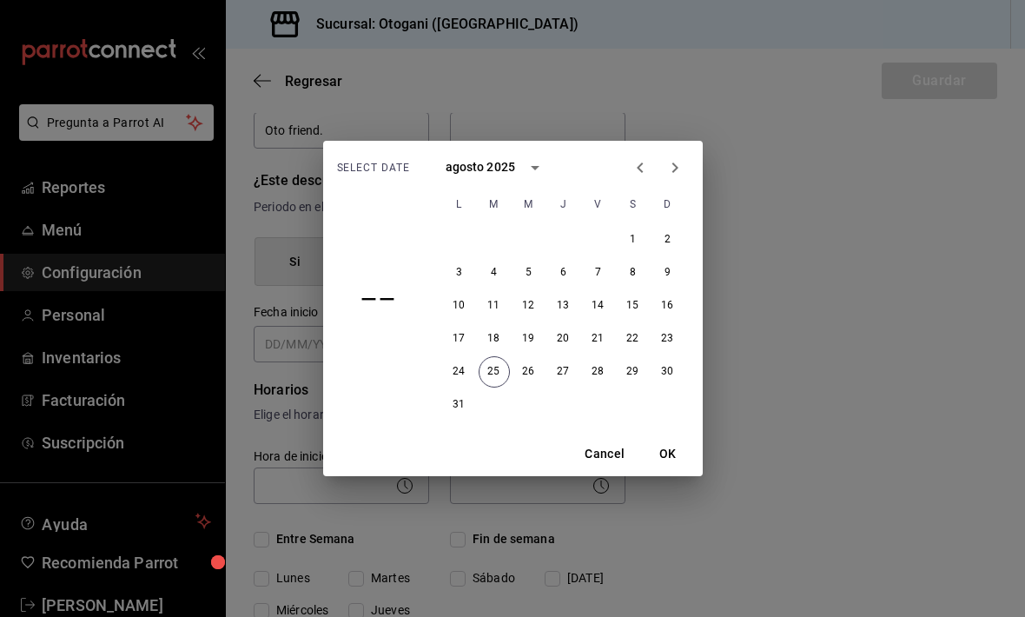
click at [493, 370] on button "25" at bounding box center [493, 371] width 31 height 31
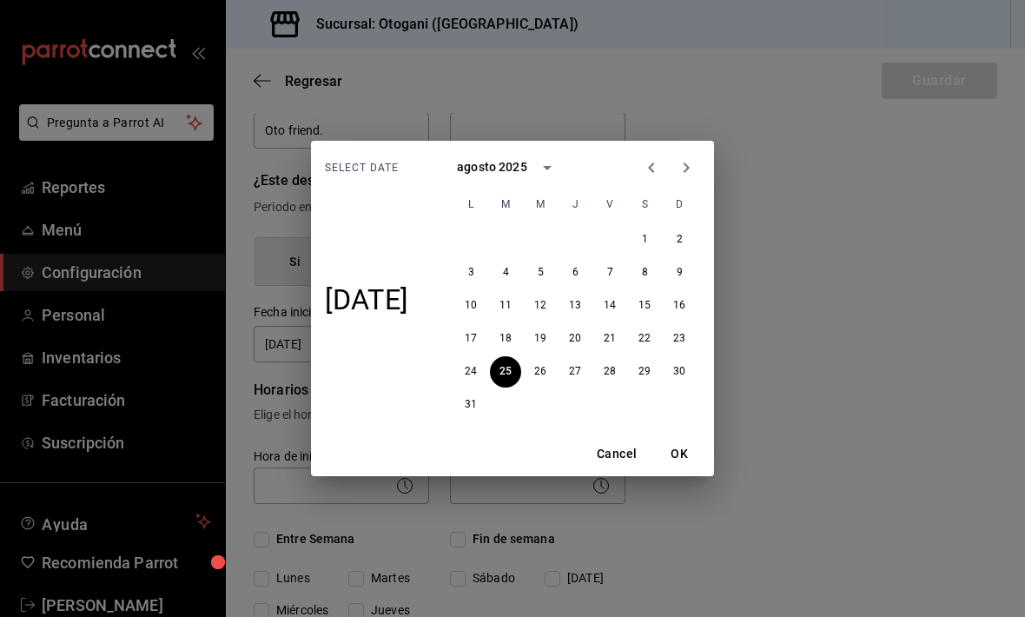
click at [690, 168] on icon "Next month" at bounding box center [686, 167] width 6 height 10
click at [550, 302] on button "16" at bounding box center [540, 305] width 31 height 31
click at [689, 448] on button "OK" at bounding box center [679, 454] width 56 height 32
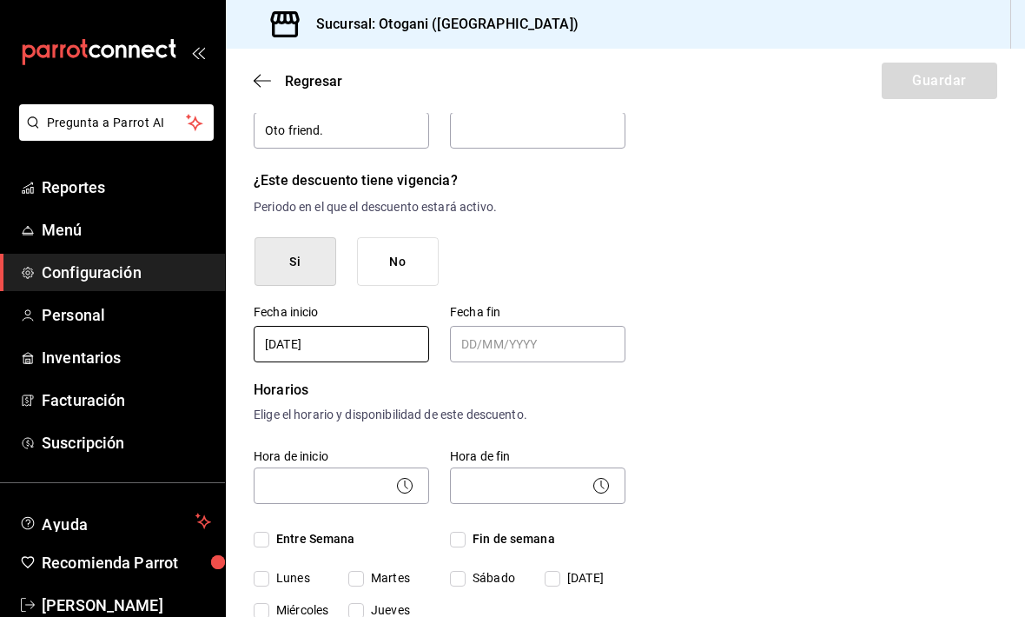
click at [365, 327] on input "[DATE]" at bounding box center [343, 344] width 156 height 35
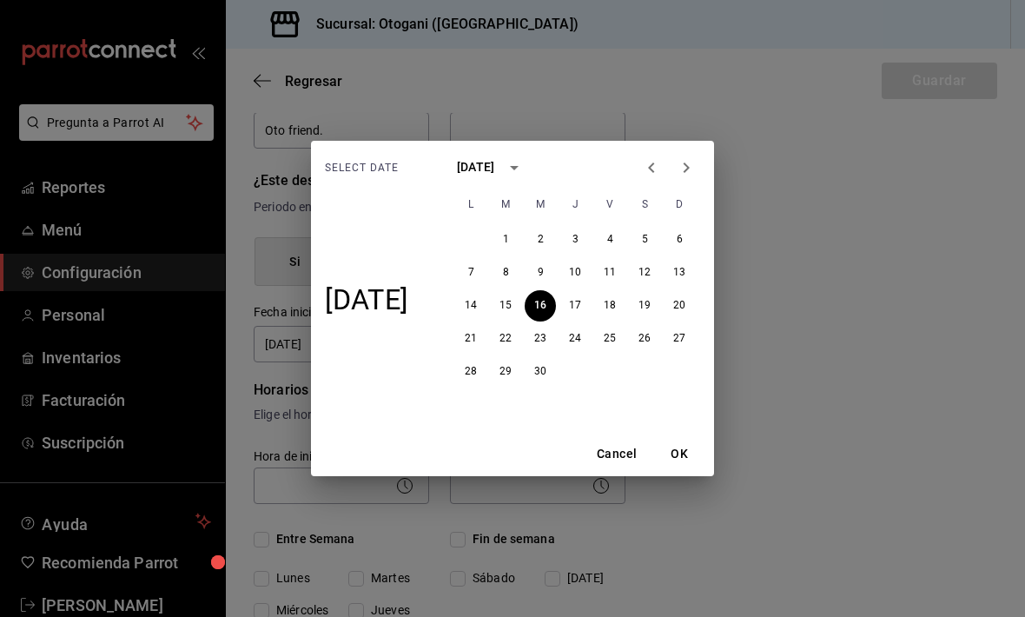
click at [659, 160] on icon "Previous month" at bounding box center [651, 167] width 21 height 21
click at [474, 372] on button "24" at bounding box center [470, 371] width 31 height 31
type input "[DATE]"
click at [696, 450] on button "OK" at bounding box center [679, 454] width 56 height 32
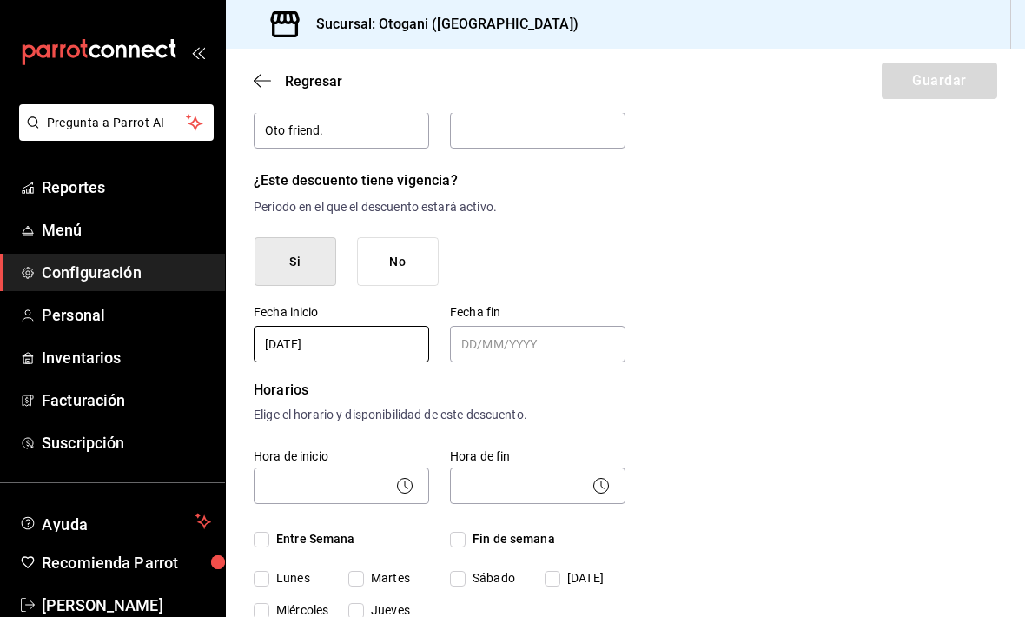
click at [485, 327] on input "Choose date" at bounding box center [539, 344] width 156 height 35
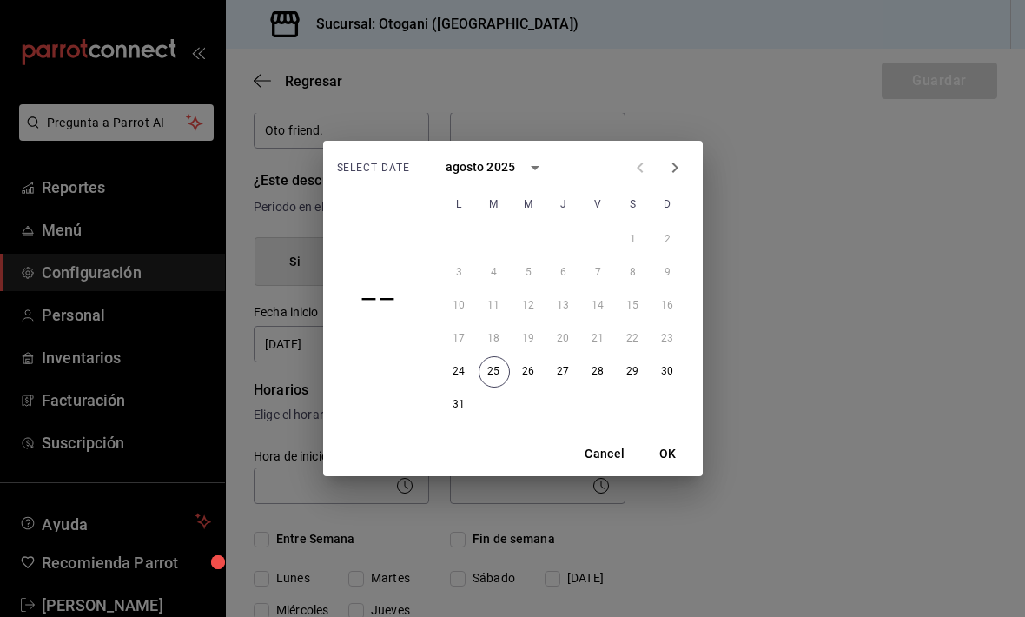
click at [682, 164] on icon "Next month" at bounding box center [674, 167] width 21 height 21
click at [531, 367] on button "30" at bounding box center [528, 371] width 31 height 31
type input "[DATE]"
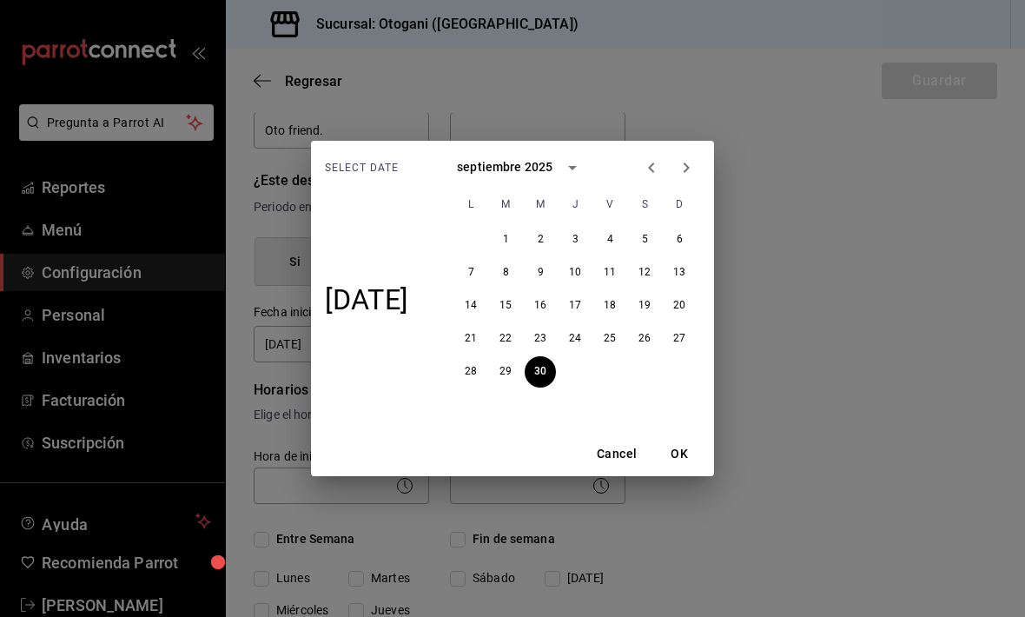
click at [690, 454] on button "OK" at bounding box center [679, 454] width 56 height 32
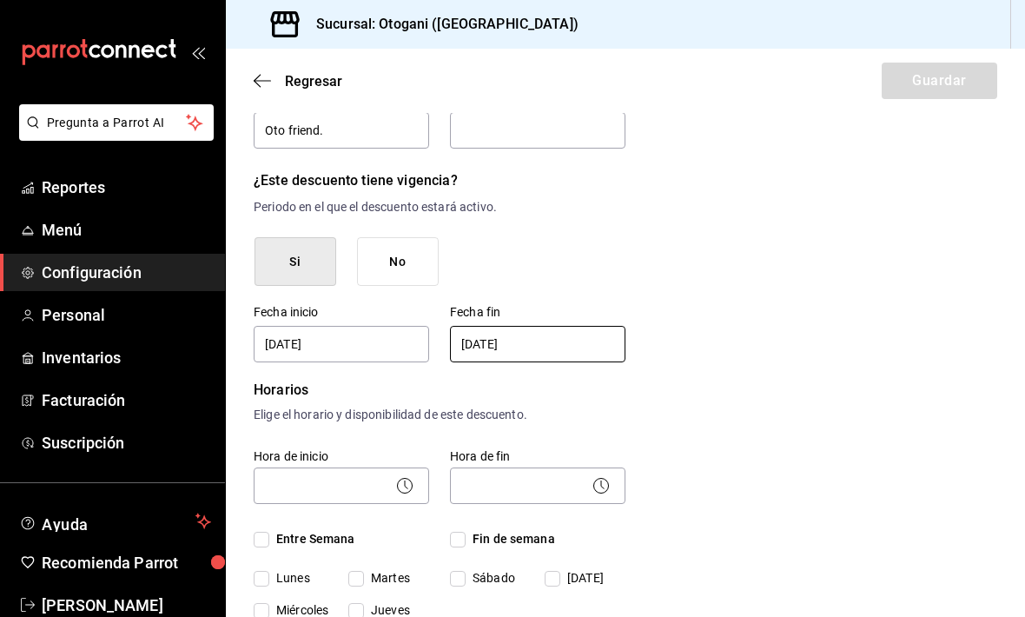
click at [367, 431] on body "Pregunta a Parrot AI Reportes Menú Configuración Personal Inventarios Facturaci…" at bounding box center [512, 308] width 1025 height 617
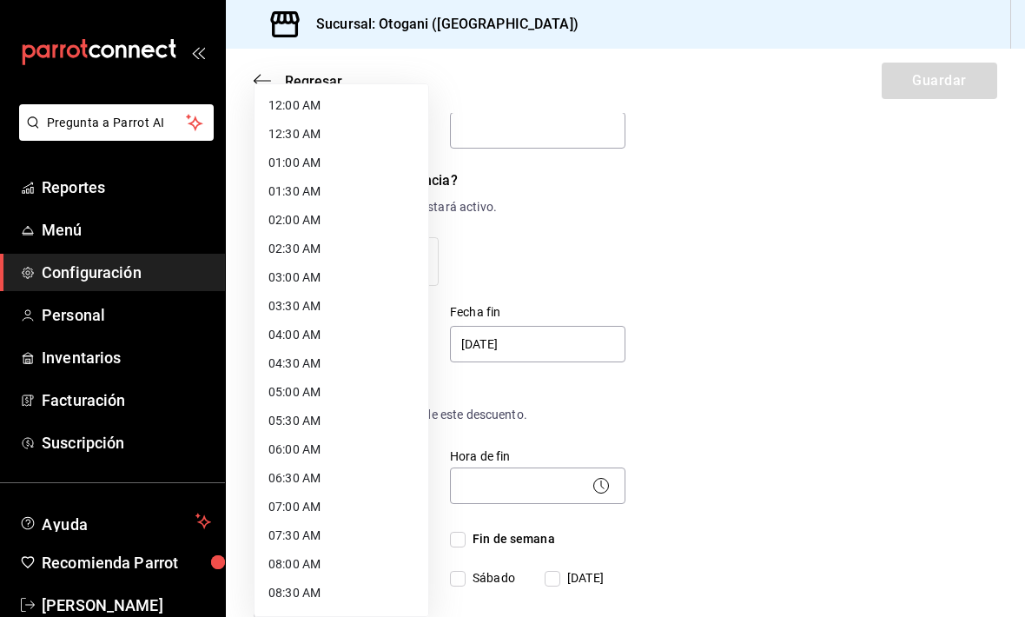
click at [312, 104] on li "12:00 AM" at bounding box center [341, 105] width 174 height 29
type input "00:00"
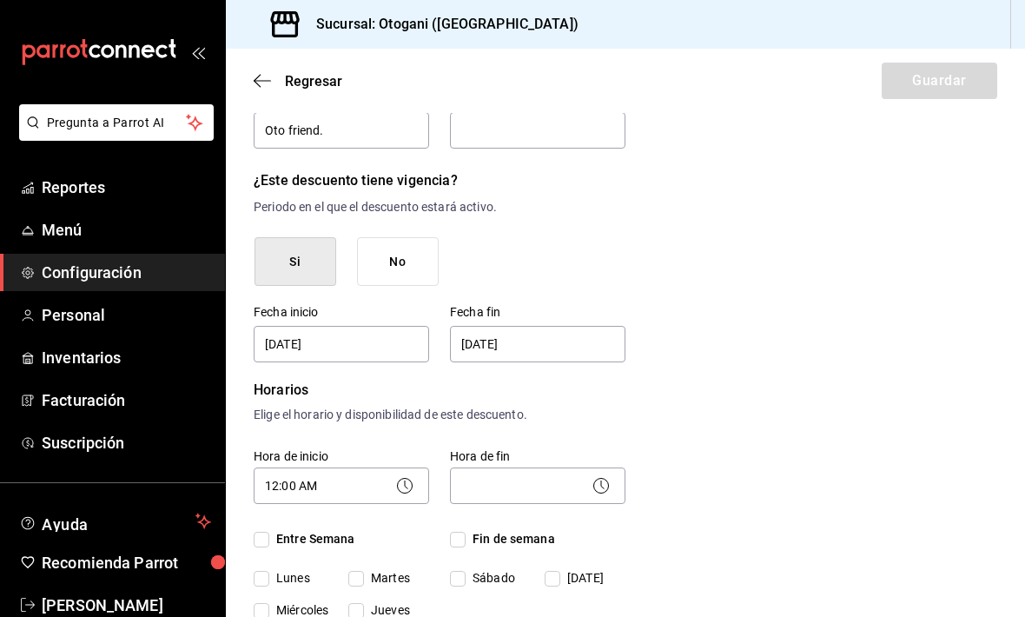
click at [525, 426] on body "Pregunta a Parrot AI Reportes Menú Configuración Personal Inventarios Facturaci…" at bounding box center [512, 308] width 1025 height 617
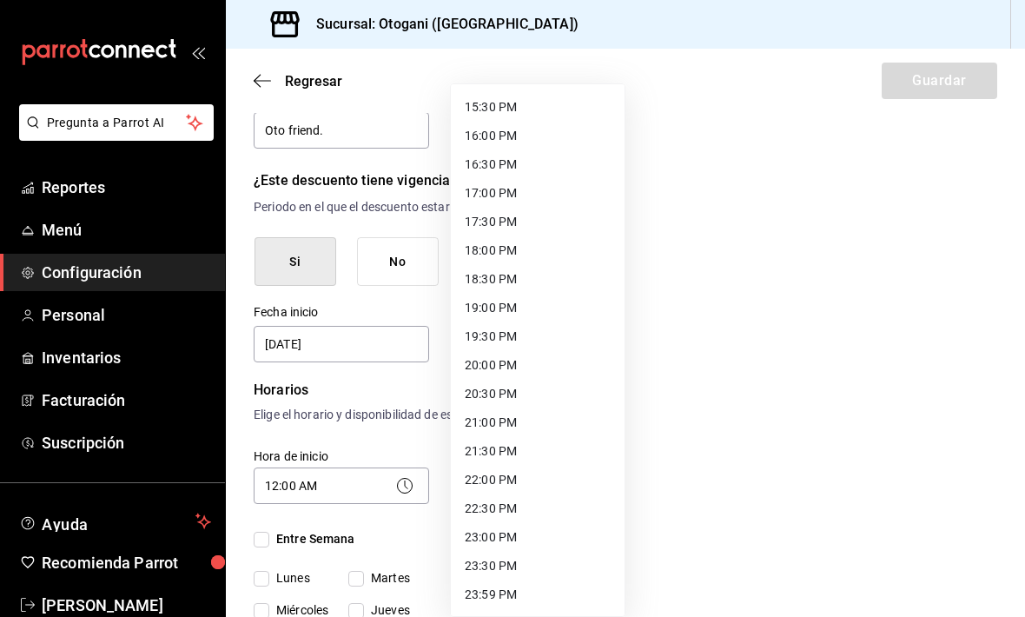
scroll to position [887, 0]
click at [485, 586] on li "23:59 PM" at bounding box center [538, 594] width 174 height 29
type input "23:59"
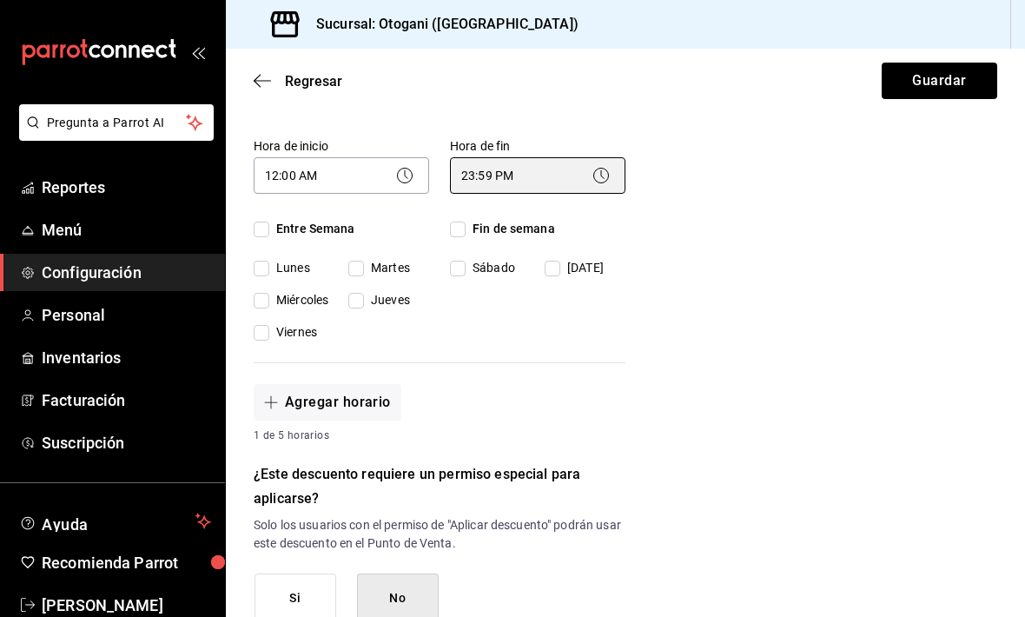
scroll to position [437, 0]
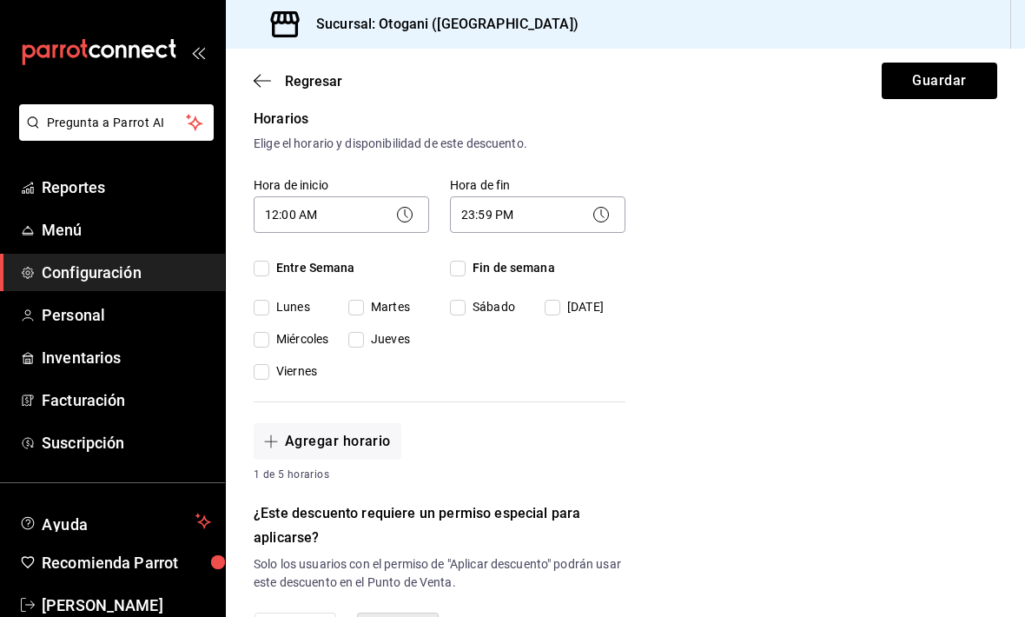
click at [262, 261] on input "Entre Semana" at bounding box center [262, 269] width 16 height 16
checkbox input "true"
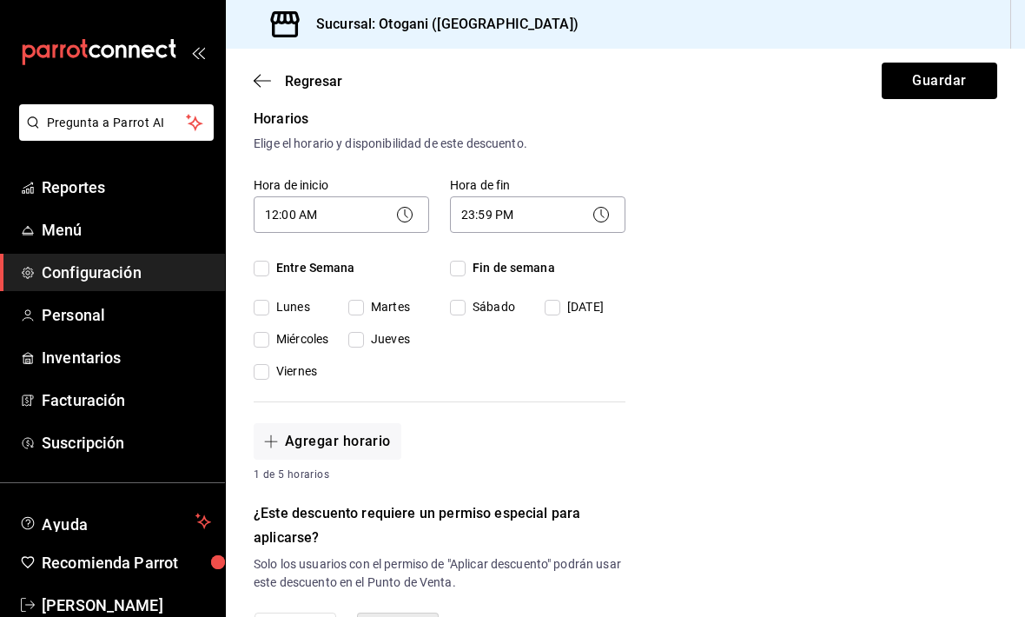
checkbox input "true"
click at [462, 261] on input "Fin de semana" at bounding box center [458, 269] width 16 height 16
checkbox input "true"
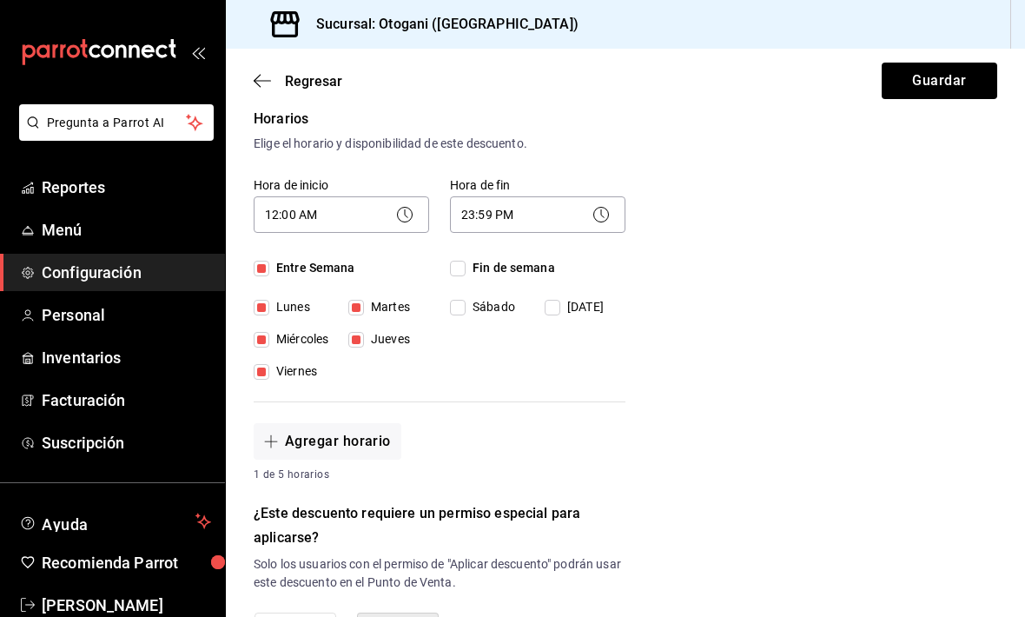
checkbox input "true"
click at [458, 261] on input "Fin de semana" at bounding box center [458, 269] width 16 height 16
checkbox input "false"
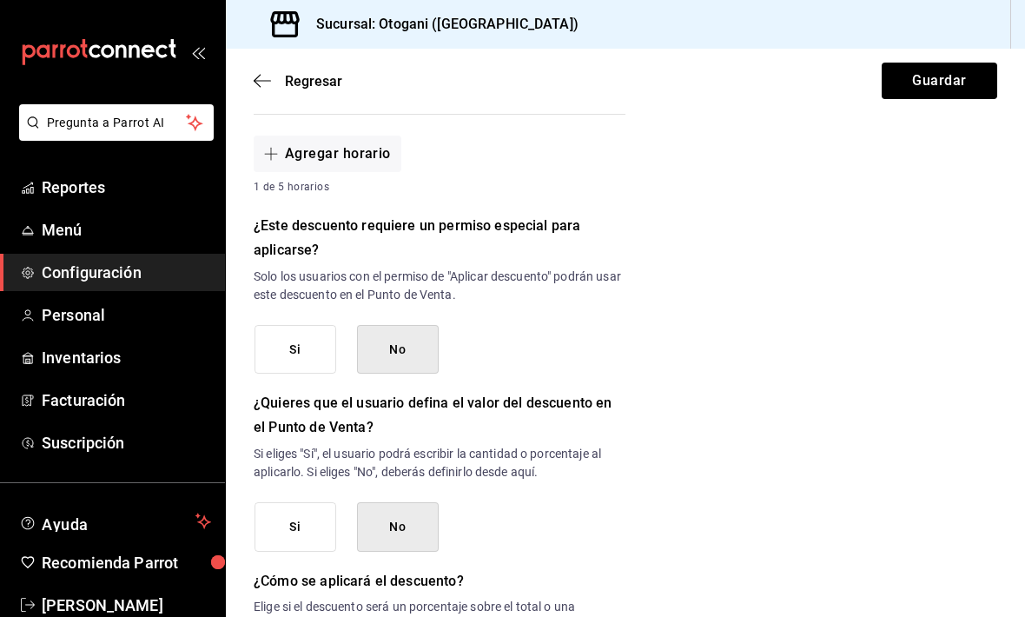
scroll to position [725, 0]
click at [311, 324] on button "Si" at bounding box center [295, 348] width 82 height 49
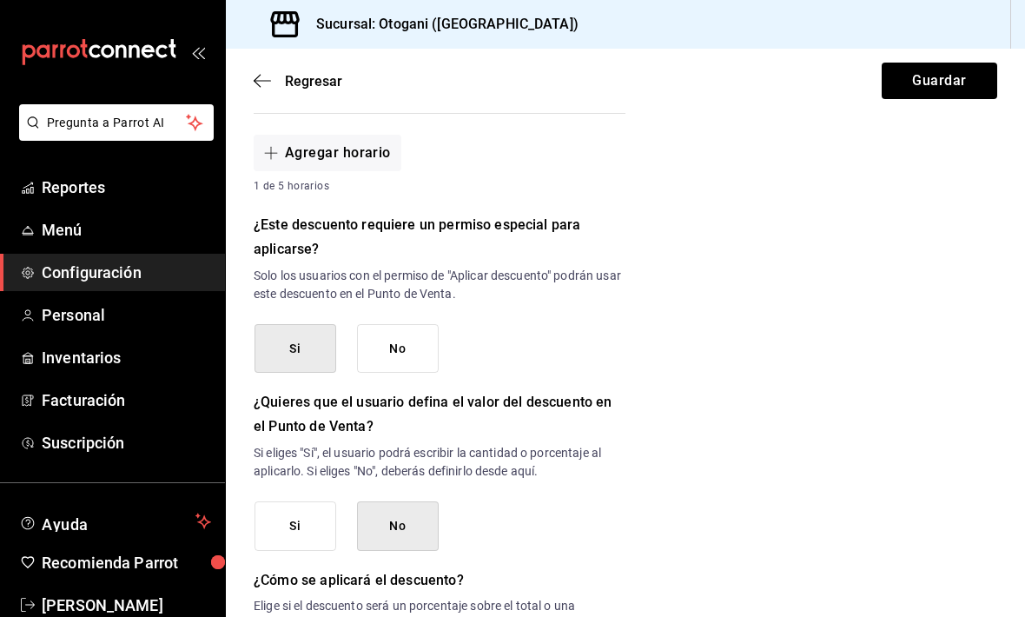
scroll to position [802, 0]
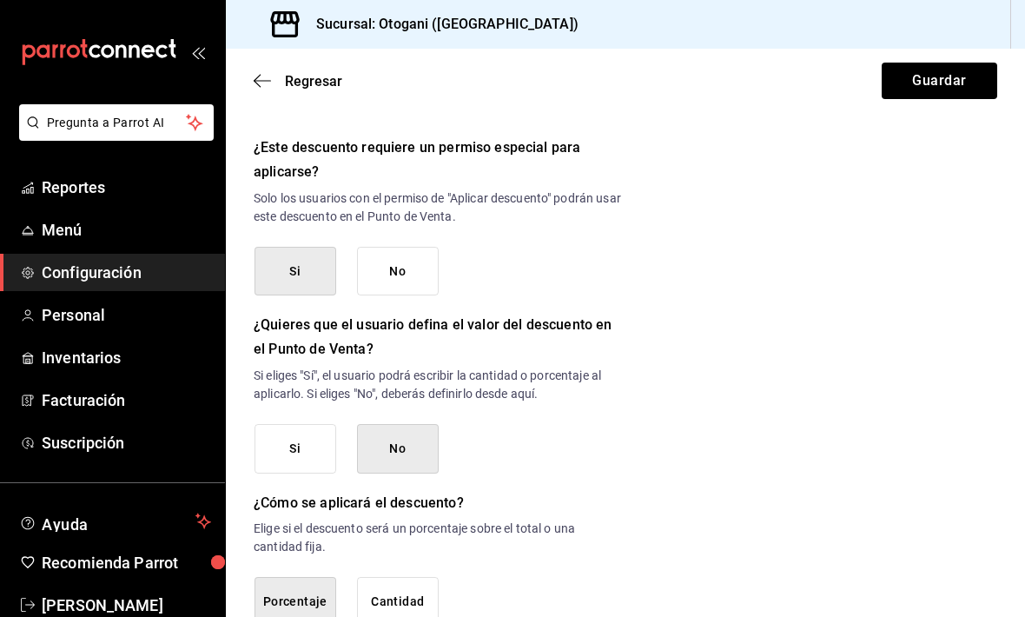
click at [399, 424] on button "No" at bounding box center [398, 448] width 82 height 49
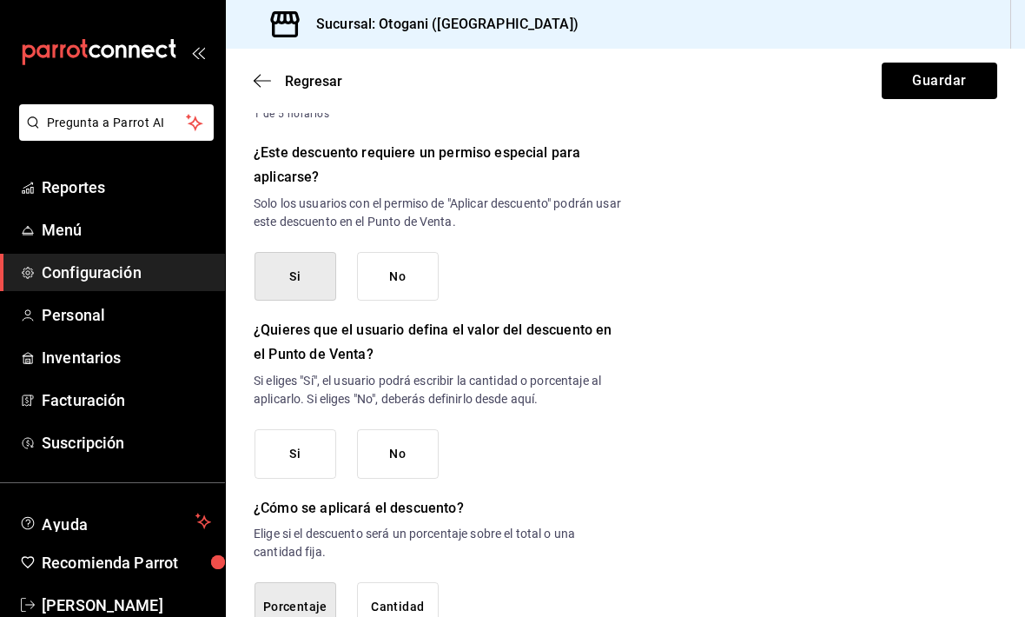
click at [405, 429] on button "No" at bounding box center [398, 453] width 82 height 49
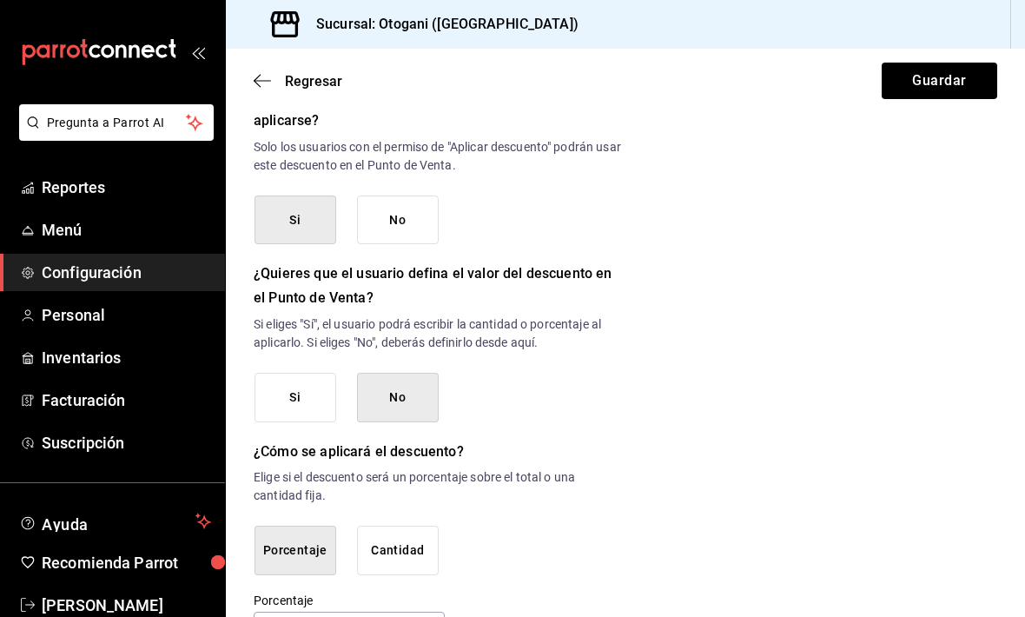
scroll to position [853, 0]
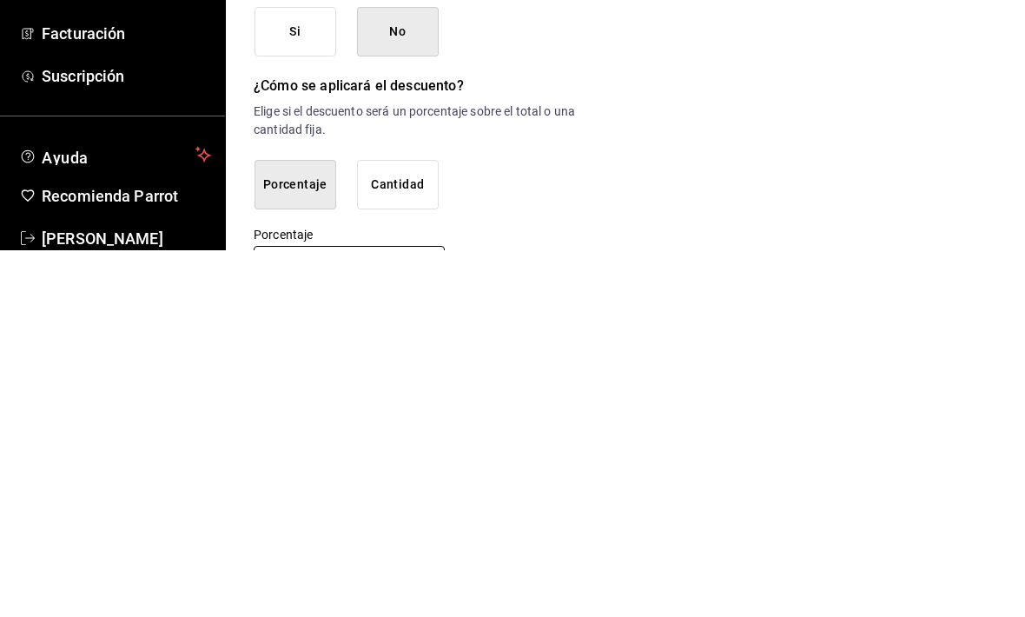
type input "0"
type input "20"
click at [407, 526] on button "Cantidad" at bounding box center [398, 550] width 82 height 49
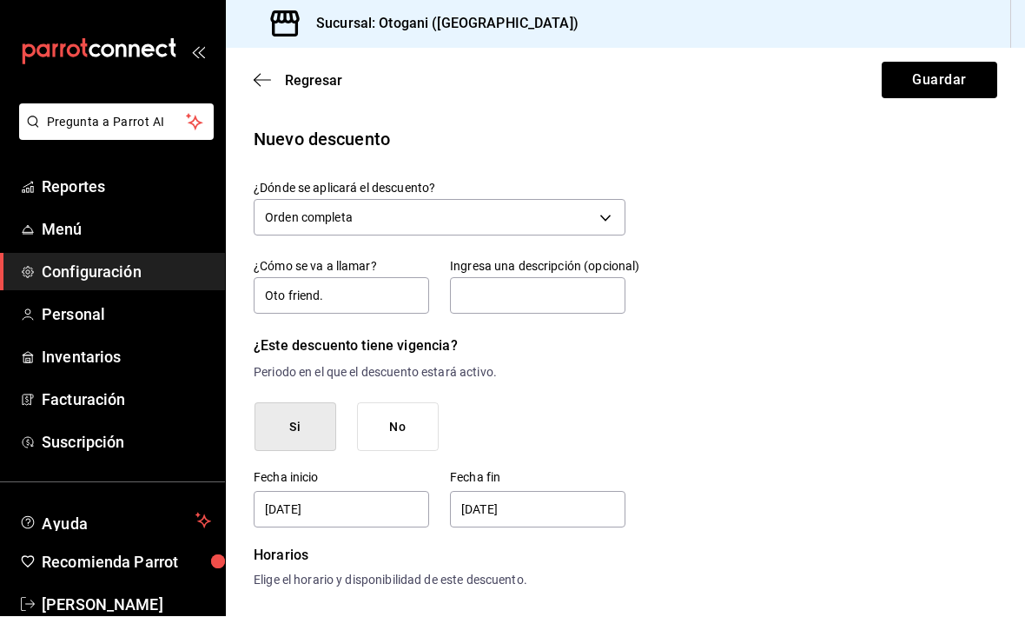
scroll to position [0, 0]
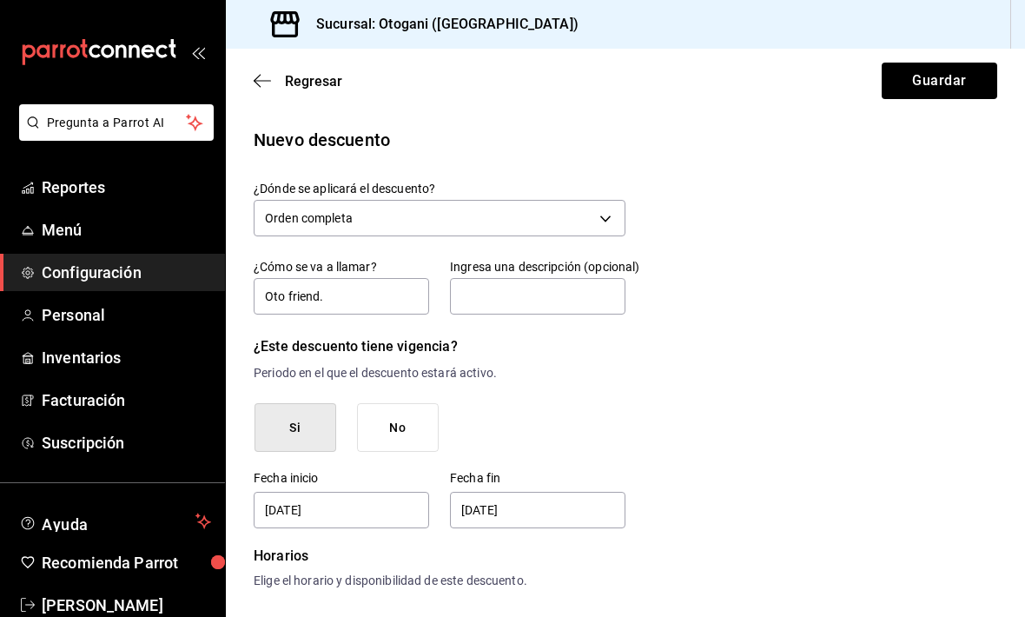
click at [947, 92] on button "Guardar" at bounding box center [938, 81] width 115 height 36
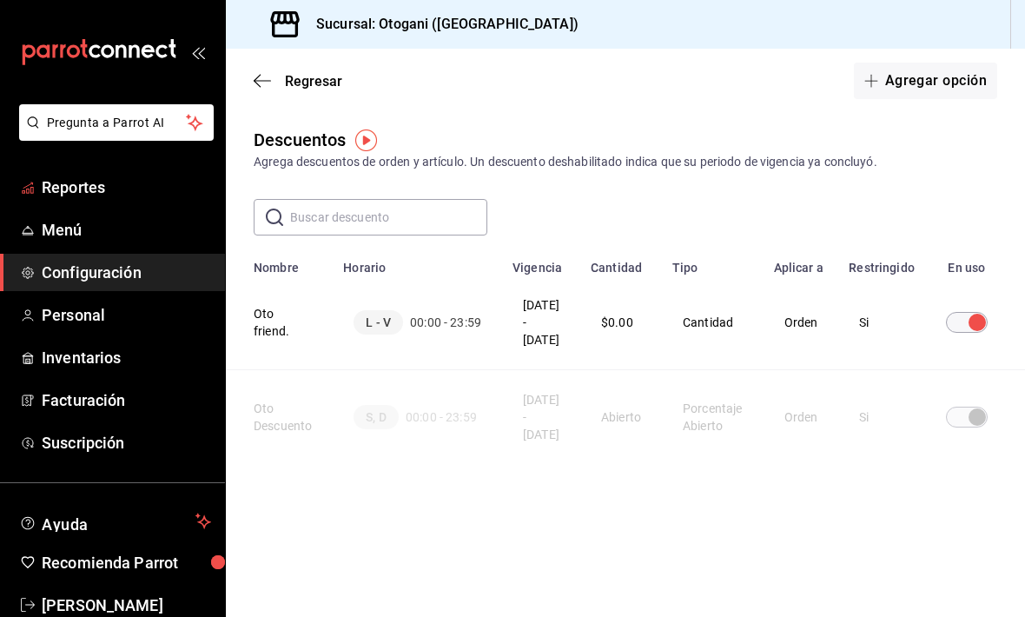
click at [84, 191] on span "Reportes" at bounding box center [126, 186] width 169 height 23
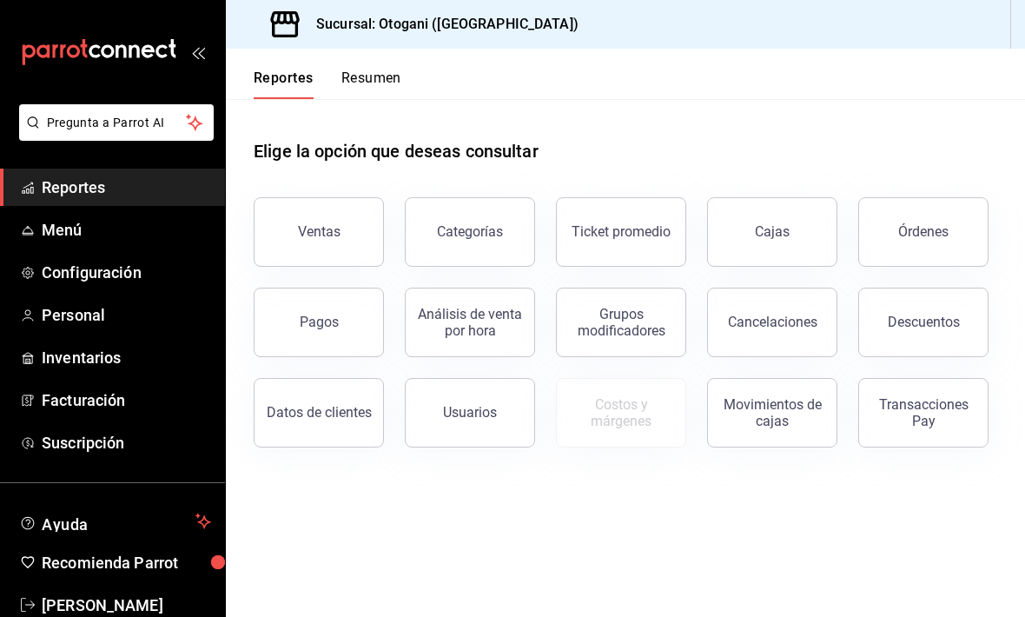
click at [331, 215] on button "Ventas" at bounding box center [319, 231] width 130 height 69
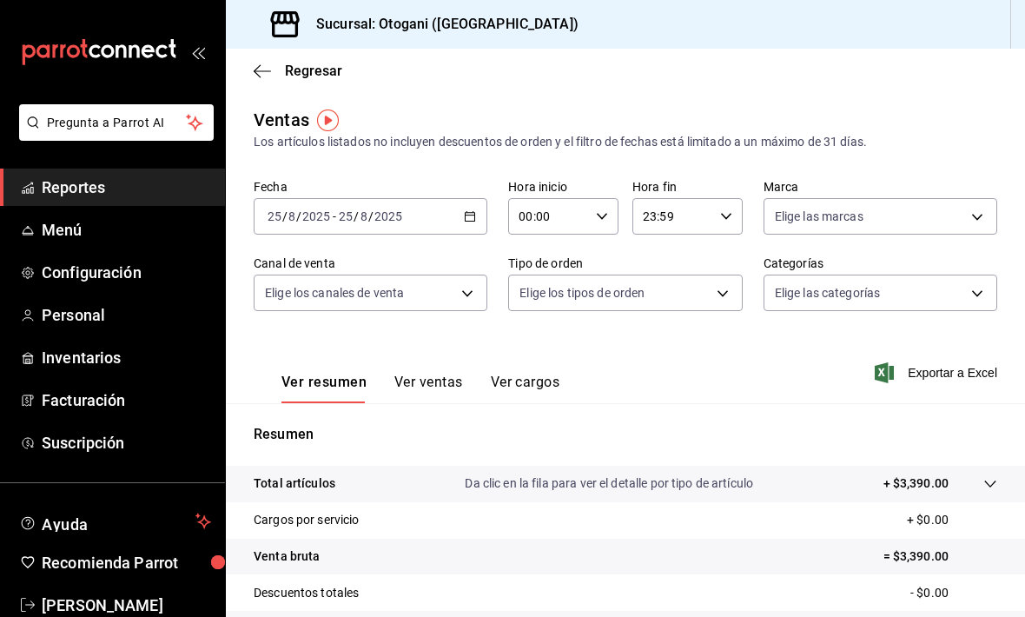
click at [429, 384] on button "Ver ventas" at bounding box center [428, 388] width 69 height 30
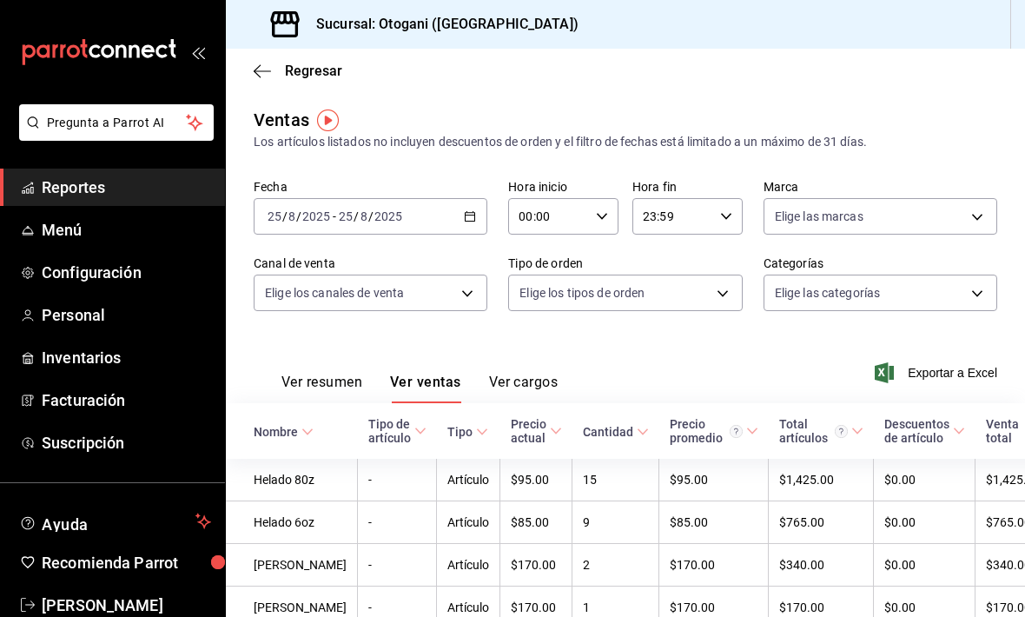
click at [88, 202] on link "Reportes" at bounding box center [112, 186] width 225 height 37
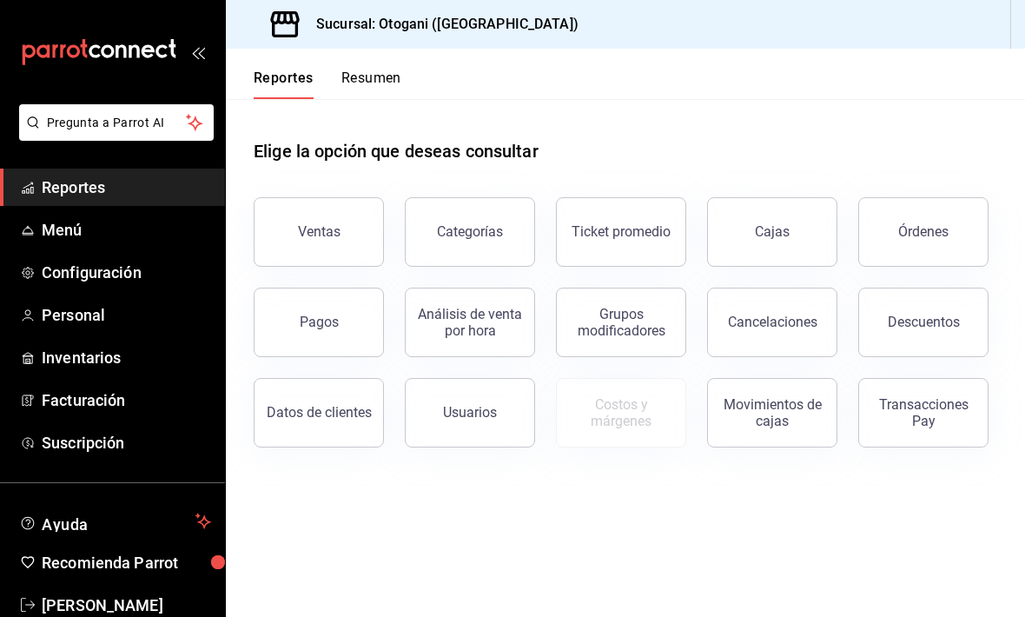
click at [918, 224] on div "Órdenes" at bounding box center [923, 231] width 50 height 16
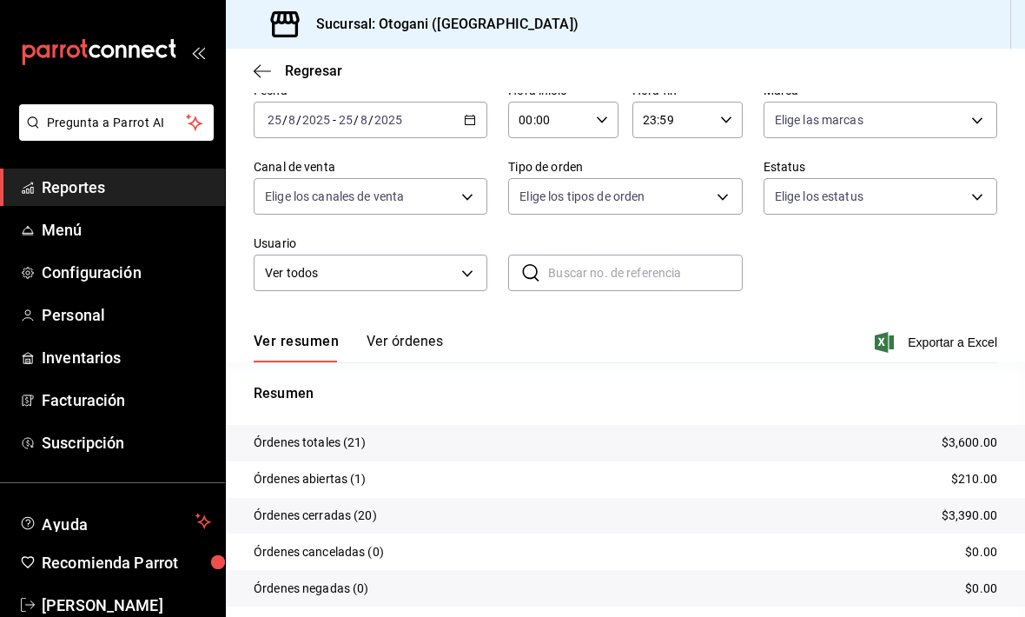
scroll to position [84, 0]
